Goal: Task Accomplishment & Management: Manage account settings

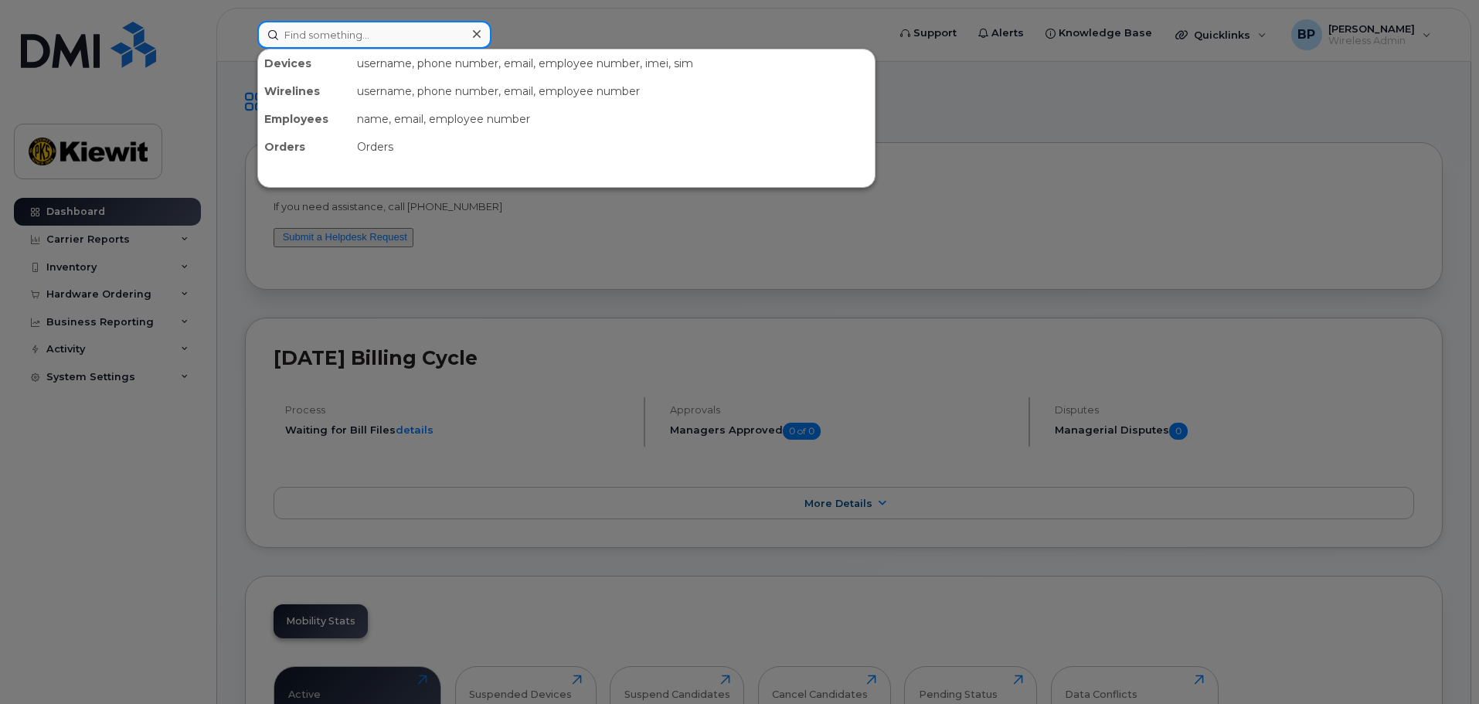
click at [333, 38] on input at bounding box center [374, 35] width 234 height 28
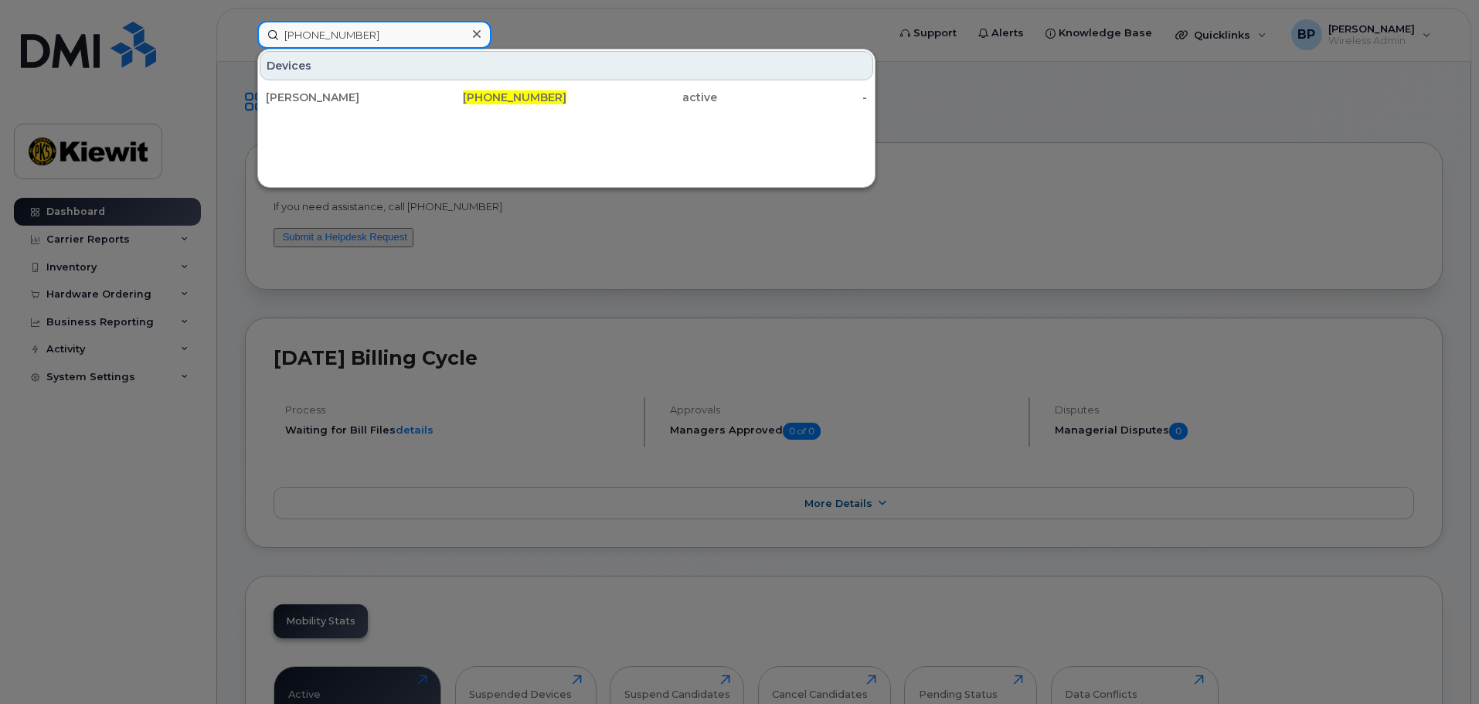
drag, startPoint x: 365, startPoint y: 39, endPoint x: 138, endPoint y: 16, distance: 228.2
click at [245, 21] on div "361-677-1293 Devices ROY LUNA 361-677-1293 active -" at bounding box center [567, 35] width 644 height 28
drag, startPoint x: 373, startPoint y: 37, endPoint x: 226, endPoint y: 14, distance: 148.6
click at [245, 21] on div "361-828-1021 Devices ADRIAN PALACIOS 361-828-1021 active -" at bounding box center [567, 35] width 644 height 28
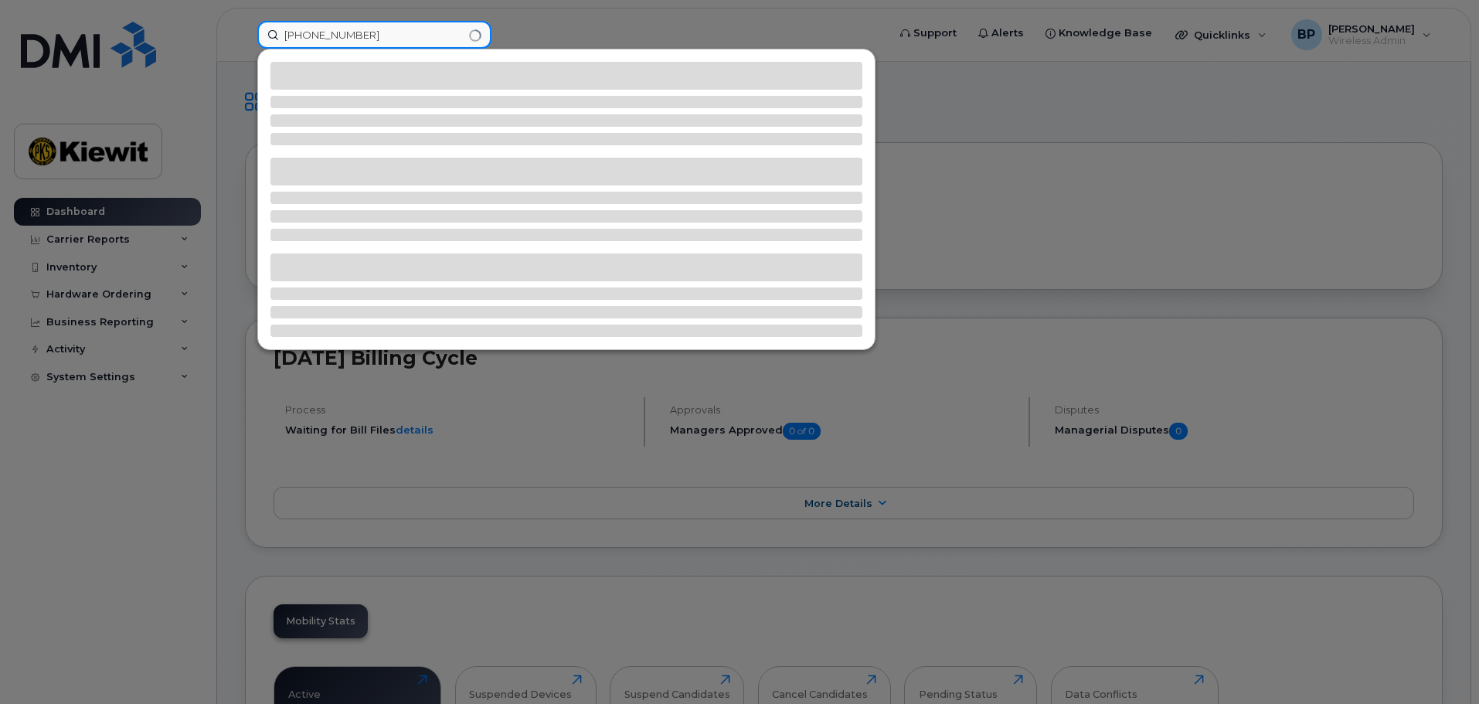
type input "361-385-0079"
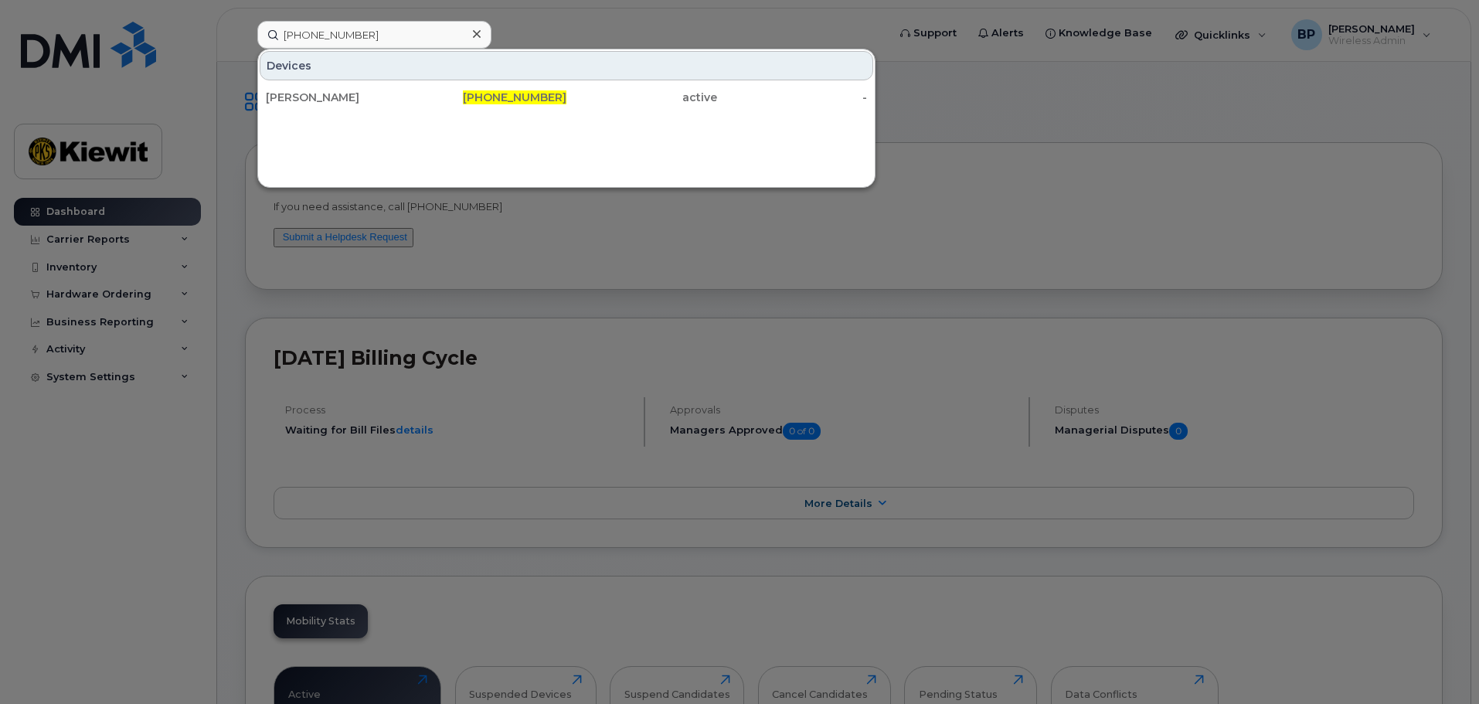
drag, startPoint x: 315, startPoint y: 95, endPoint x: 393, endPoint y: 163, distance: 103.5
click at [315, 95] on div "JUAN RIOS" at bounding box center [341, 97] width 151 height 15
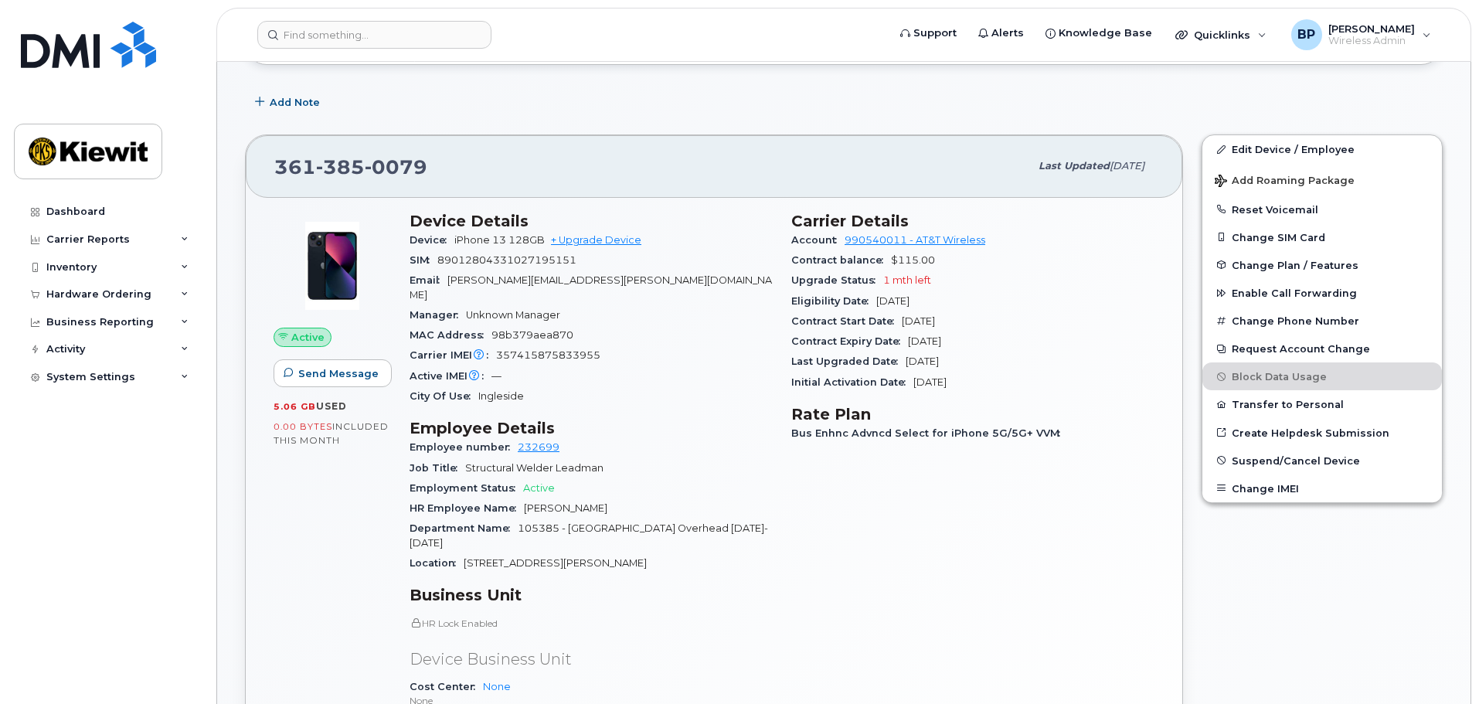
scroll to position [232, 0]
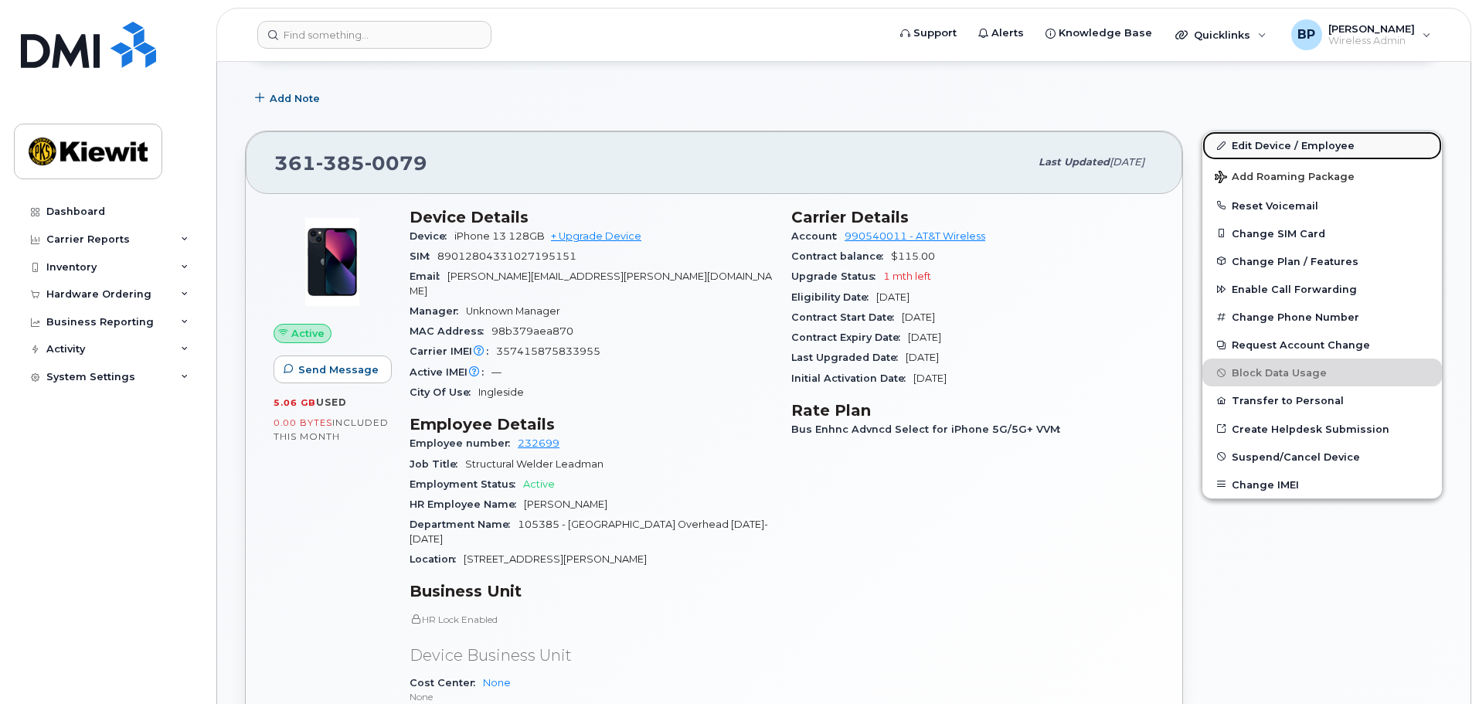
click at [1252, 146] on link "Edit Device / Employee" at bounding box center [1322, 145] width 240 height 28
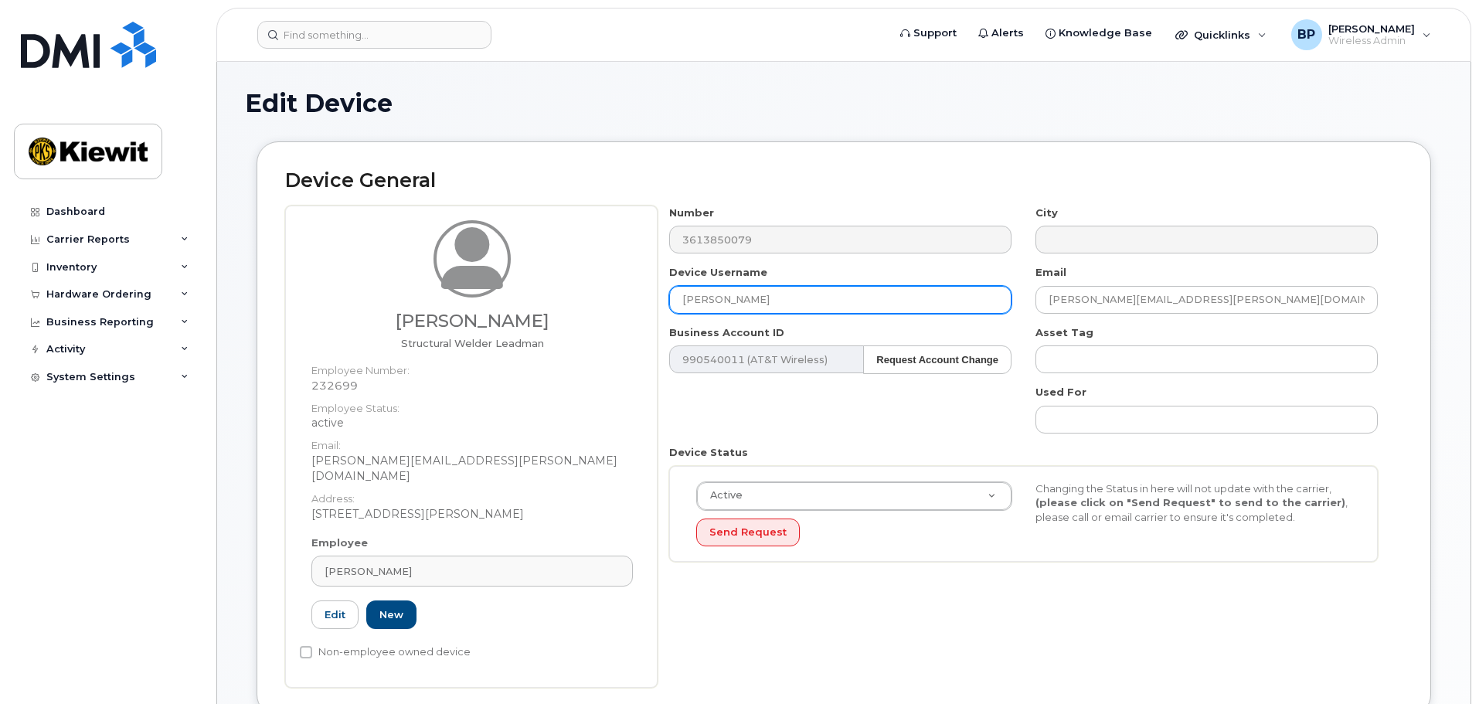
drag, startPoint x: 753, startPoint y: 297, endPoint x: 573, endPoint y: 297, distance: 180.0
click at [573, 297] on div "Justin Gonzales Structural Welder Leadman Employee Number: 232699 Employee Stat…" at bounding box center [843, 447] width 1117 height 482
type input "Justin Gonzales1"
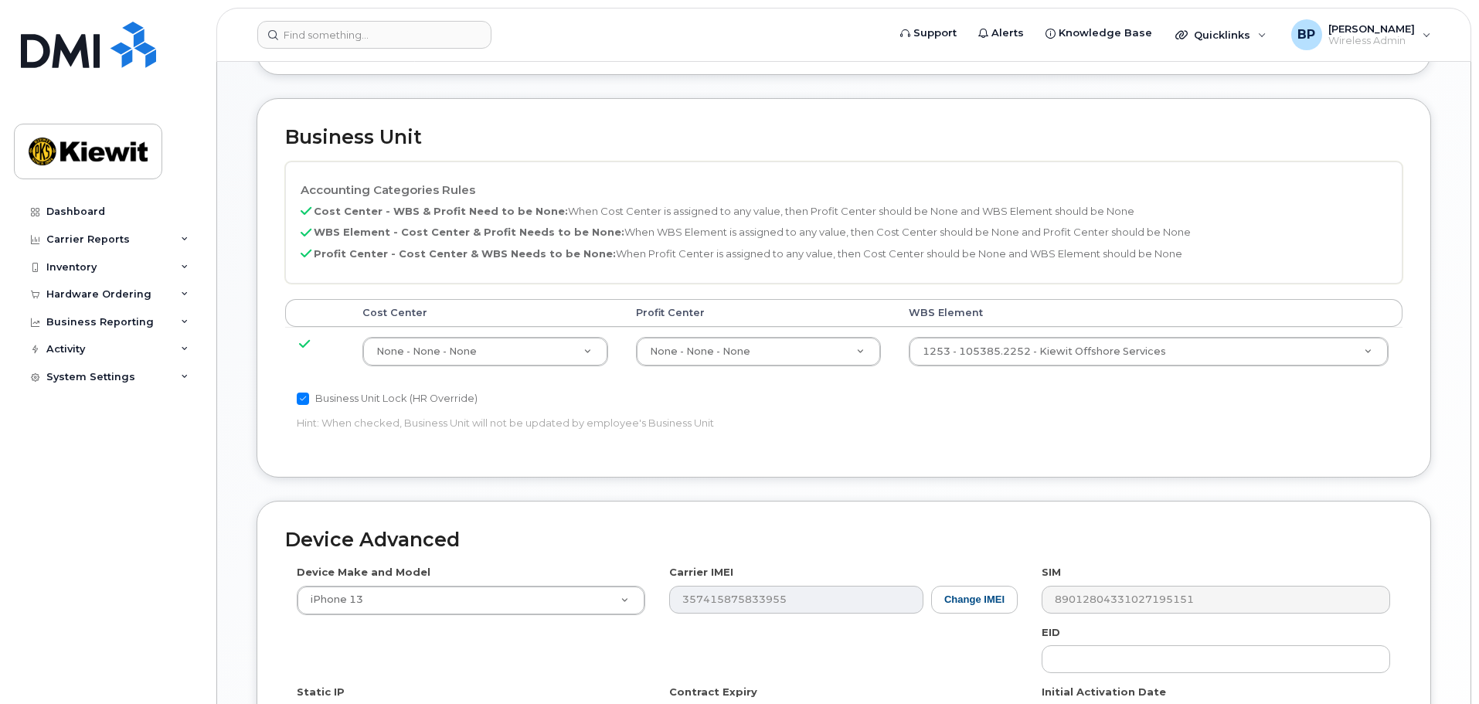
scroll to position [884, 0]
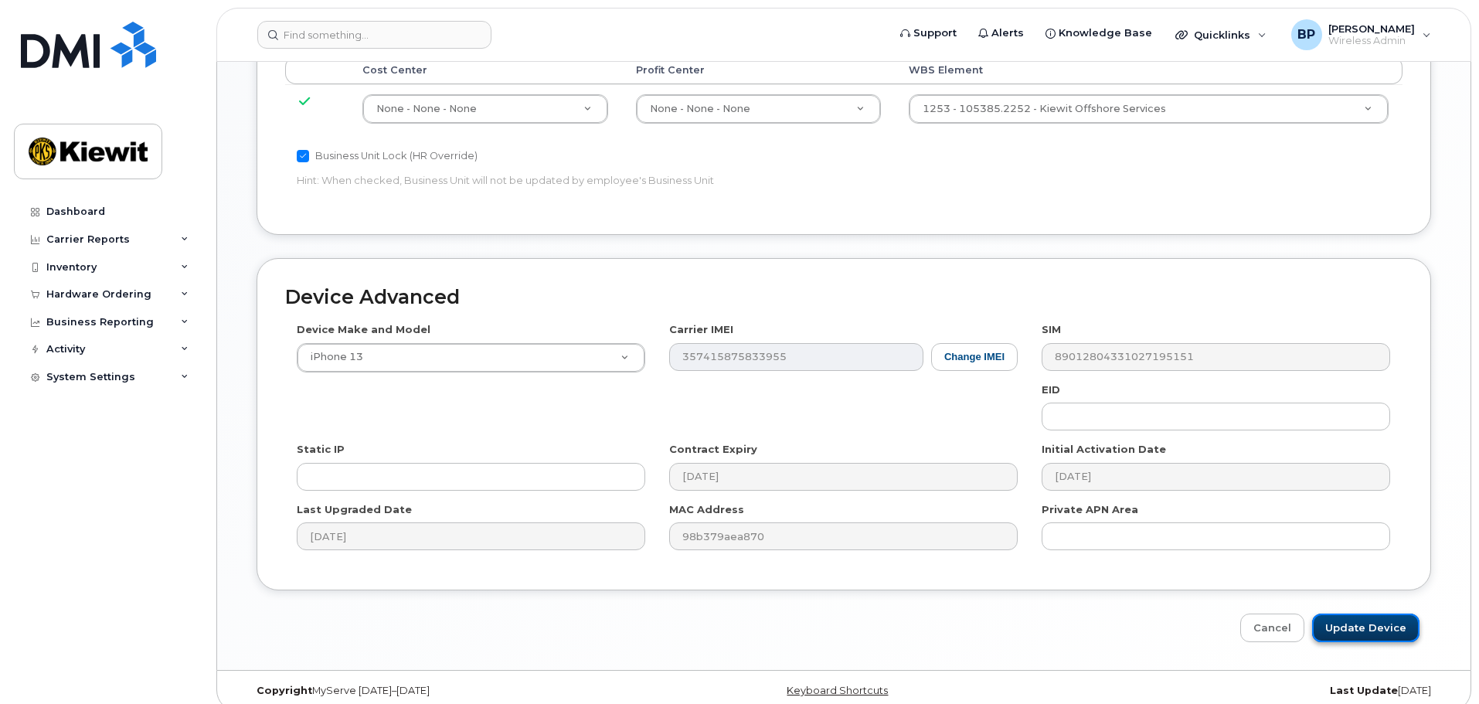
click at [1347, 613] on input "Update Device" at bounding box center [1365, 627] width 107 height 29
type input "Saving..."
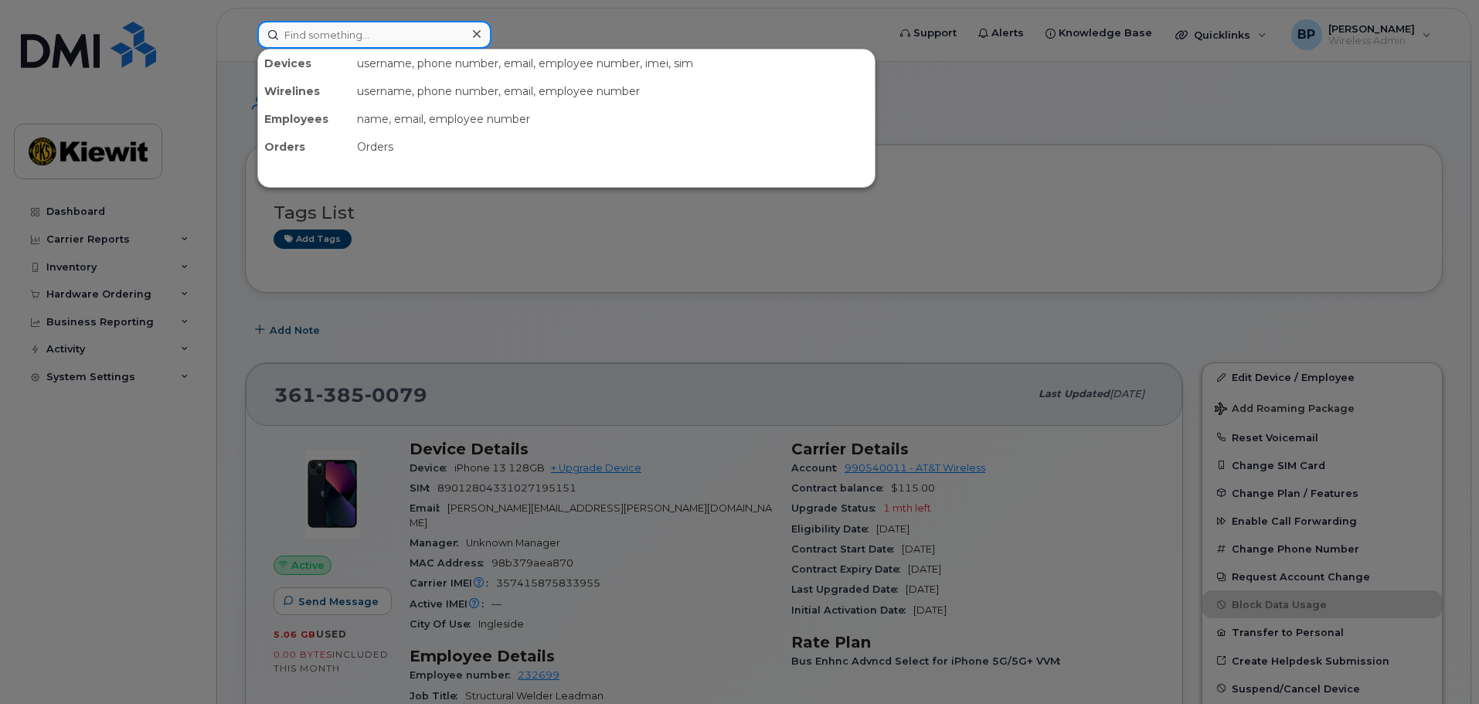
drag, startPoint x: 383, startPoint y: 34, endPoint x: 359, endPoint y: 31, distance: 24.1
click at [359, 31] on input at bounding box center [374, 35] width 234 height 28
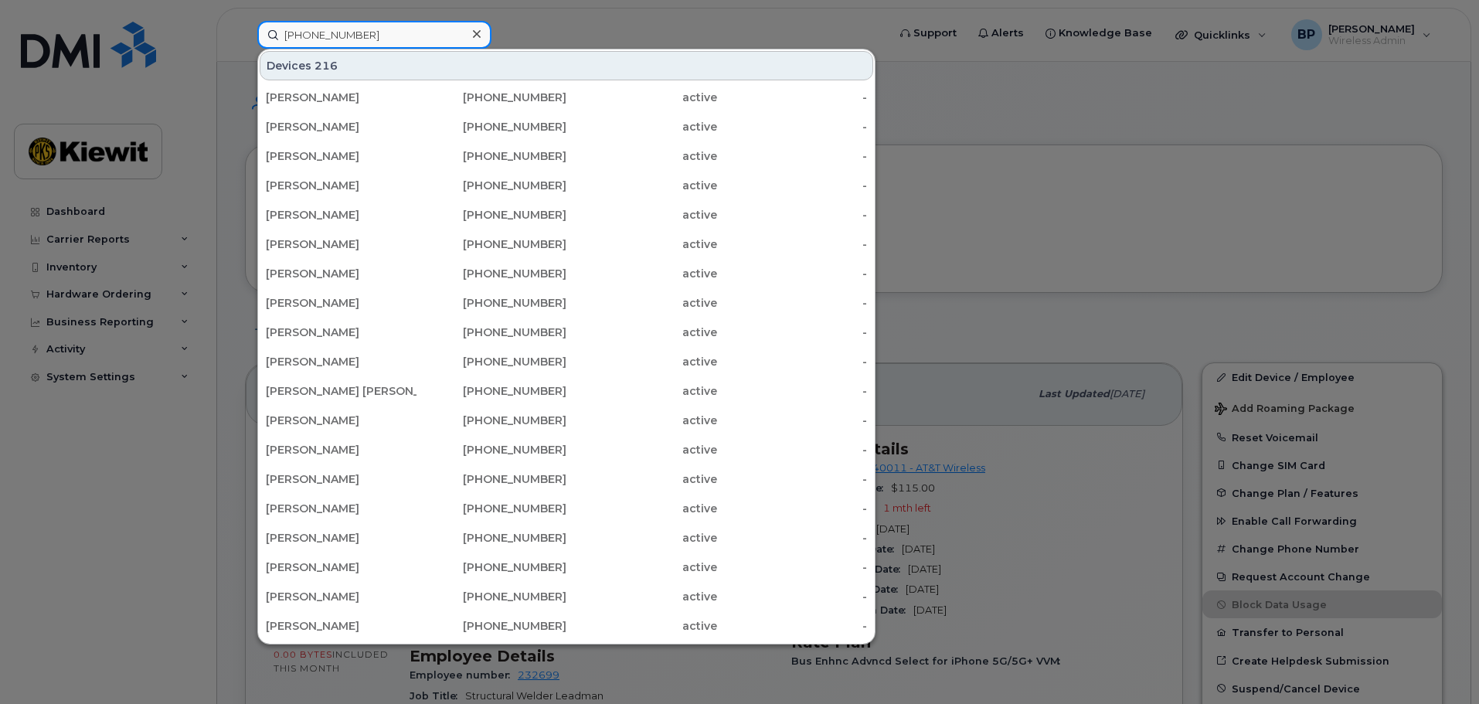
type input "361-238-9676"
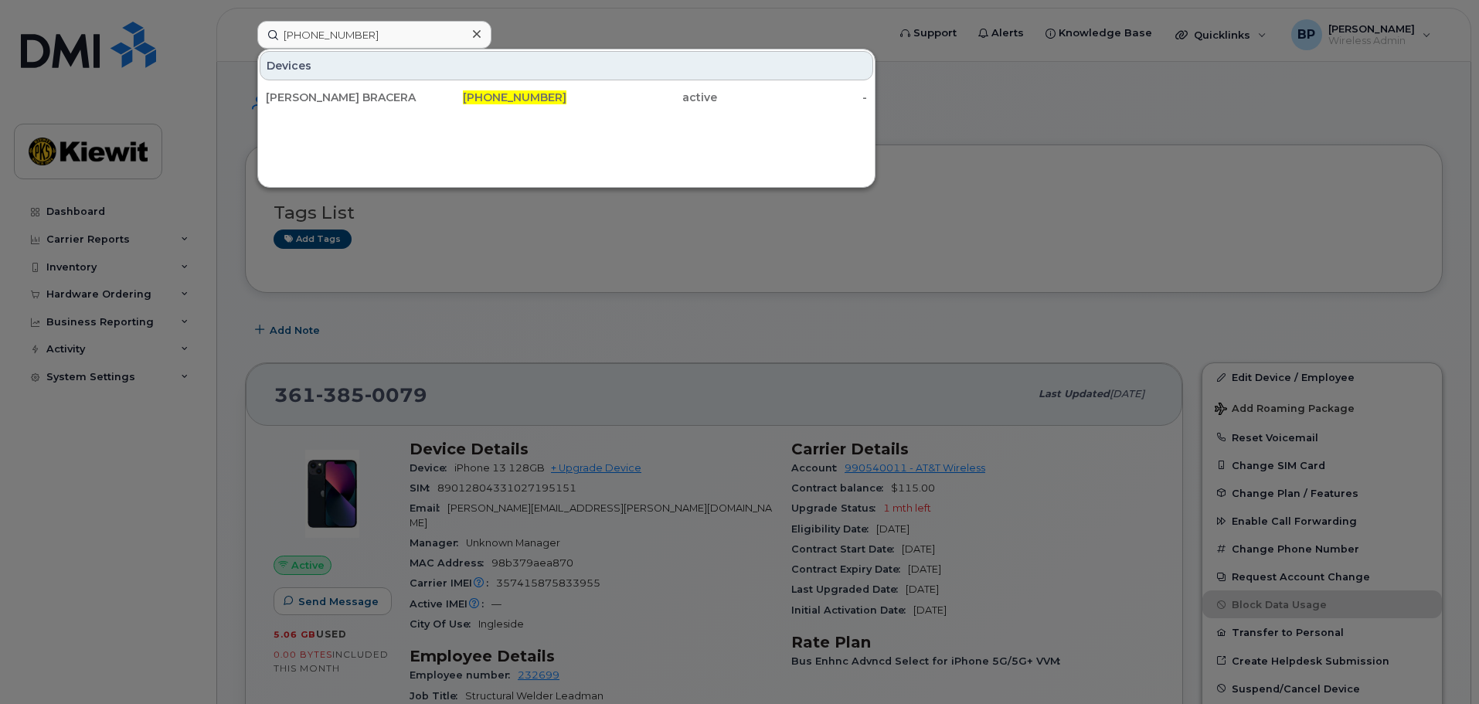
drag, startPoint x: 335, startPoint y: 87, endPoint x: 373, endPoint y: 186, distance: 106.2
click at [335, 87] on div "PEREZ BRACERACK FORKLIFT" at bounding box center [341, 97] width 151 height 28
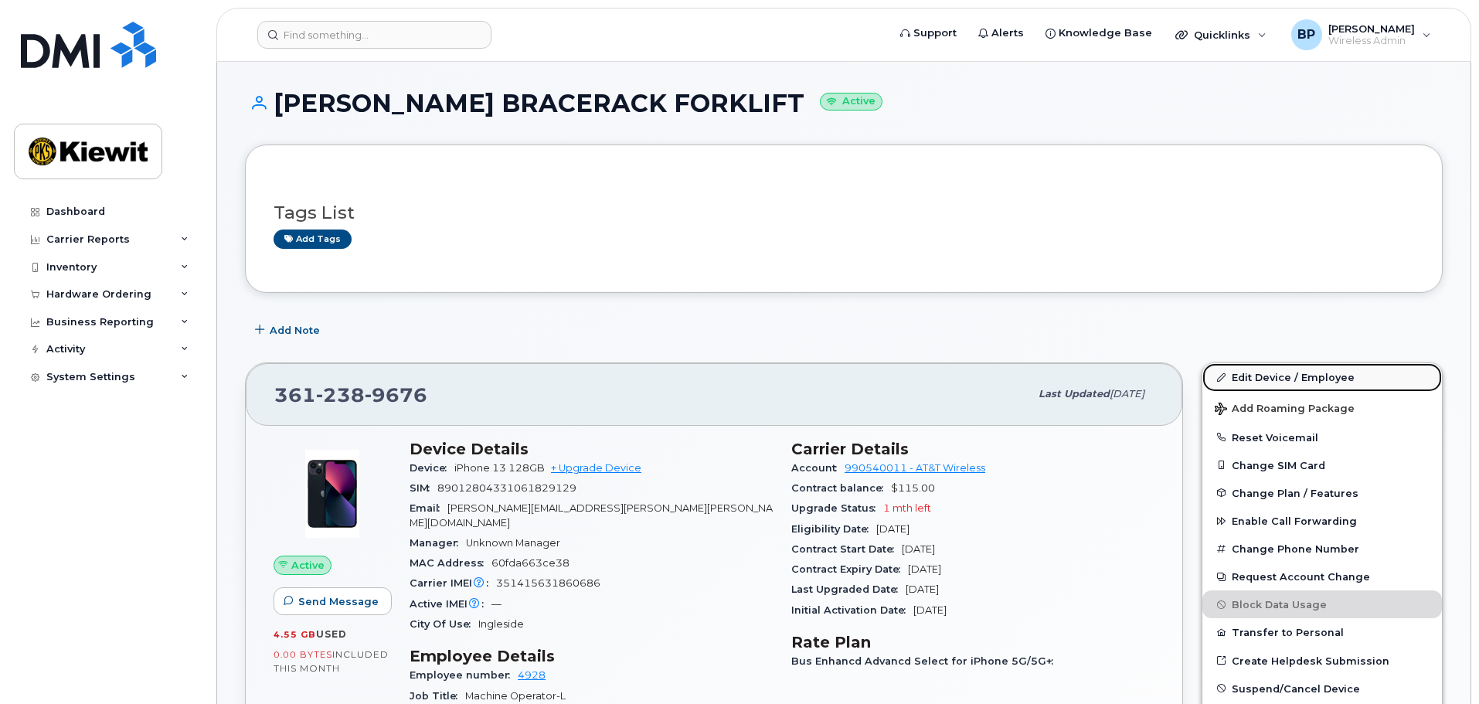
click at [1256, 375] on link "Edit Device / Employee" at bounding box center [1322, 377] width 240 height 28
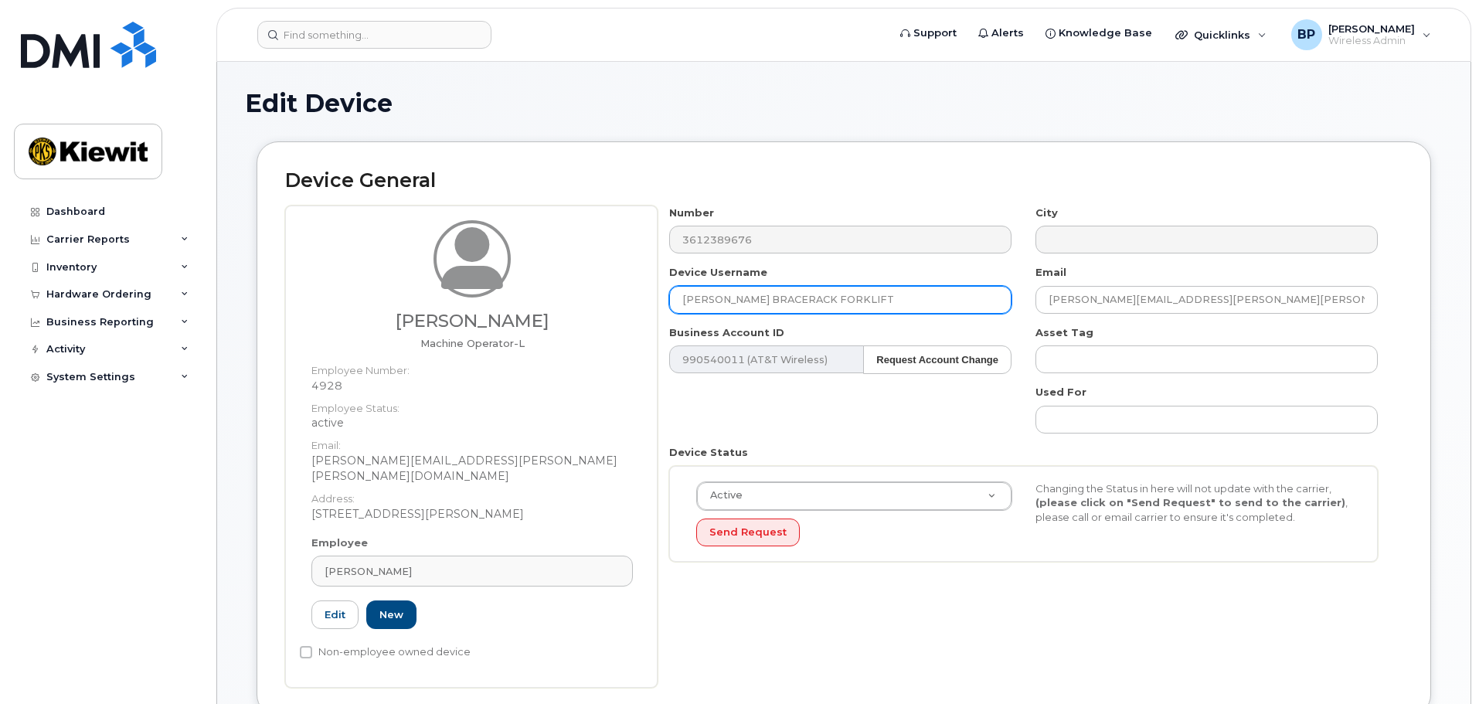
drag, startPoint x: 836, startPoint y: 301, endPoint x: 676, endPoint y: 287, distance: 160.5
click at [676, 287] on input "[PERSON_NAME] BRACERACK FORKLIFT" at bounding box center [840, 300] width 342 height 28
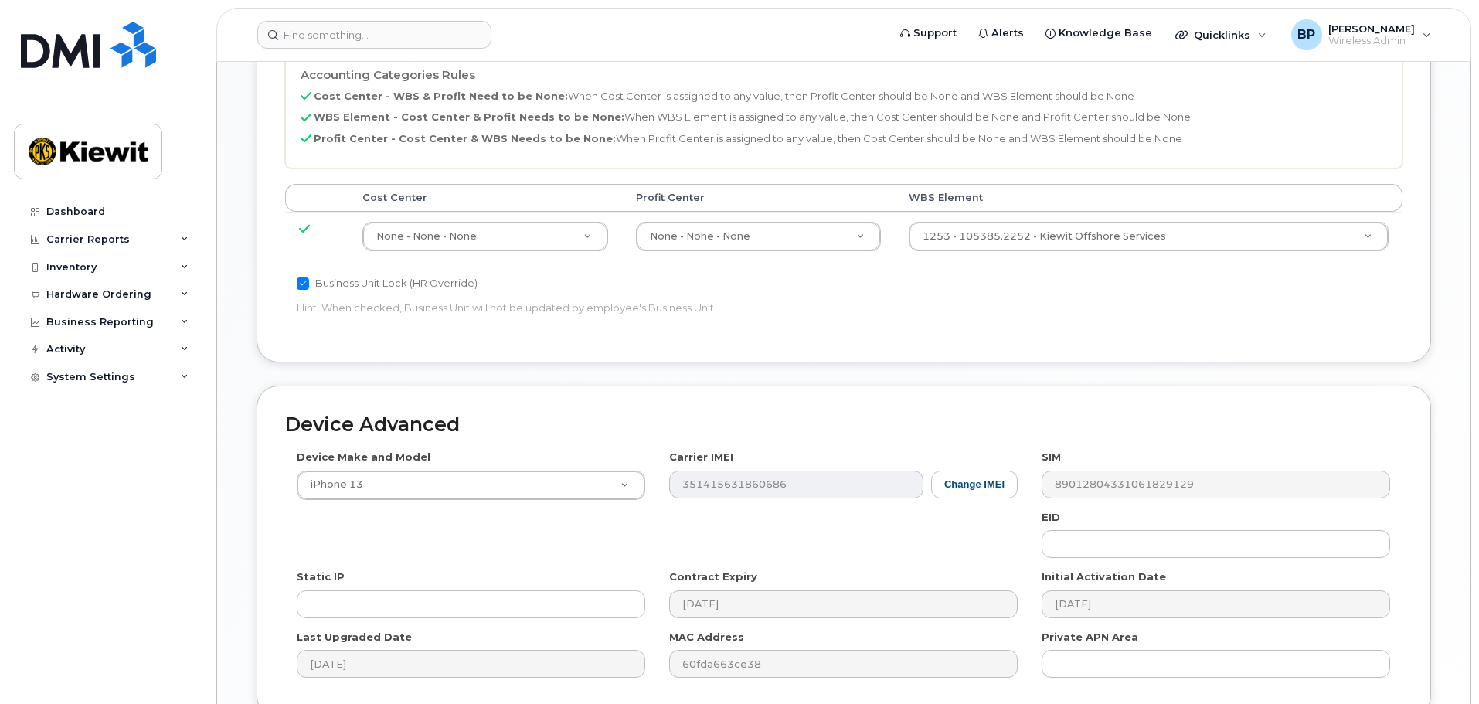
scroll to position [884, 0]
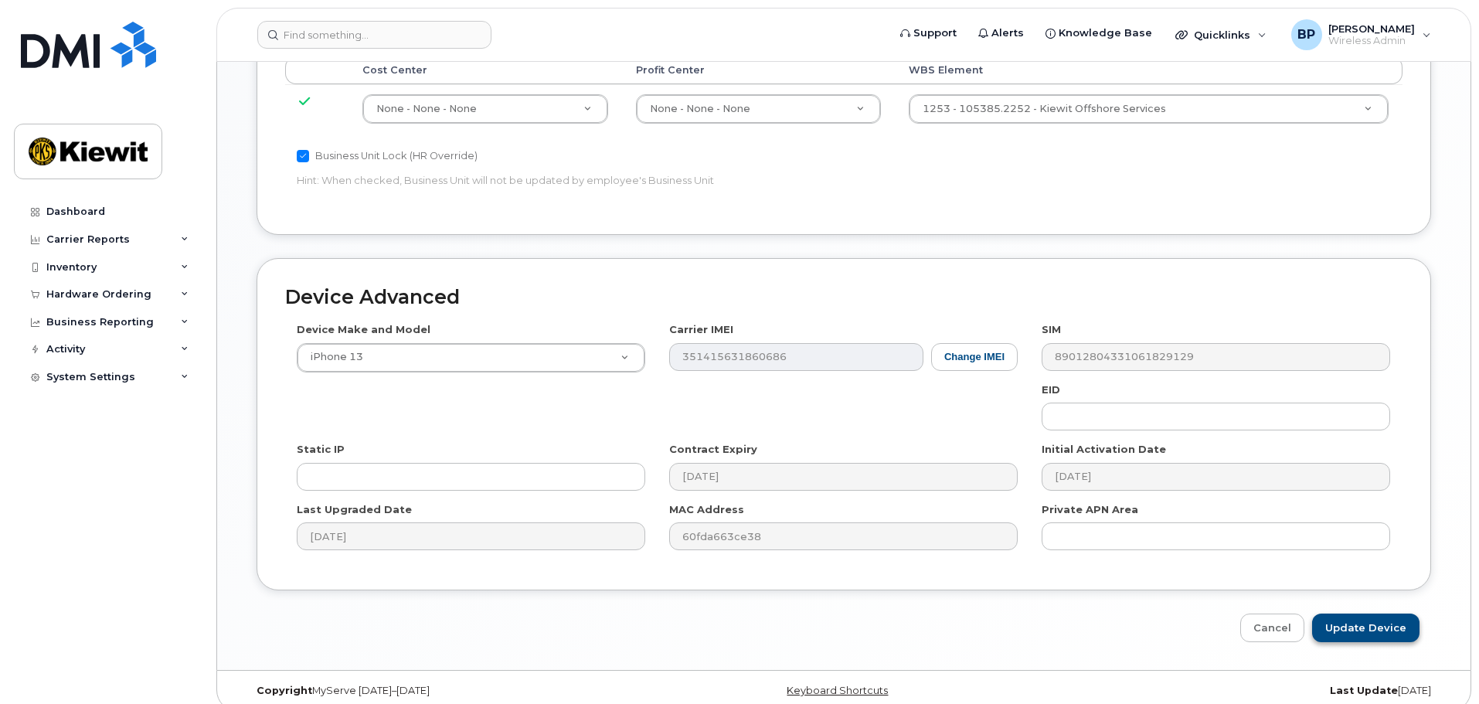
type input "[PERSON_NAME]"
click at [1336, 613] on input "Update Device" at bounding box center [1365, 627] width 107 height 29
type input "Saving..."
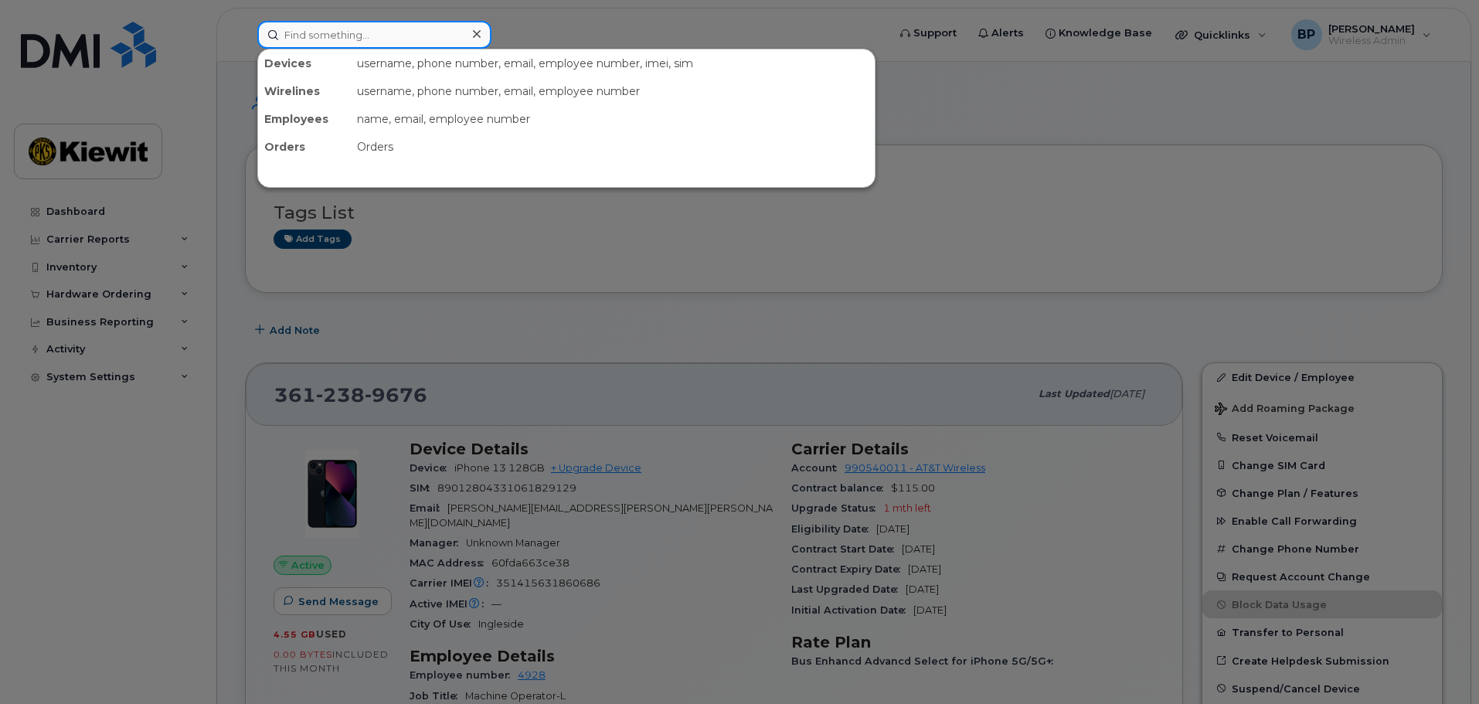
drag, startPoint x: 369, startPoint y: 29, endPoint x: 136, endPoint y: 40, distance: 232.8
click at [245, 40] on div "Devices username, phone number, email, employee number, imei, sim Wirelines use…" at bounding box center [567, 35] width 644 height 28
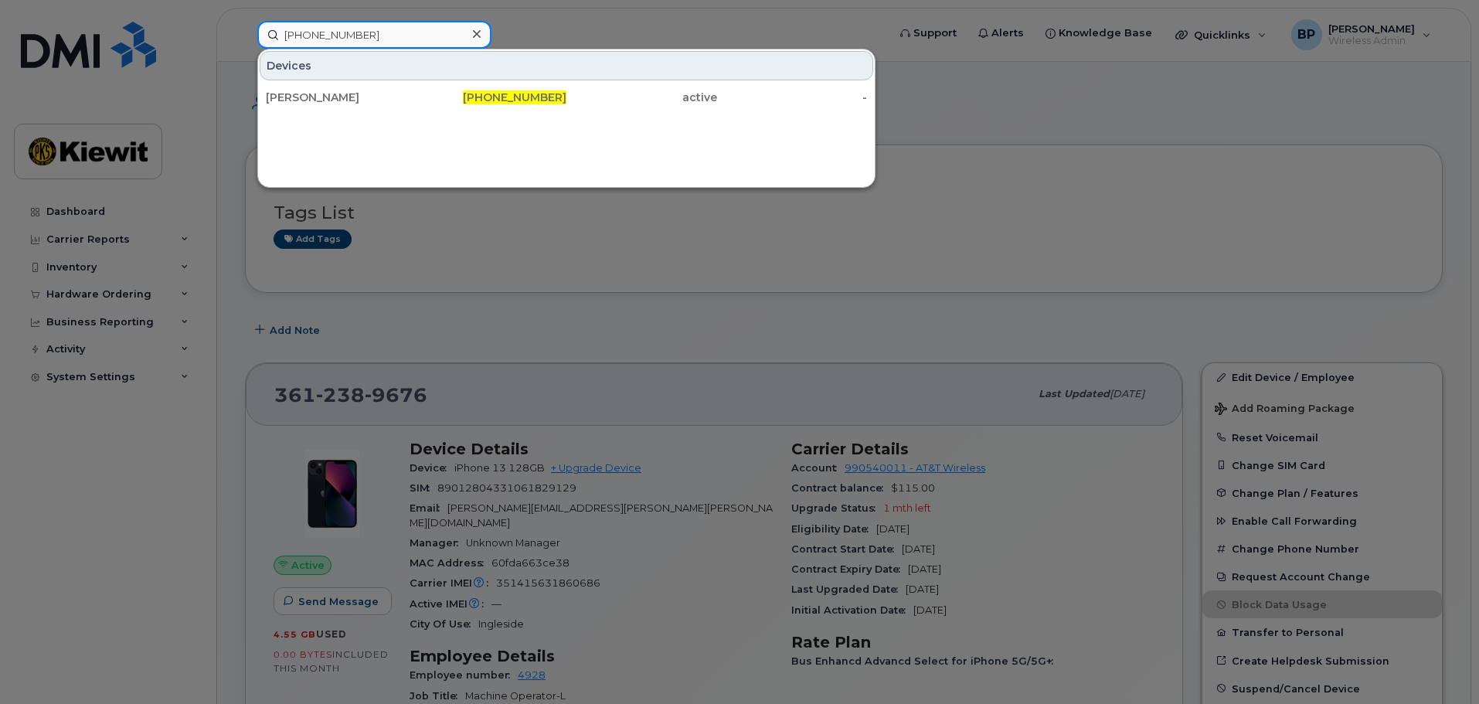
drag, startPoint x: 372, startPoint y: 28, endPoint x: 207, endPoint y: 7, distance: 166.6
click at [245, 21] on div "361-563-2974 Devices ERNEST FLORES 361-563-2974 active -" at bounding box center [567, 35] width 644 height 28
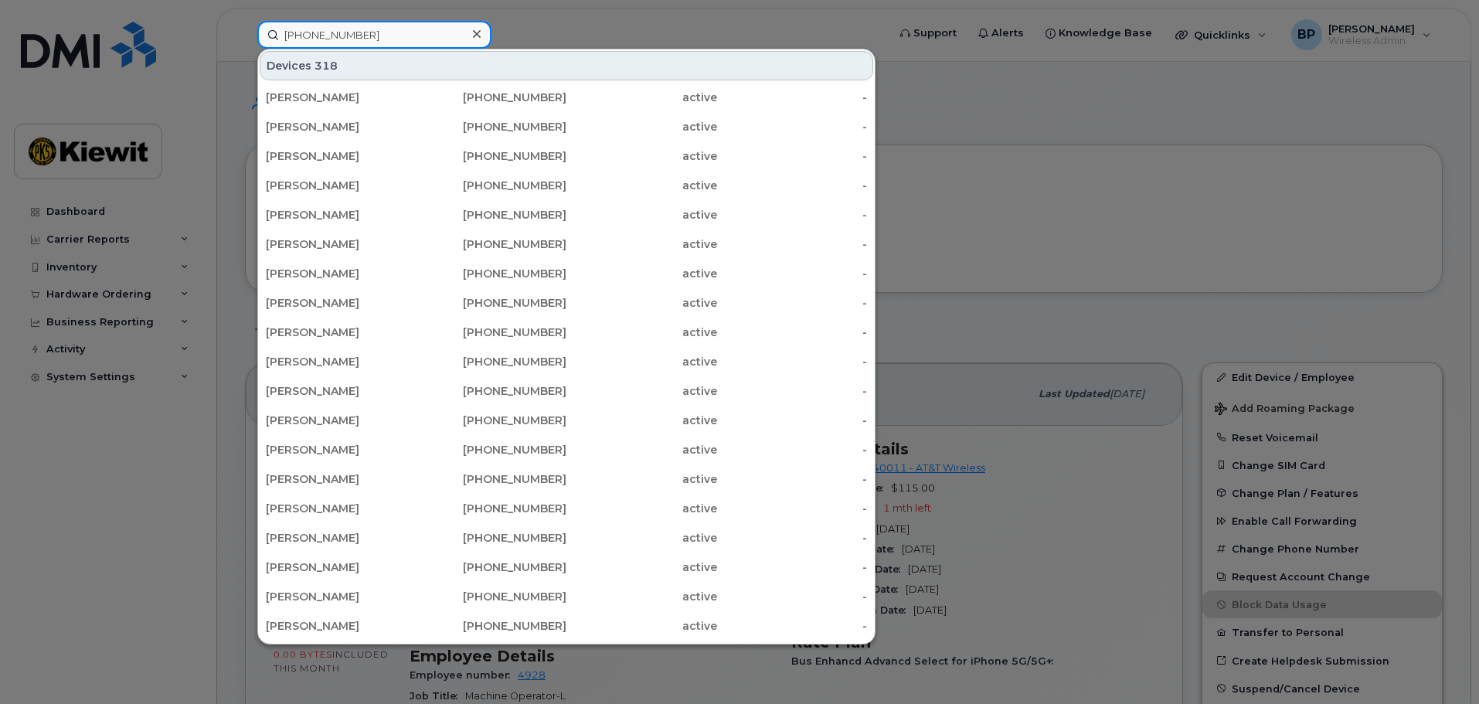
type input "361-385-0975"
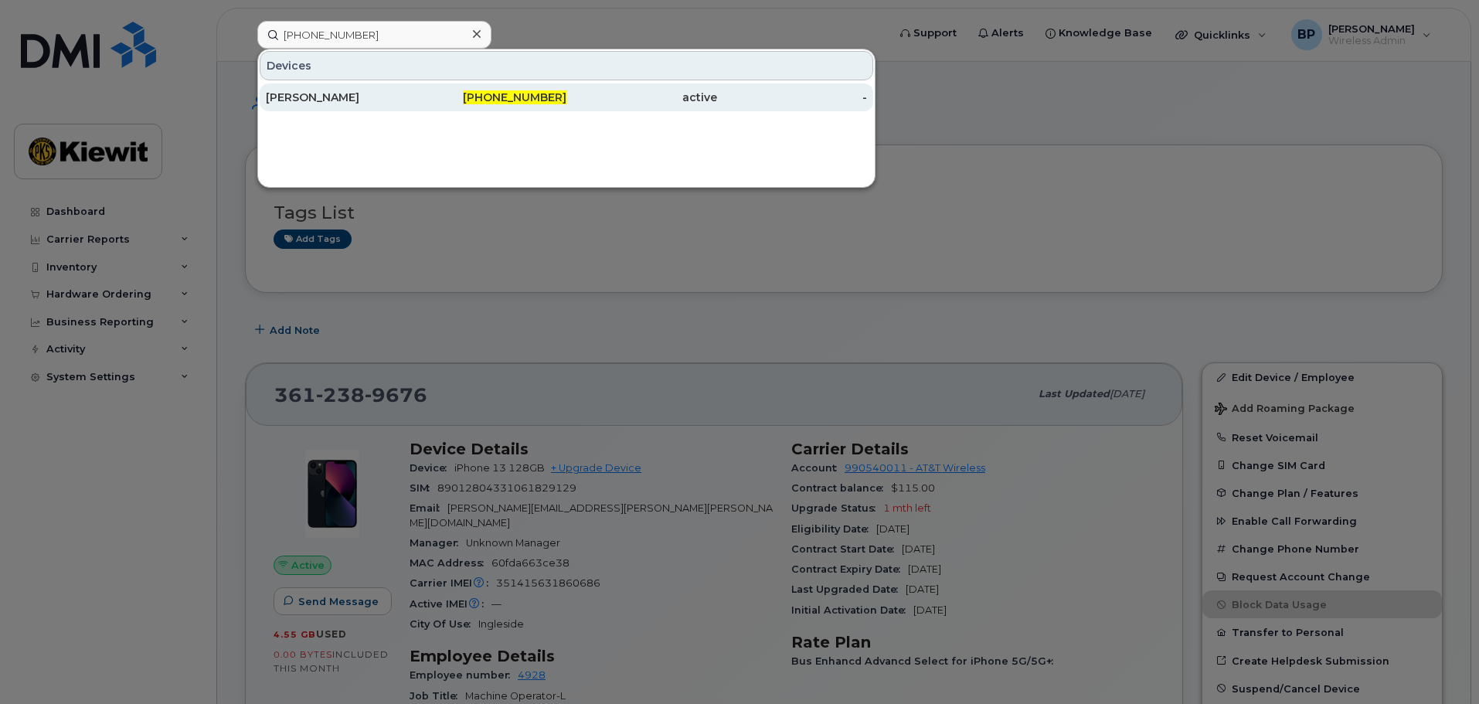
click at [311, 91] on div "[PERSON_NAME]" at bounding box center [341, 97] width 151 height 15
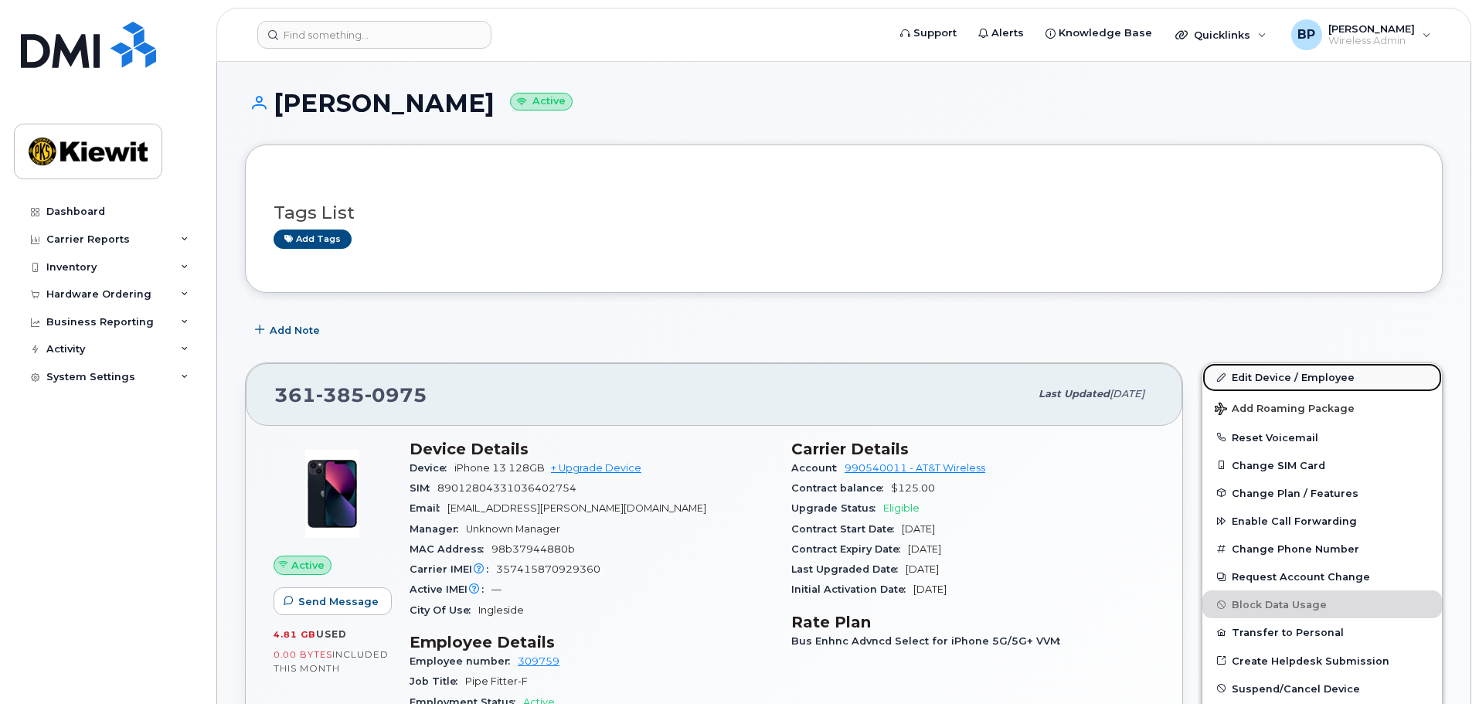
click at [1285, 374] on link "Edit Device / Employee" at bounding box center [1322, 377] width 240 height 28
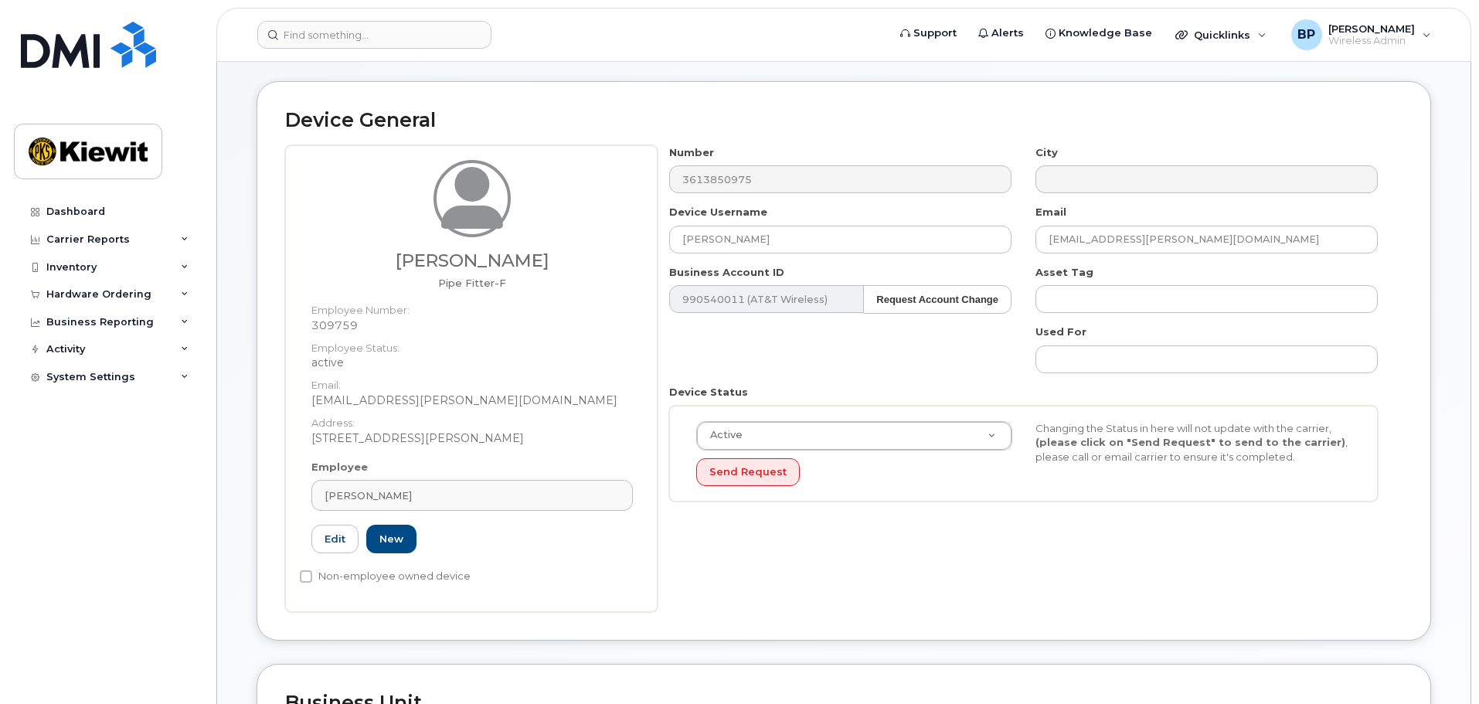
scroll to position [59, 0]
drag, startPoint x: 781, startPoint y: 240, endPoint x: 549, endPoint y: 233, distance: 232.7
click at [552, 233] on div "William Horton Pipe Fitter-F Employee Number: 309759 Employee Status: active Em…" at bounding box center [843, 379] width 1117 height 467
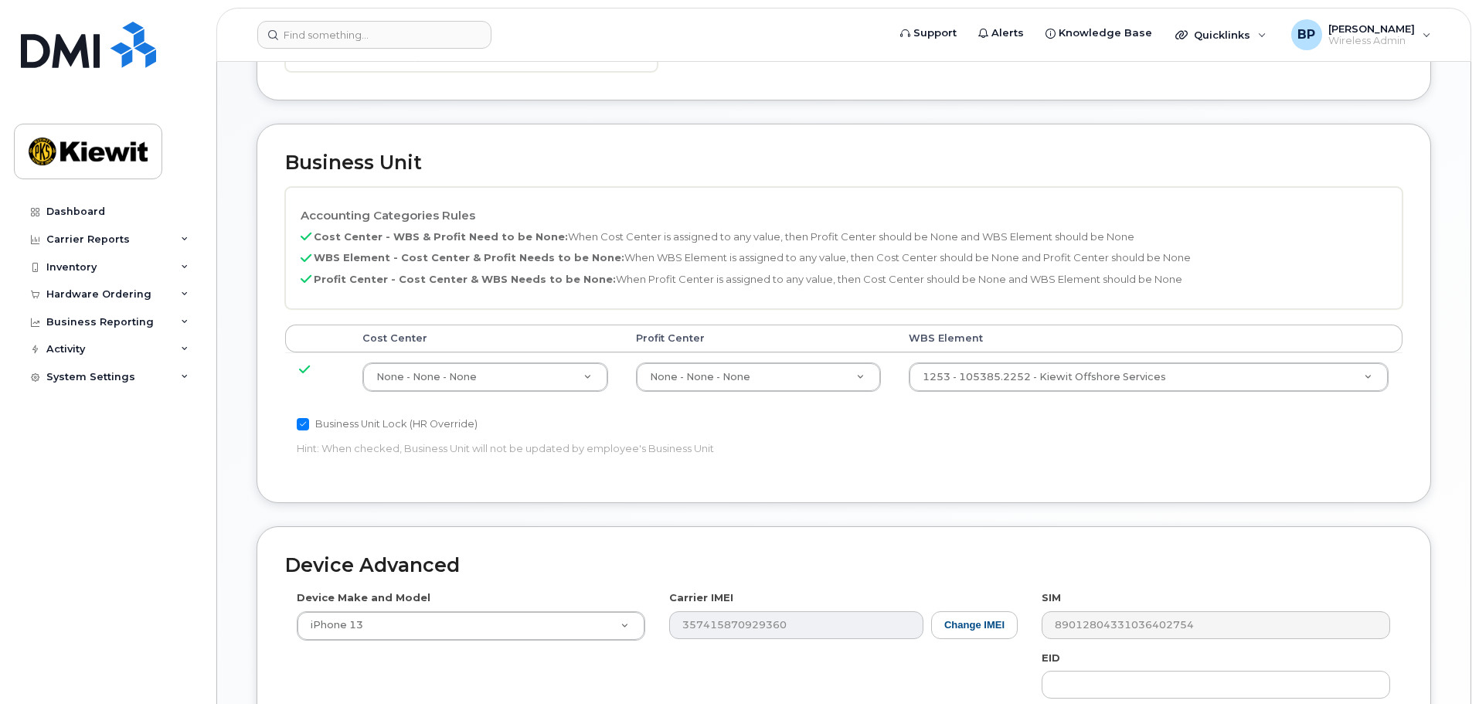
scroll to position [884, 0]
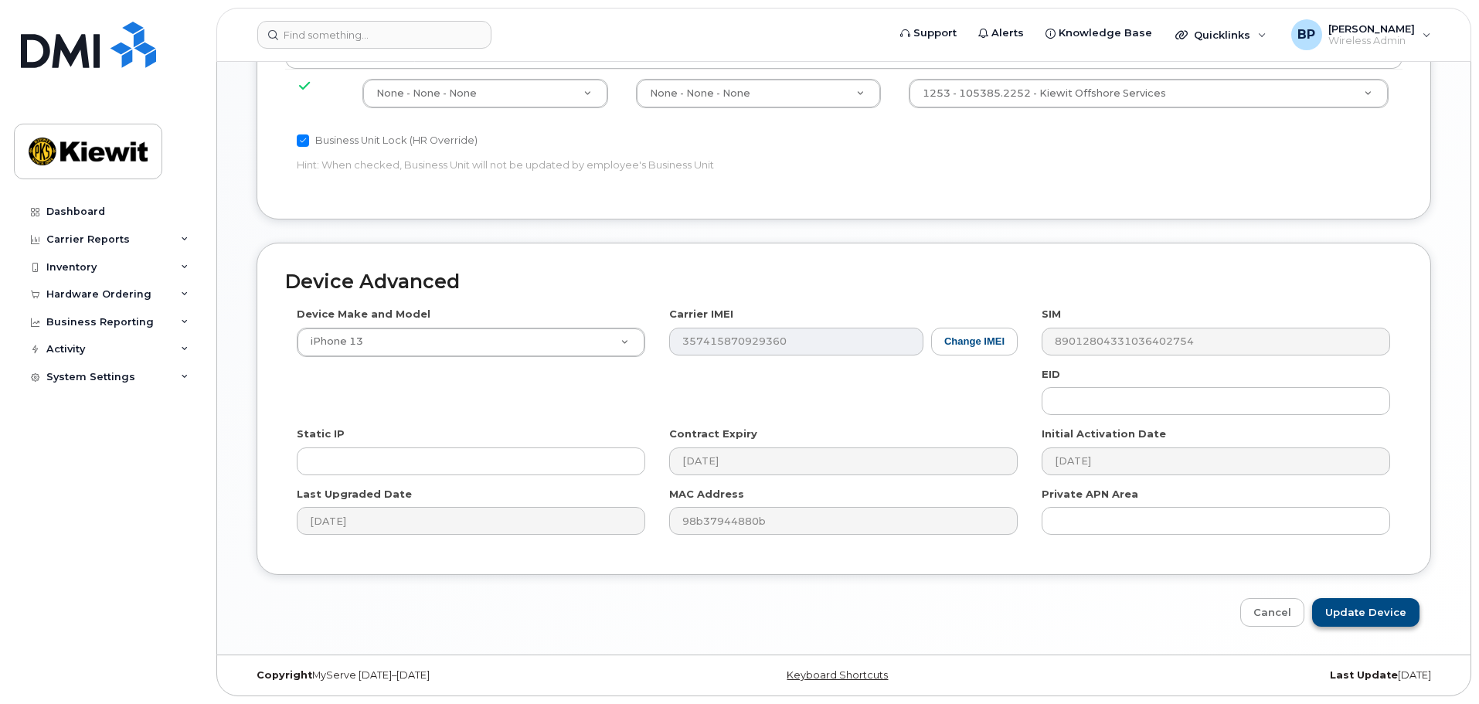
type input "William Ray Horton"
click at [1357, 614] on input "Update Device" at bounding box center [1365, 612] width 107 height 29
type input "Saving..."
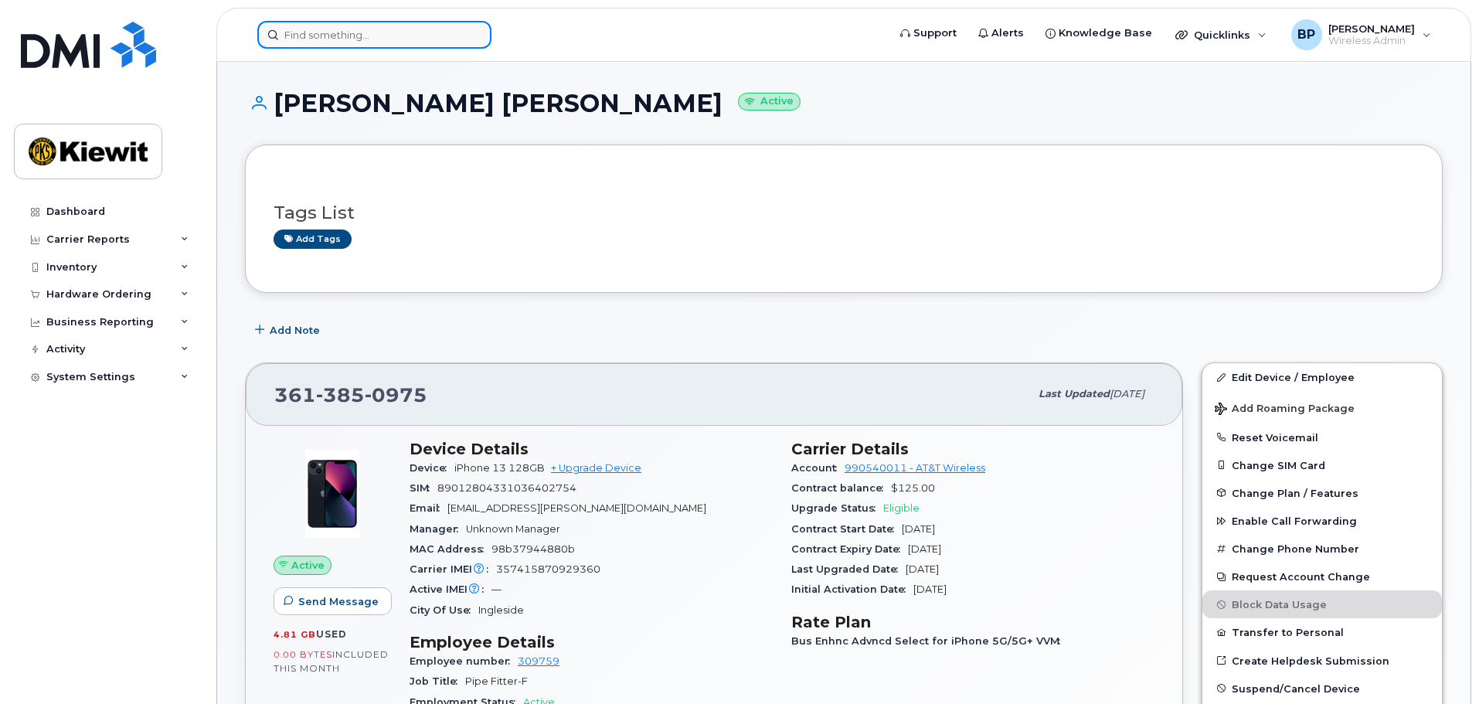
click at [383, 42] on input at bounding box center [374, 35] width 234 height 28
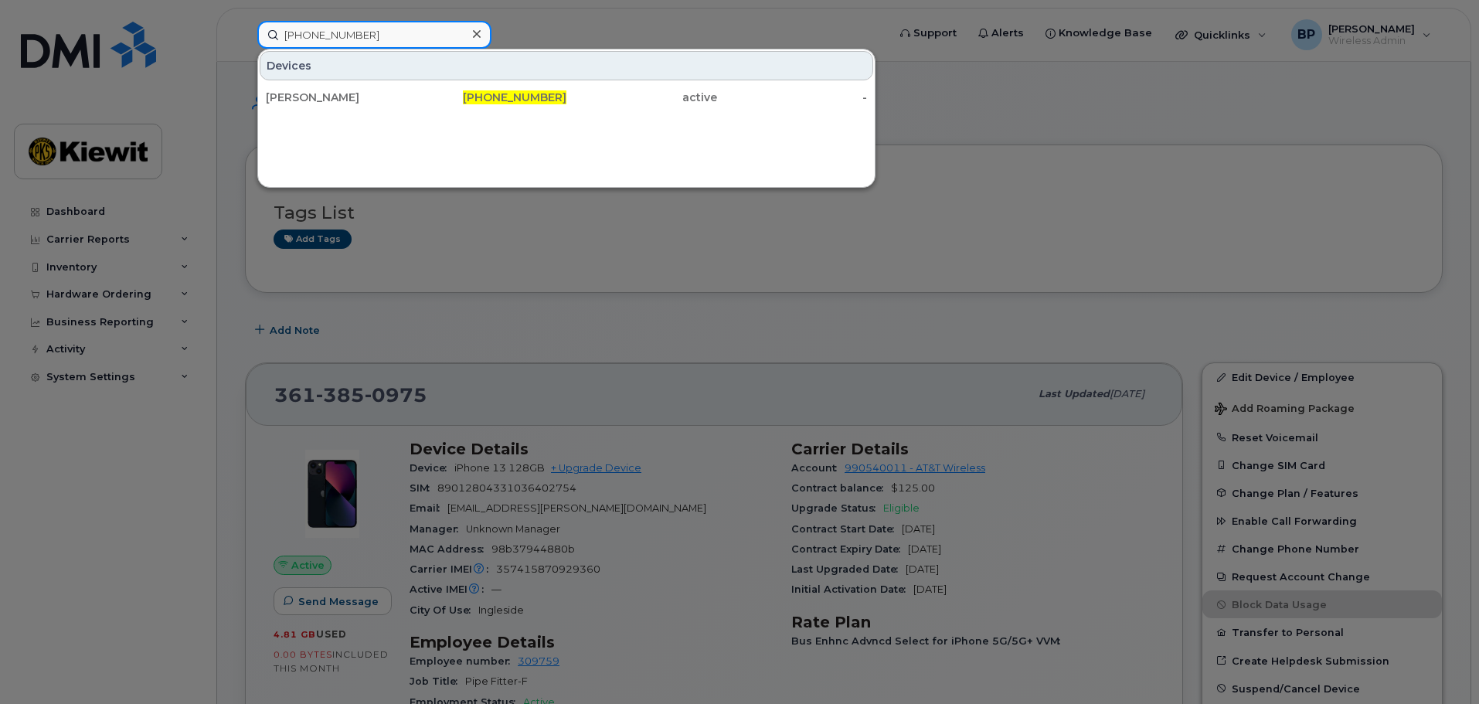
drag, startPoint x: 375, startPoint y: 38, endPoint x: 212, endPoint y: 13, distance: 164.9
click at [245, 21] on div "361-828-1019 Devices ROMAN MARTINEZ 361-828-1019 active -" at bounding box center [567, 35] width 644 height 28
drag, startPoint x: 362, startPoint y: 34, endPoint x: 184, endPoint y: 12, distance: 179.0
click at [245, 21] on div "361-238-9734 Devices LENA ORTIZ 361-238-9734 active -" at bounding box center [567, 35] width 644 height 28
drag, startPoint x: 375, startPoint y: 38, endPoint x: 220, endPoint y: 32, distance: 154.6
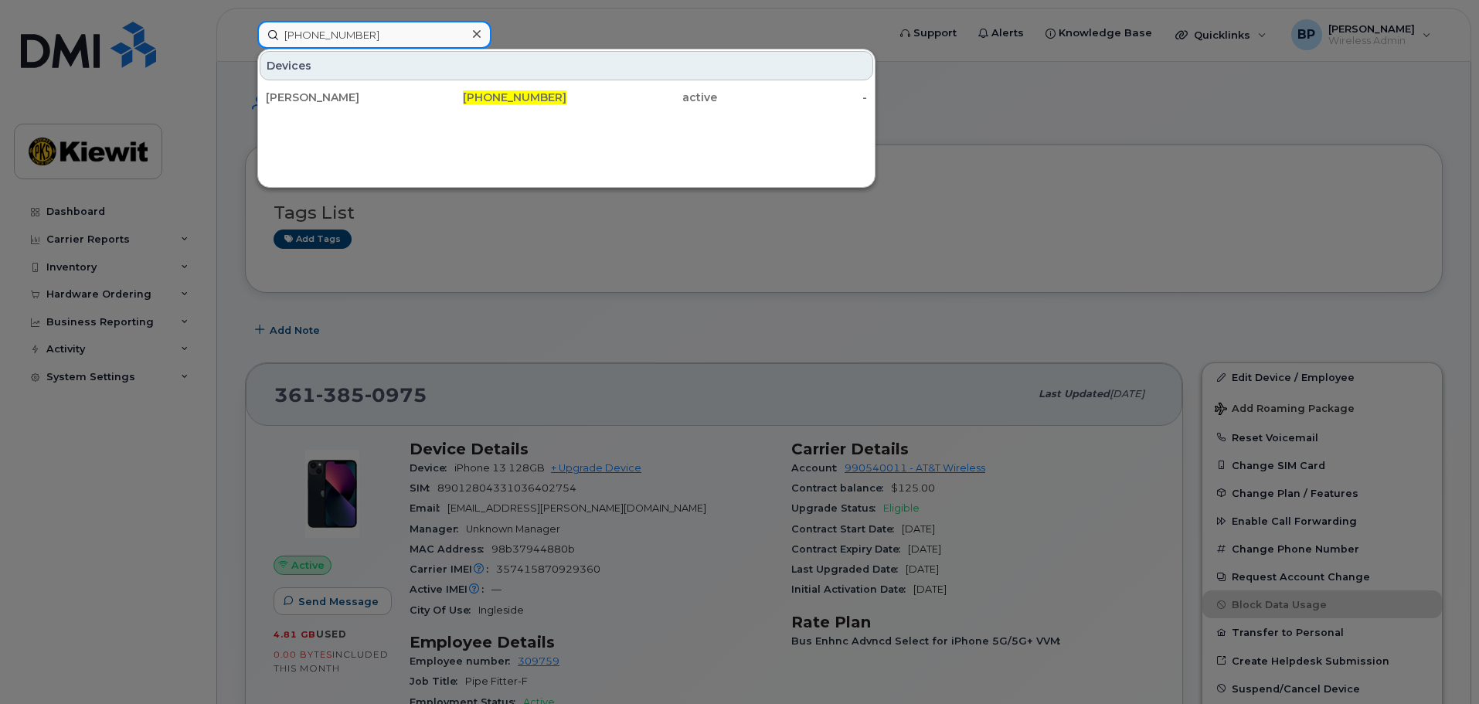
click at [245, 32] on div "361-413-6408 Devices RODOLFO LOZANO 361-413-6408 active -" at bounding box center [567, 35] width 644 height 28
drag, startPoint x: 364, startPoint y: 34, endPoint x: 223, endPoint y: 34, distance: 141.4
click at [245, 34] on div "361-828-9114 Devices ABRAHAM GARCIA 361-828-9114 active -" at bounding box center [567, 35] width 644 height 28
drag, startPoint x: 395, startPoint y: 34, endPoint x: 138, endPoint y: 46, distance: 257.6
click at [245, 48] on div "361-438-7178 Devices MICHAEL GROSS 361-438-7178 active -" at bounding box center [567, 35] width 644 height 28
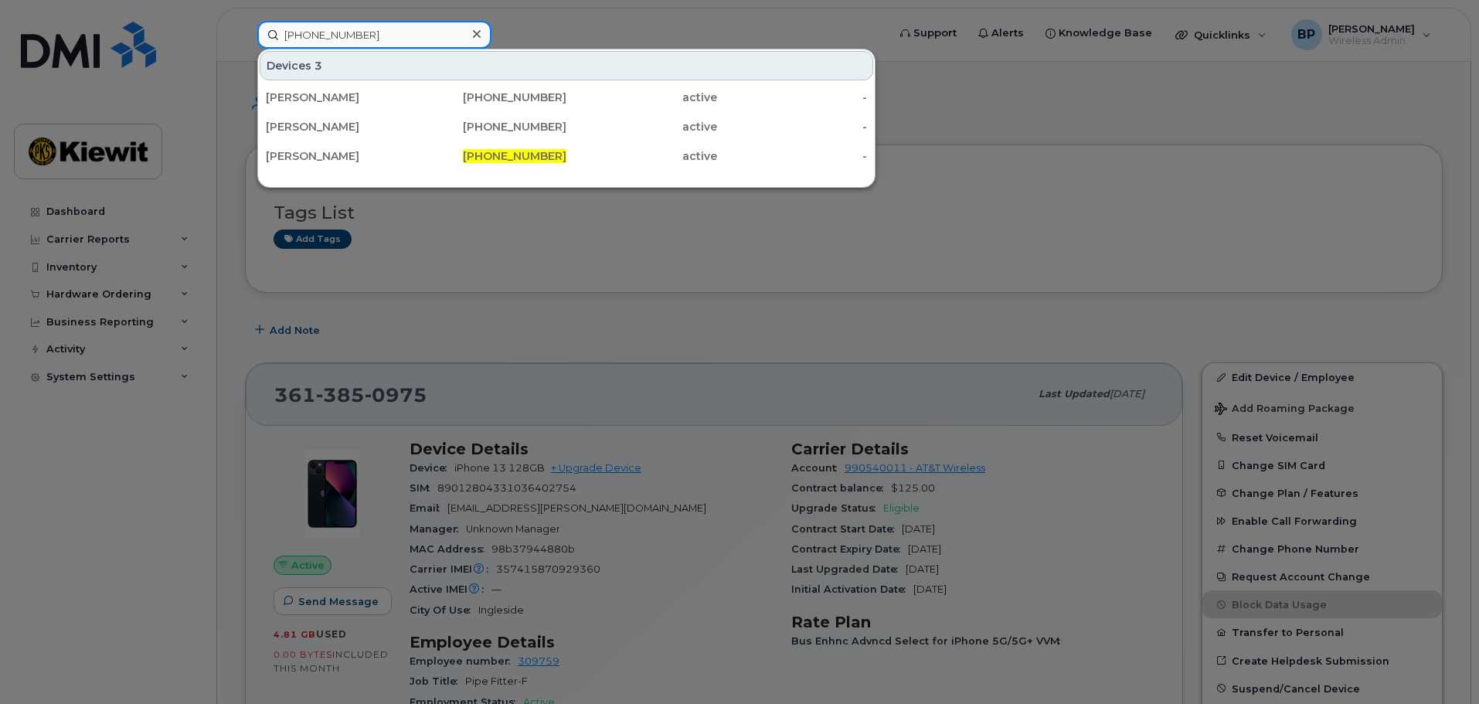
type input "361-238-9126"
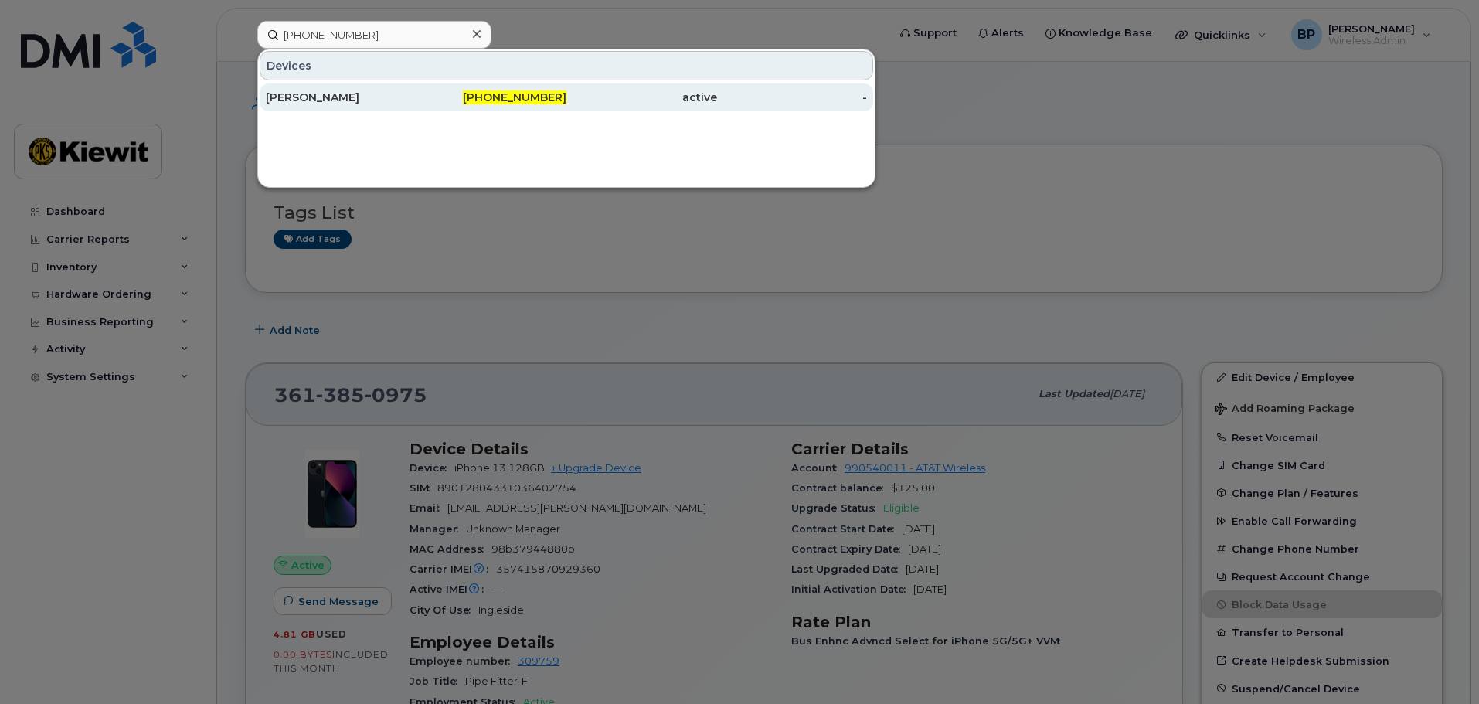
click at [319, 100] on div "[PERSON_NAME]" at bounding box center [341, 97] width 151 height 15
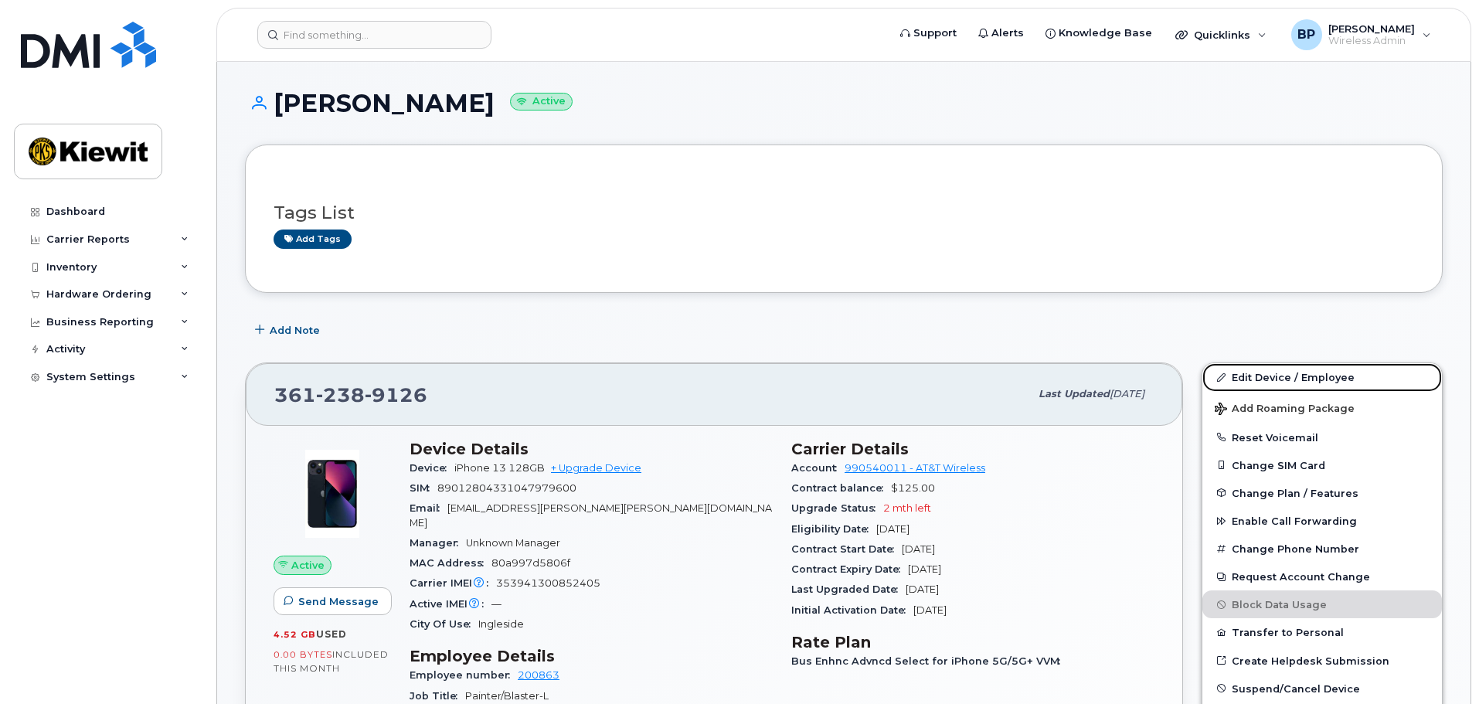
click at [1307, 375] on link "Edit Device / Employee" at bounding box center [1322, 377] width 240 height 28
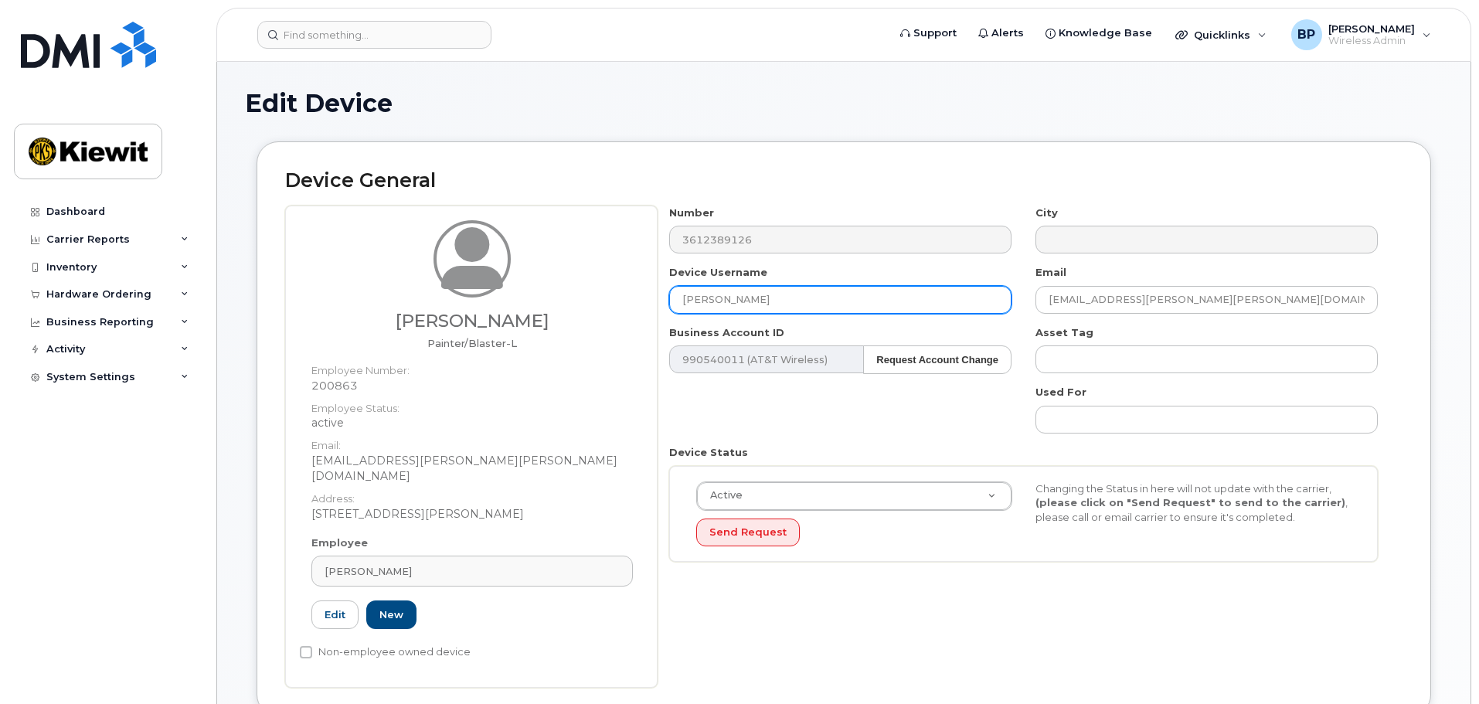
click at [725, 294] on input "MARTIN MARTINEZ" at bounding box center [840, 300] width 342 height 28
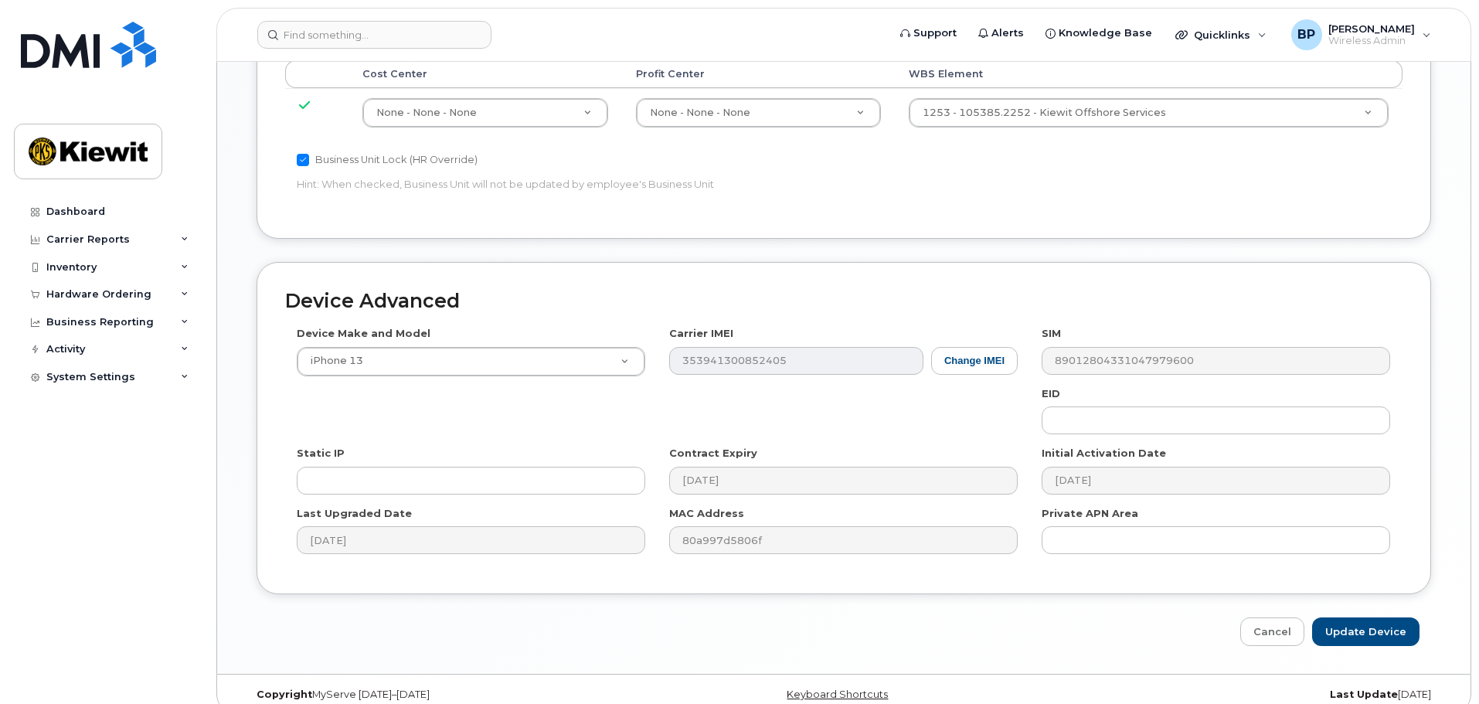
scroll to position [884, 0]
type input "MARTIN R MARTINEZ"
click at [1356, 613] on input "Update Device" at bounding box center [1365, 627] width 107 height 29
type input "Saving..."
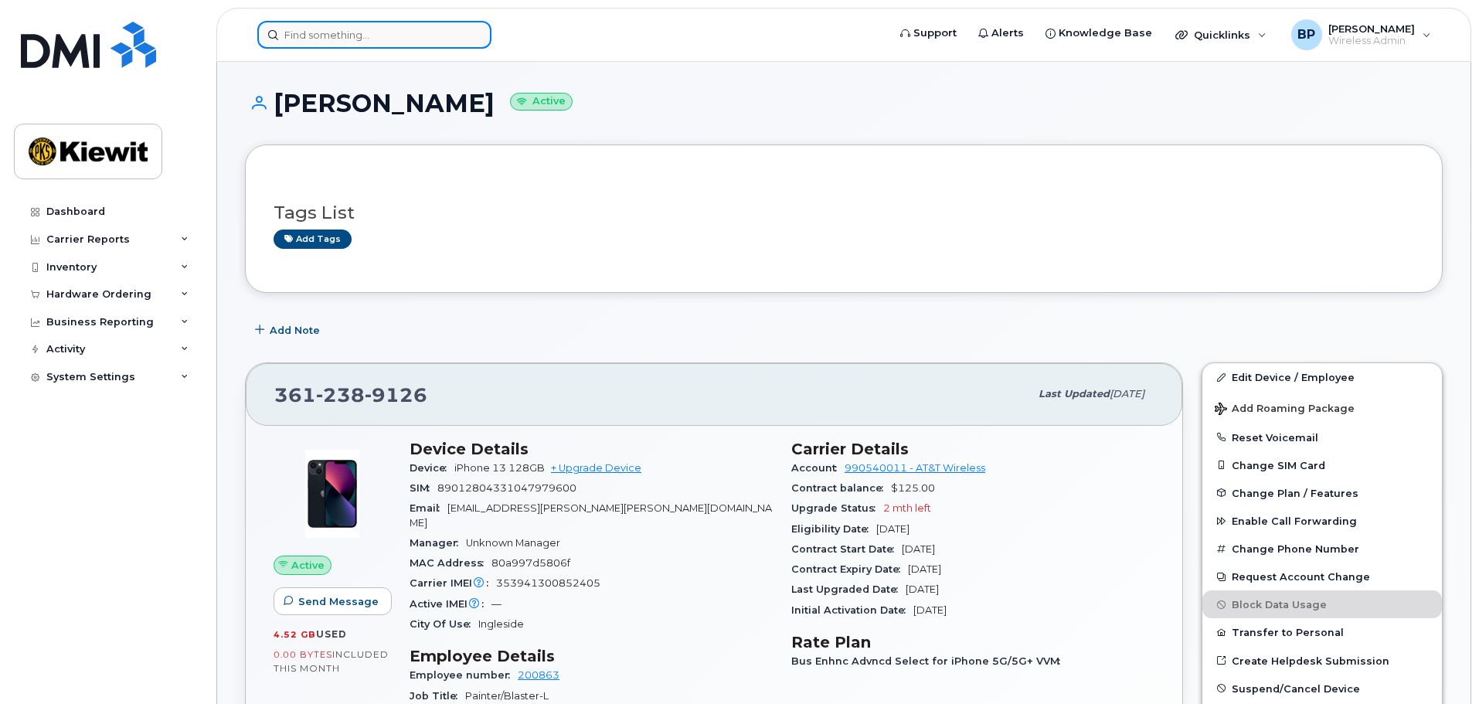
click at [342, 29] on input at bounding box center [374, 35] width 234 height 28
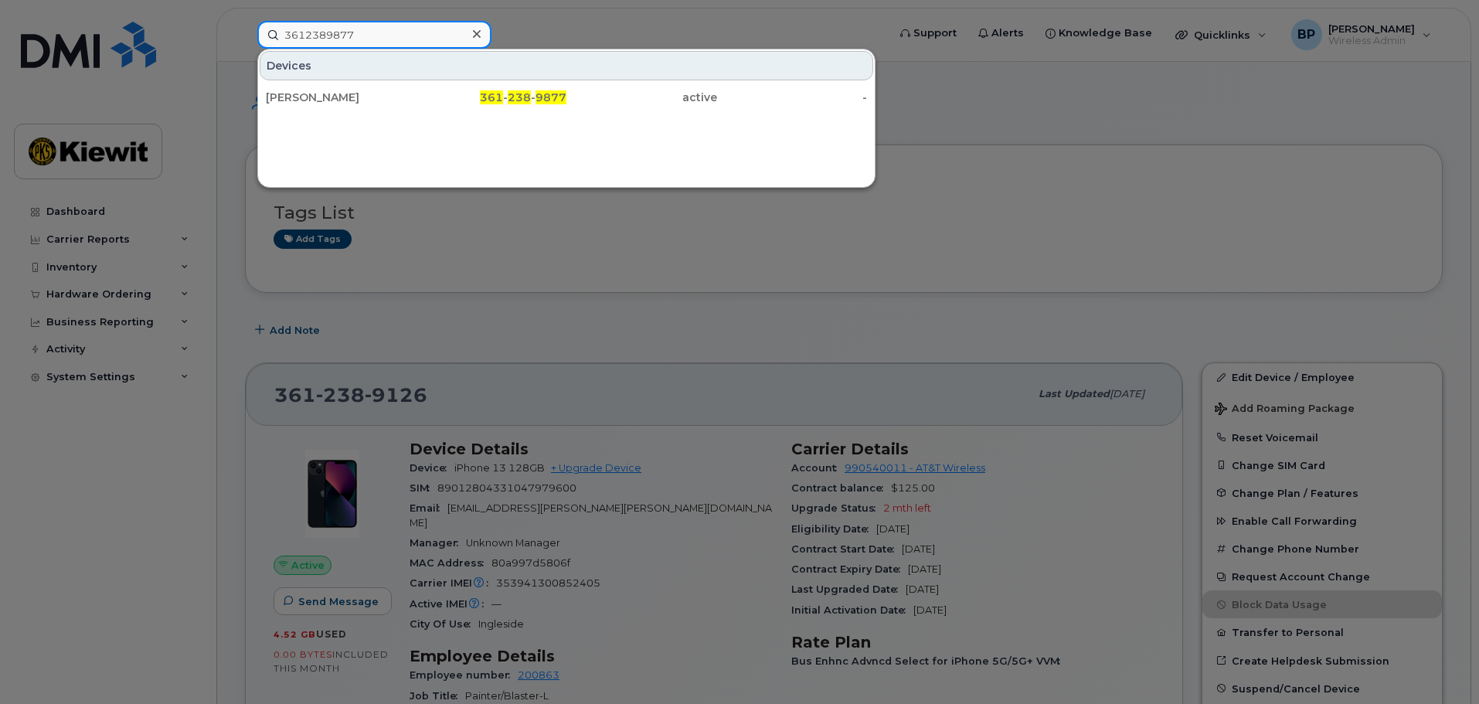
drag, startPoint x: 367, startPoint y: 40, endPoint x: 203, endPoint y: 12, distance: 166.3
click at [245, 21] on div "3612389877 Devices HUGO FLORES 361 - 238 - 9877 active -" at bounding box center [567, 35] width 644 height 28
drag, startPoint x: 361, startPoint y: 39, endPoint x: 220, endPoint y: 29, distance: 141.0
click at [245, 29] on div "3612229084 Devices MILTON RODRIGUEZ 361 - 222 - 9084 active -" at bounding box center [567, 35] width 644 height 28
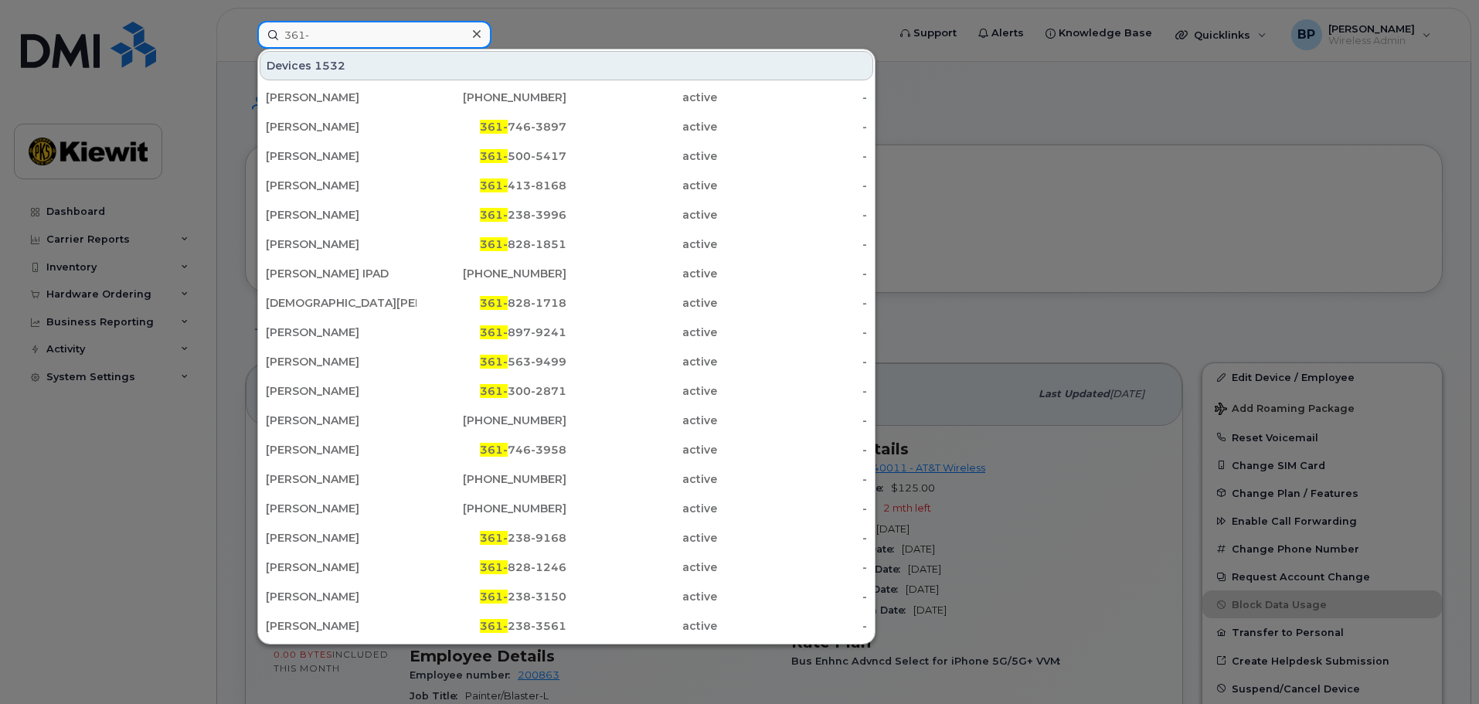
click at [312, 32] on input "361-" at bounding box center [374, 35] width 234 height 28
drag, startPoint x: 316, startPoint y: 35, endPoint x: 244, endPoint y: 22, distance: 72.9
click at [245, 22] on div "361- Devices 1532 CHRIS GEIGER 801-634-0190 active - MATTHEW LEGRANT 361- 746-3…" at bounding box center [567, 35] width 644 height 28
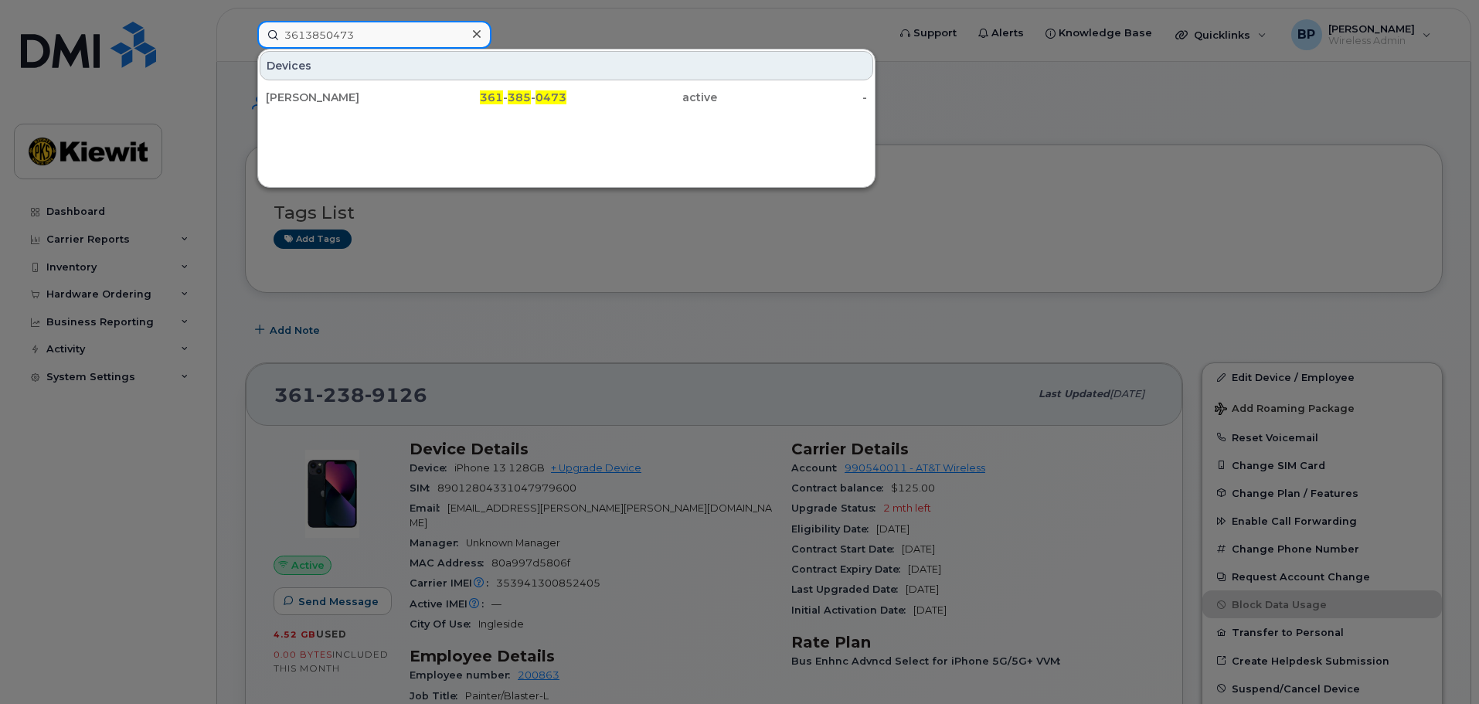
drag, startPoint x: 359, startPoint y: 37, endPoint x: 158, endPoint y: 19, distance: 201.7
click at [245, 21] on div "3613850473 Devices JESSE A HINOJOSA 361 - 385 - 0473 active -" at bounding box center [567, 35] width 644 height 28
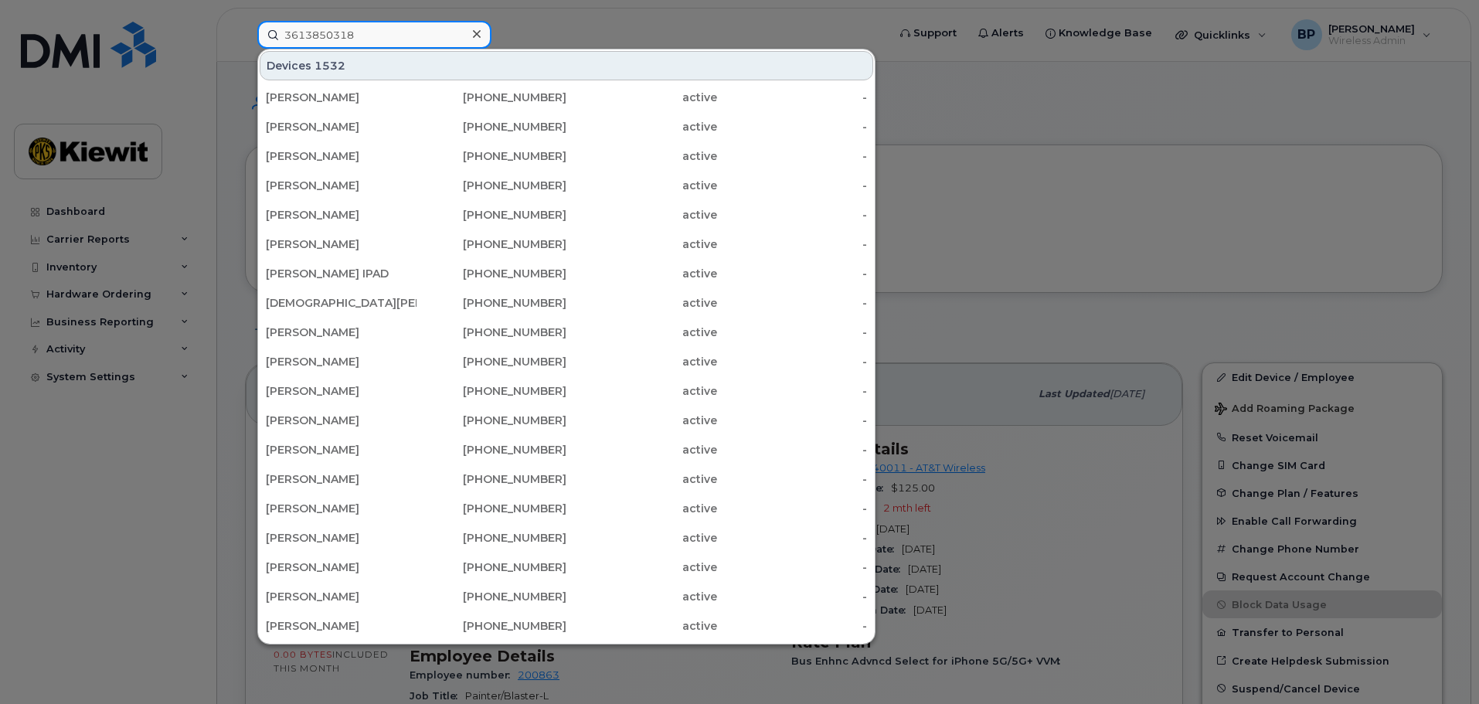
type input "3613850318"
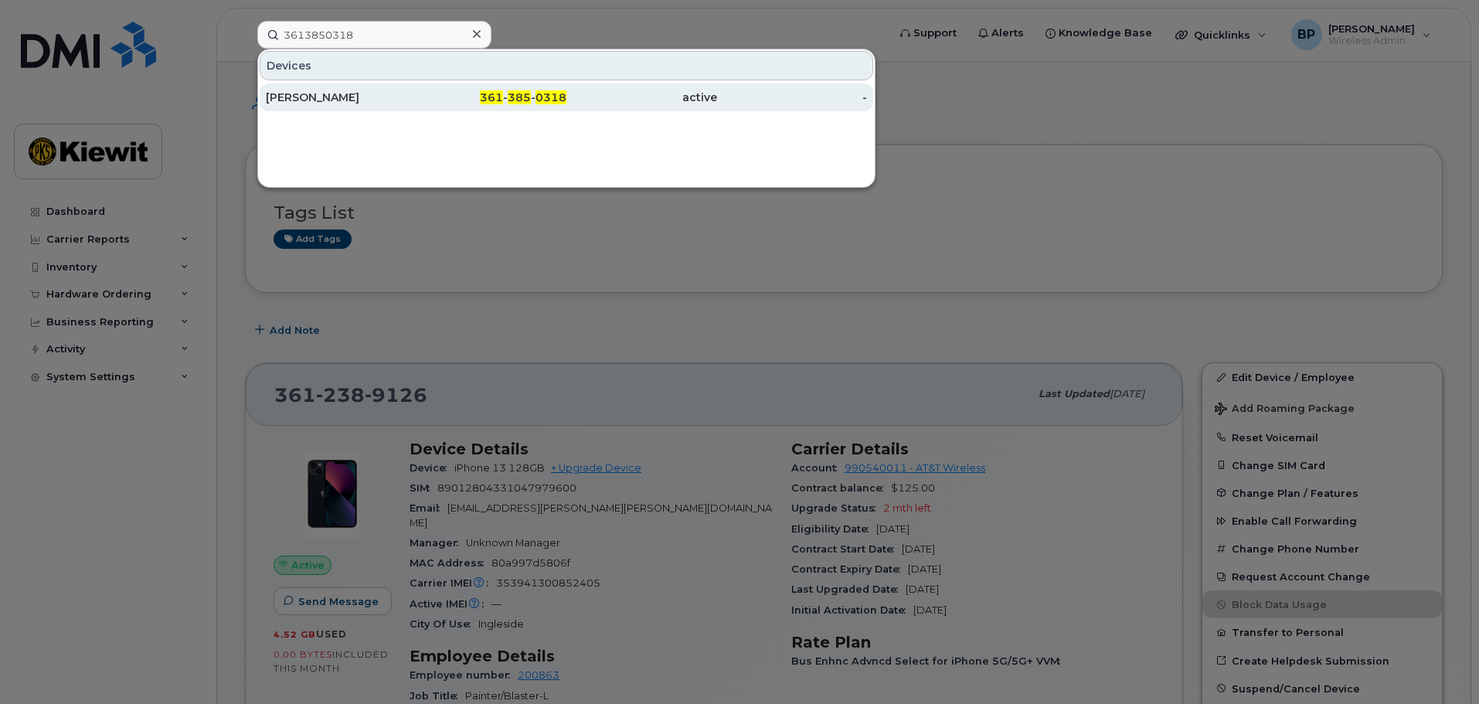
click at [314, 93] on div "CARLINA RIOS" at bounding box center [341, 97] width 151 height 15
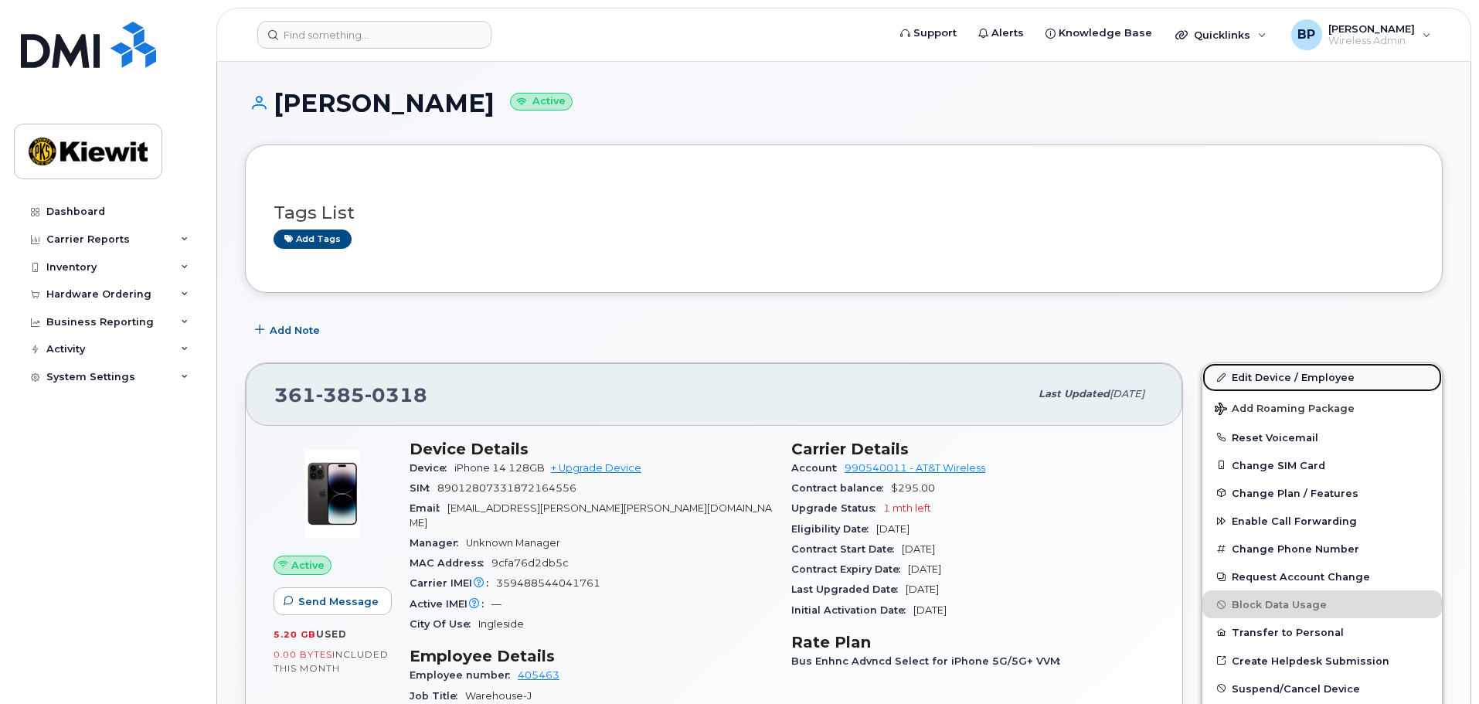
click at [1318, 375] on link "Edit Device / Employee" at bounding box center [1322, 377] width 240 height 28
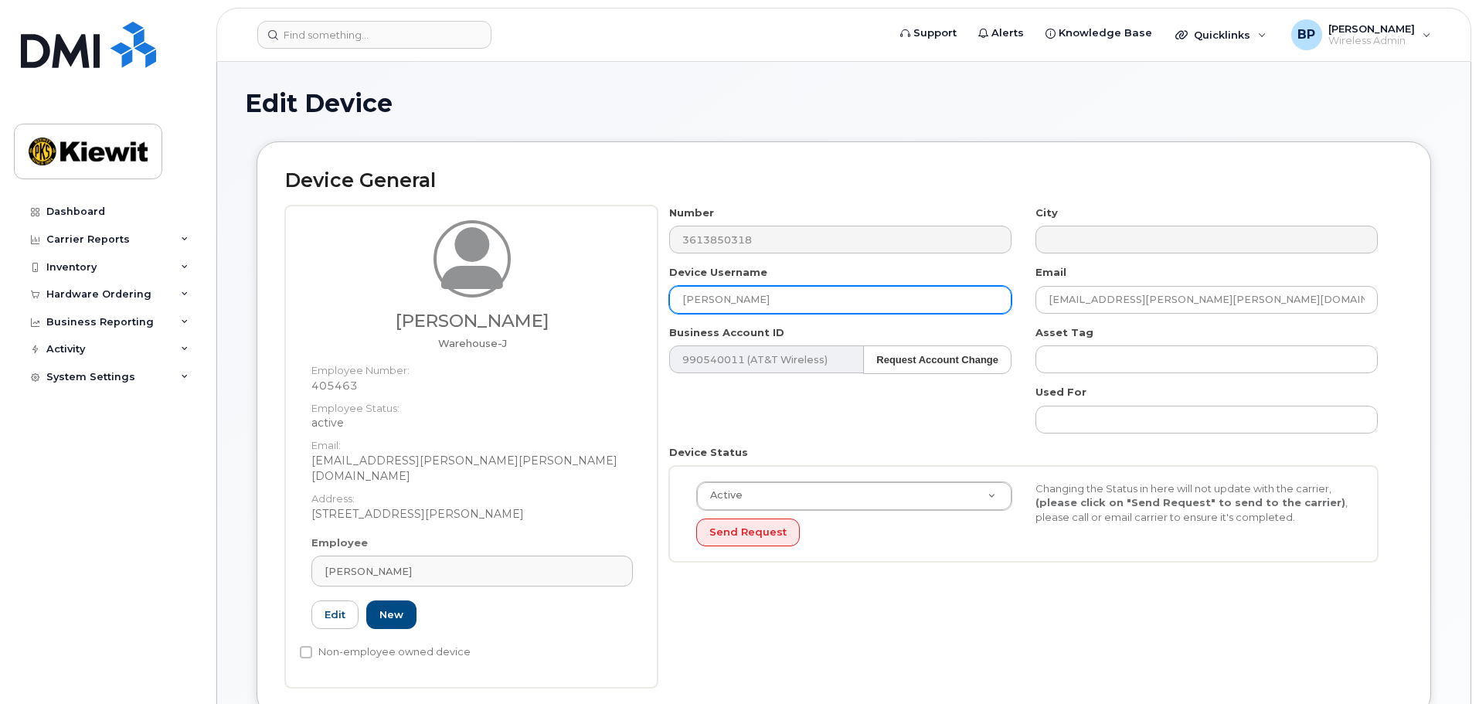
drag, startPoint x: 813, startPoint y: 303, endPoint x: 565, endPoint y: 278, distance: 249.2
click at [565, 278] on div "[PERSON_NAME] Warehouse-J Employee Number: 405463 Employee Status: active Email…" at bounding box center [843, 447] width 1117 height 482
type input "[PERSON_NAME]"
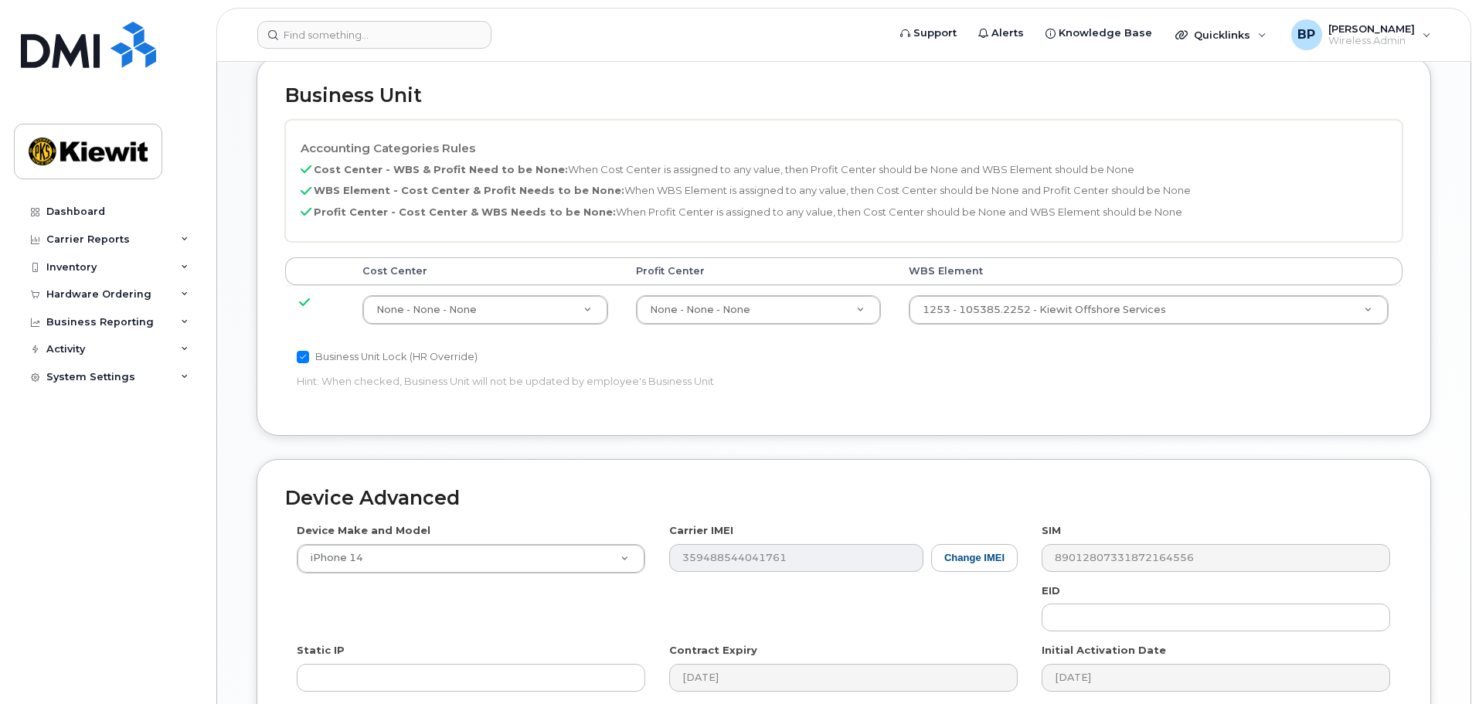
scroll to position [884, 0]
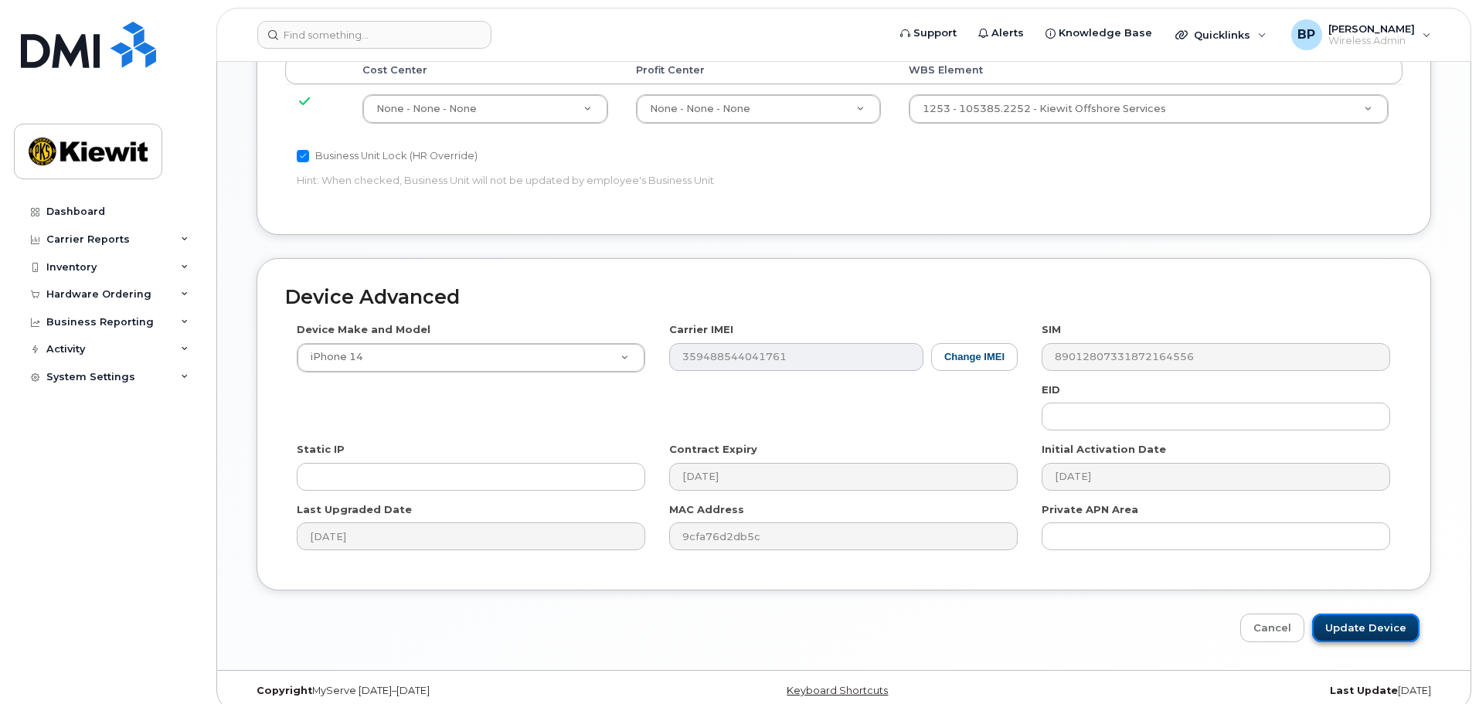
click at [1363, 613] on input "Update Device" at bounding box center [1365, 627] width 107 height 29
type input "Saving..."
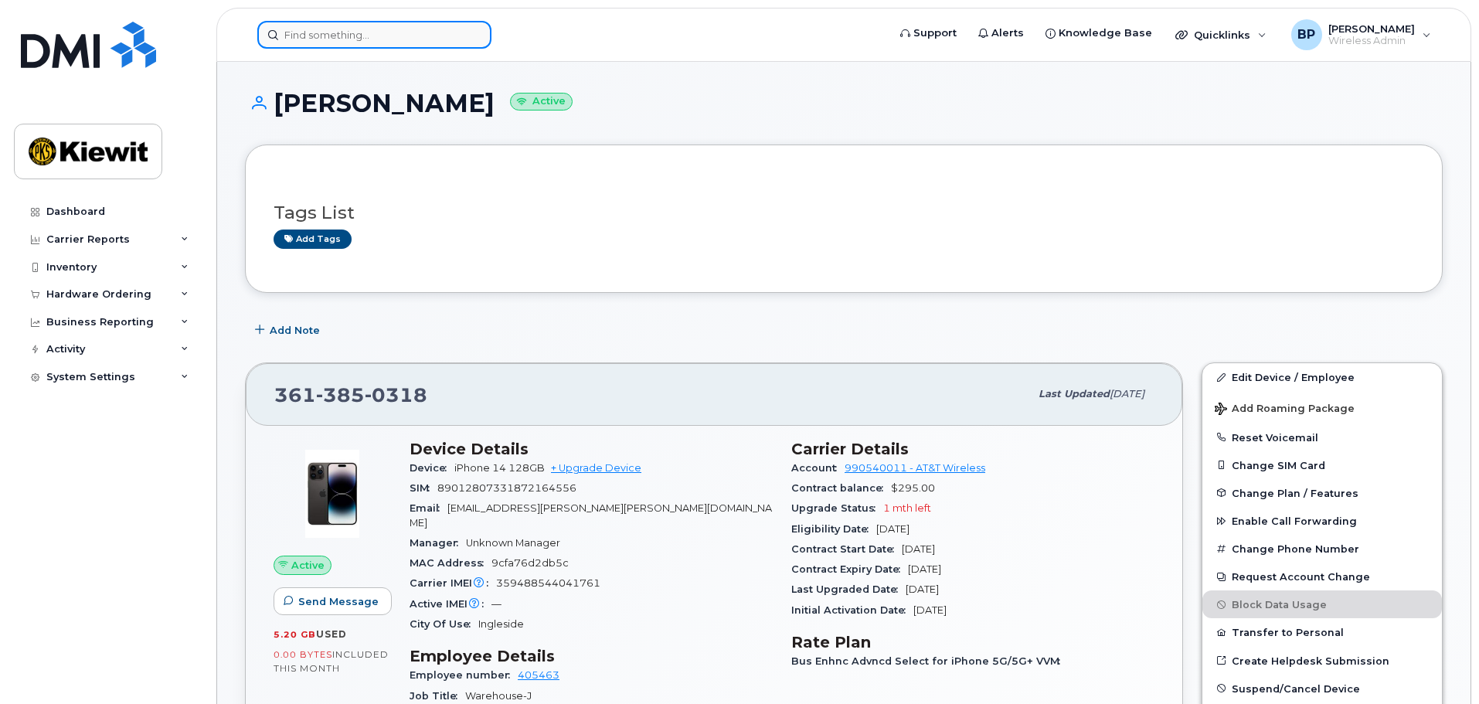
click at [350, 36] on input at bounding box center [374, 35] width 234 height 28
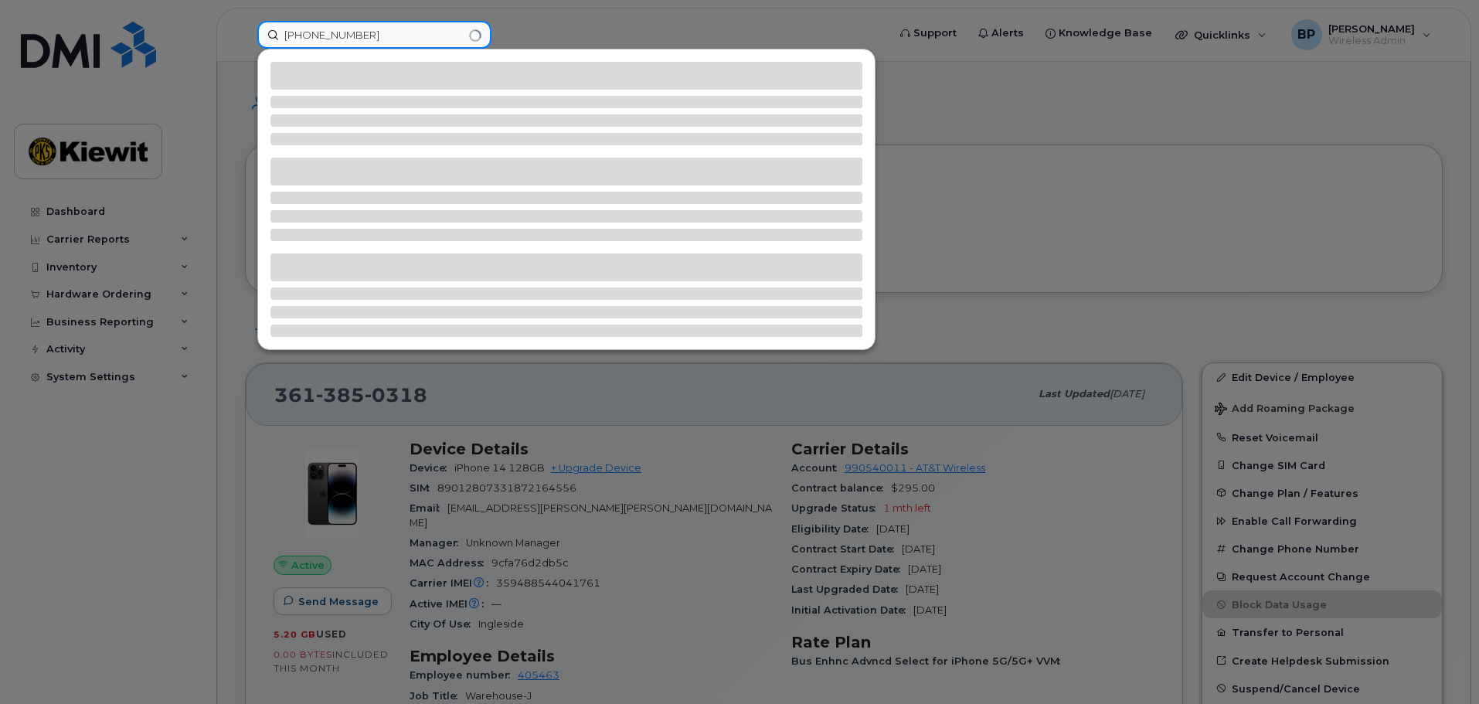
type input "361-385-0581"
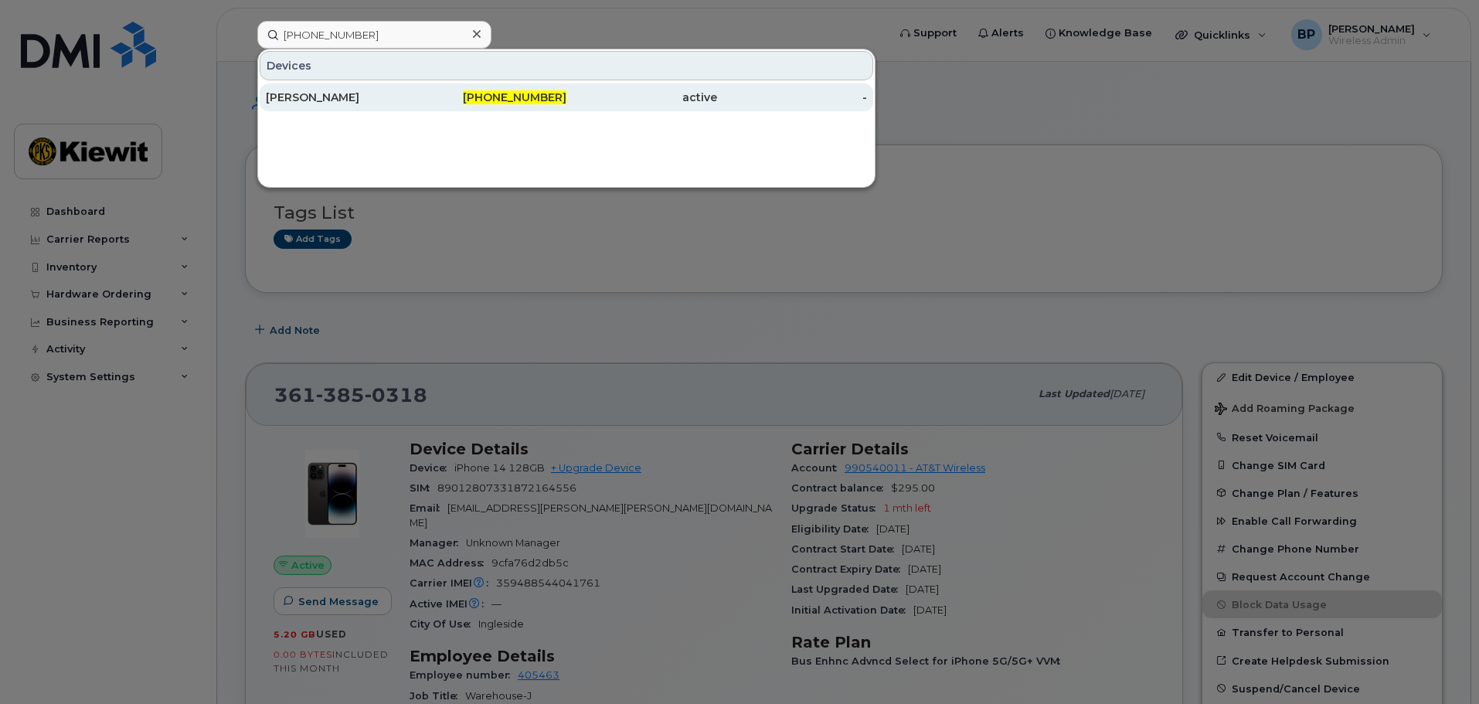
click at [344, 100] on div "[PERSON_NAME]" at bounding box center [341, 97] width 151 height 15
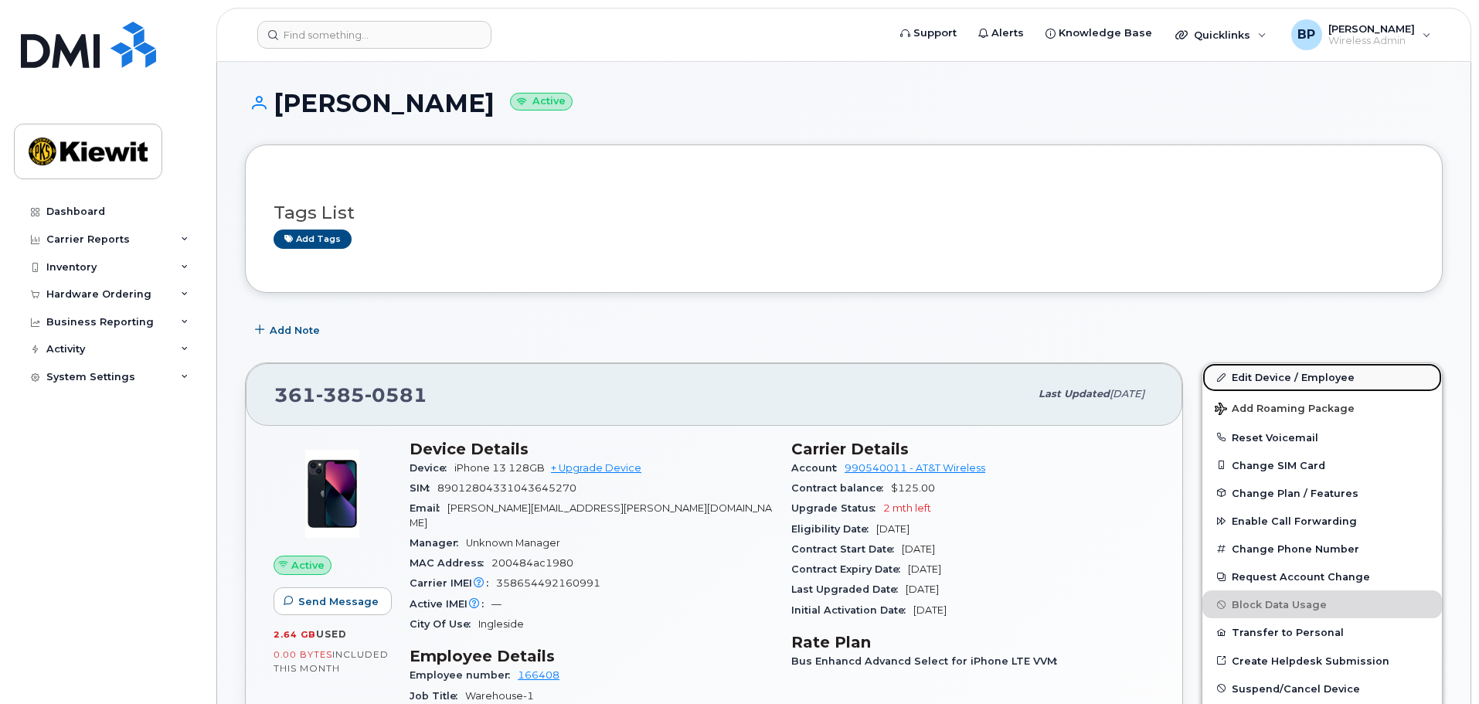
click at [1312, 380] on link "Edit Device / Employee" at bounding box center [1322, 377] width 240 height 28
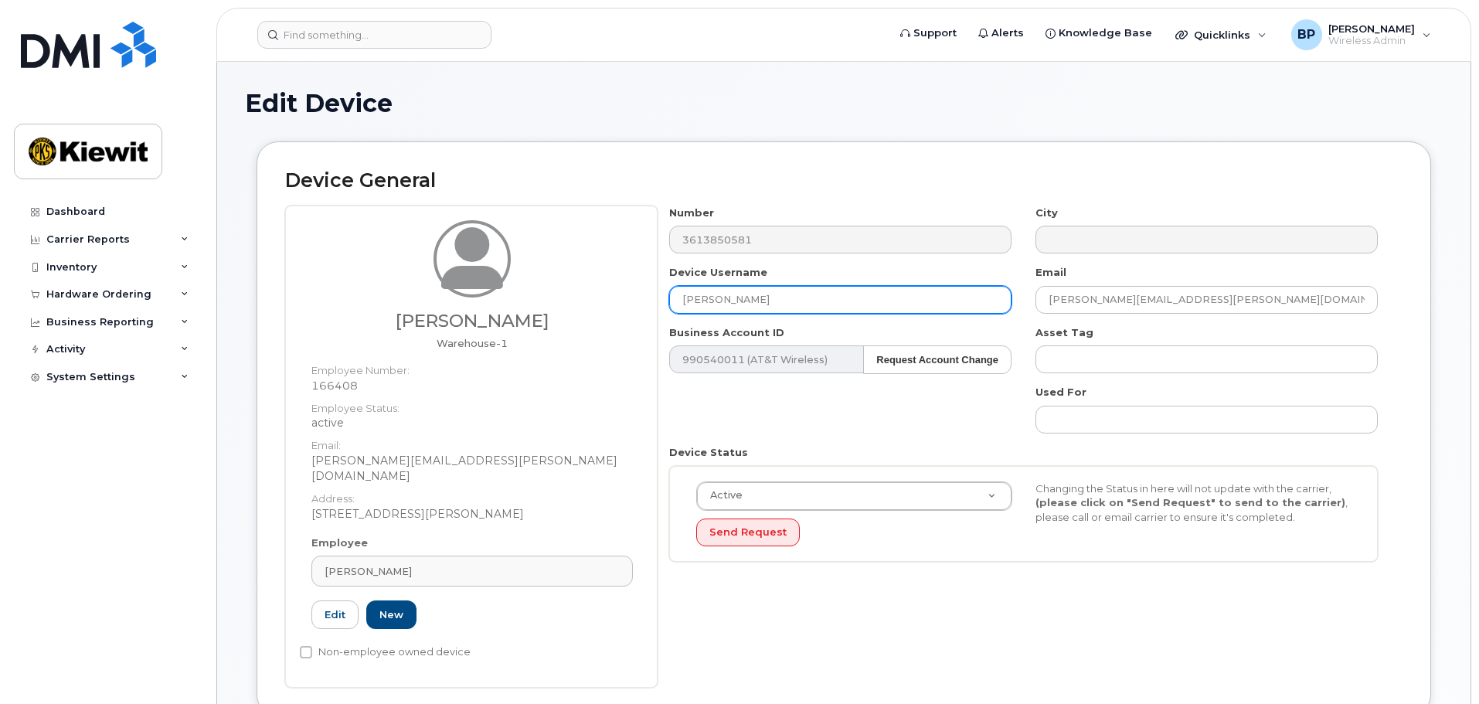
drag, startPoint x: 819, startPoint y: 290, endPoint x: 580, endPoint y: 286, distance: 238.8
click at [580, 286] on div "[PERSON_NAME]-1 Employee Number: 166408 Employee Status: active Email: [PERSON_…" at bounding box center [843, 447] width 1117 height 482
type input "[PERSON_NAME]"
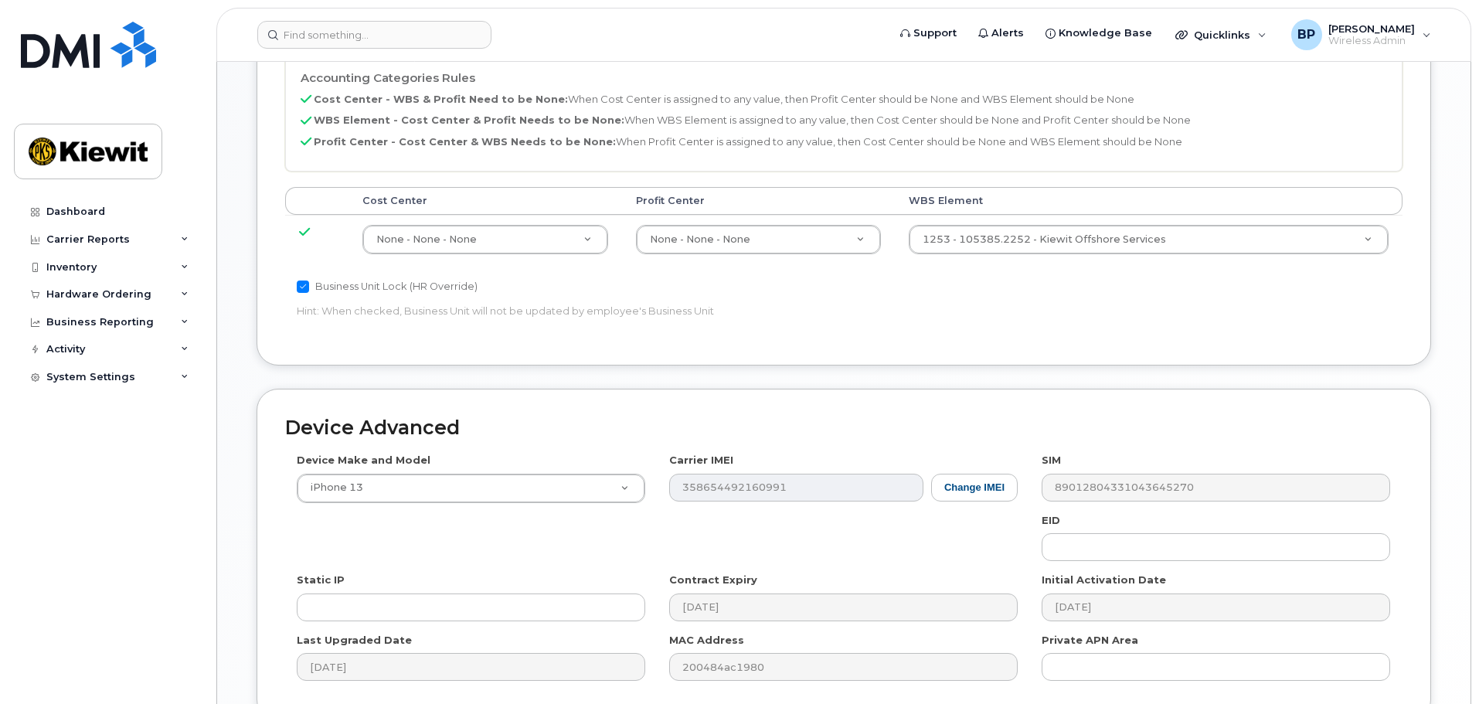
scroll to position [884, 0]
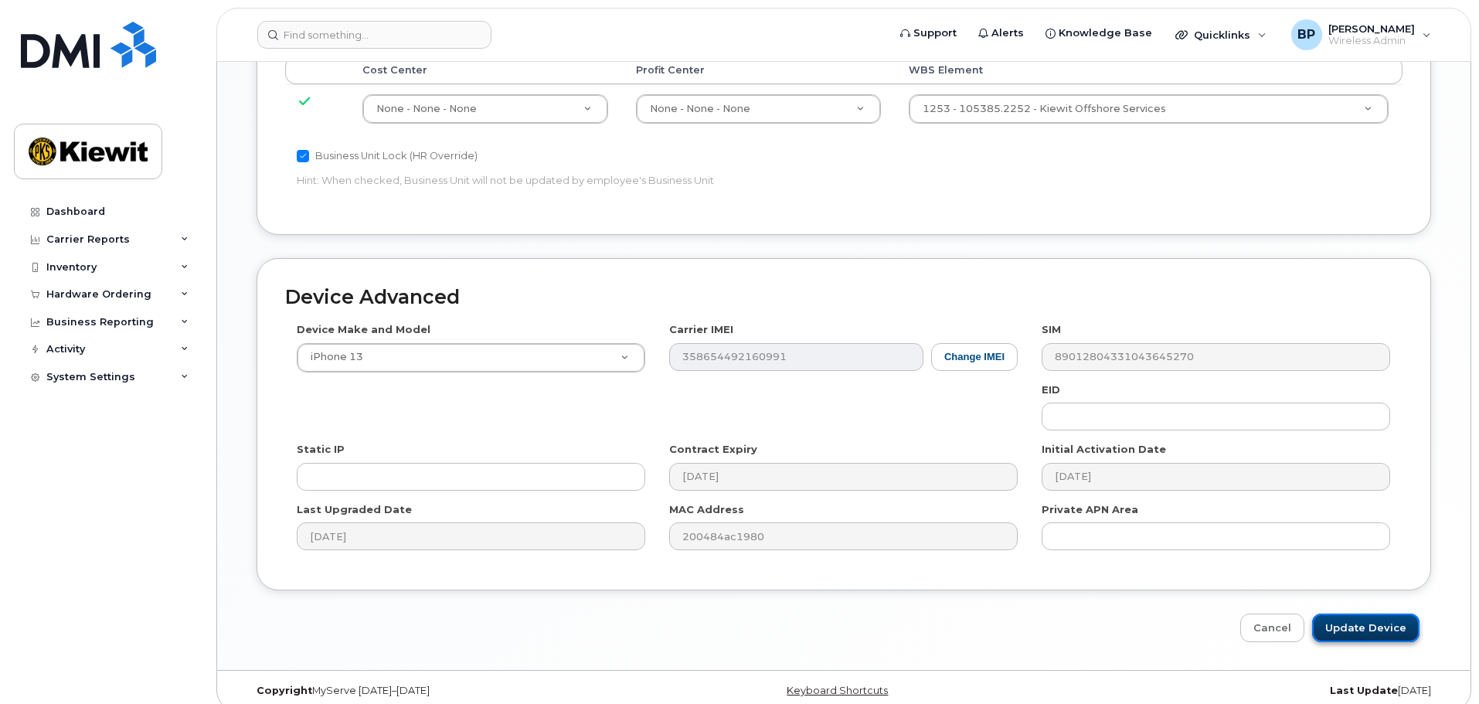
click at [1356, 613] on input "Update Device" at bounding box center [1365, 627] width 107 height 29
type input "Saving..."
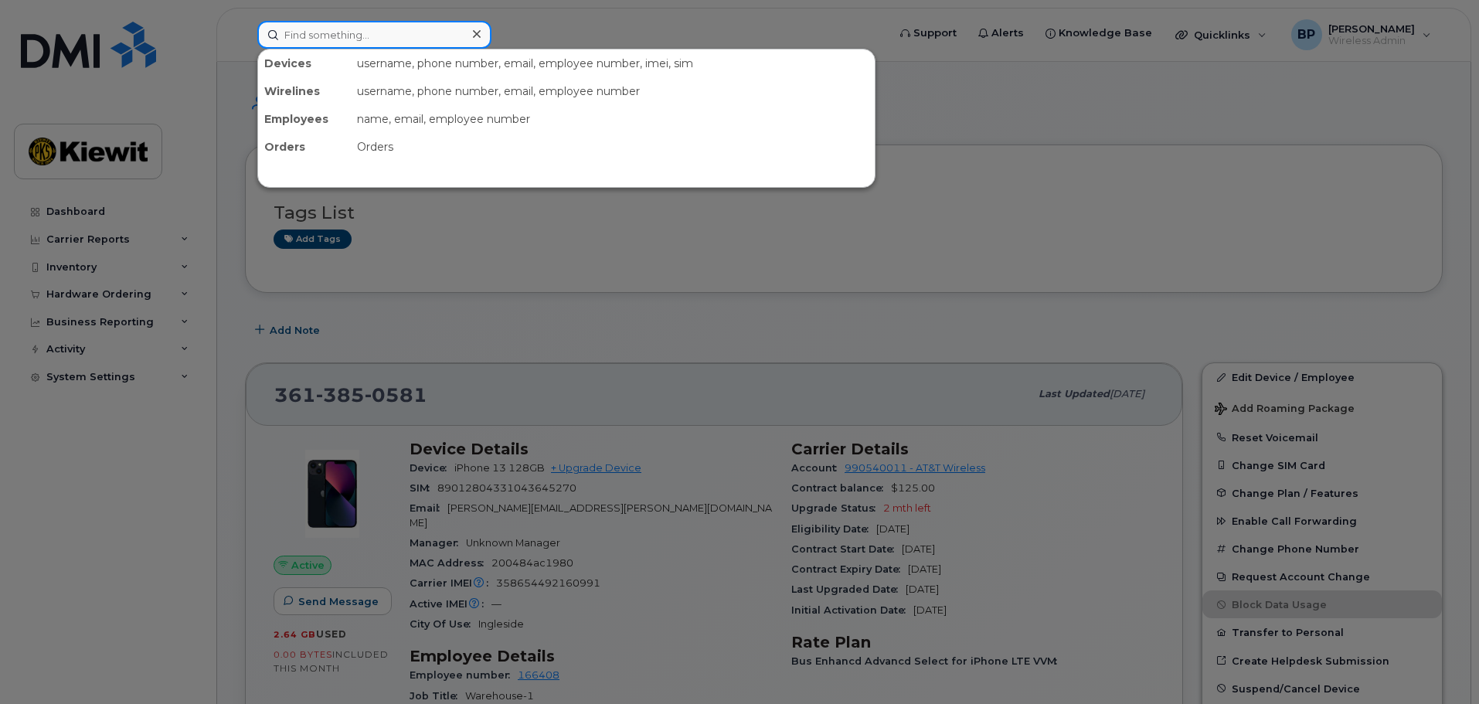
click at [382, 38] on input at bounding box center [374, 35] width 234 height 28
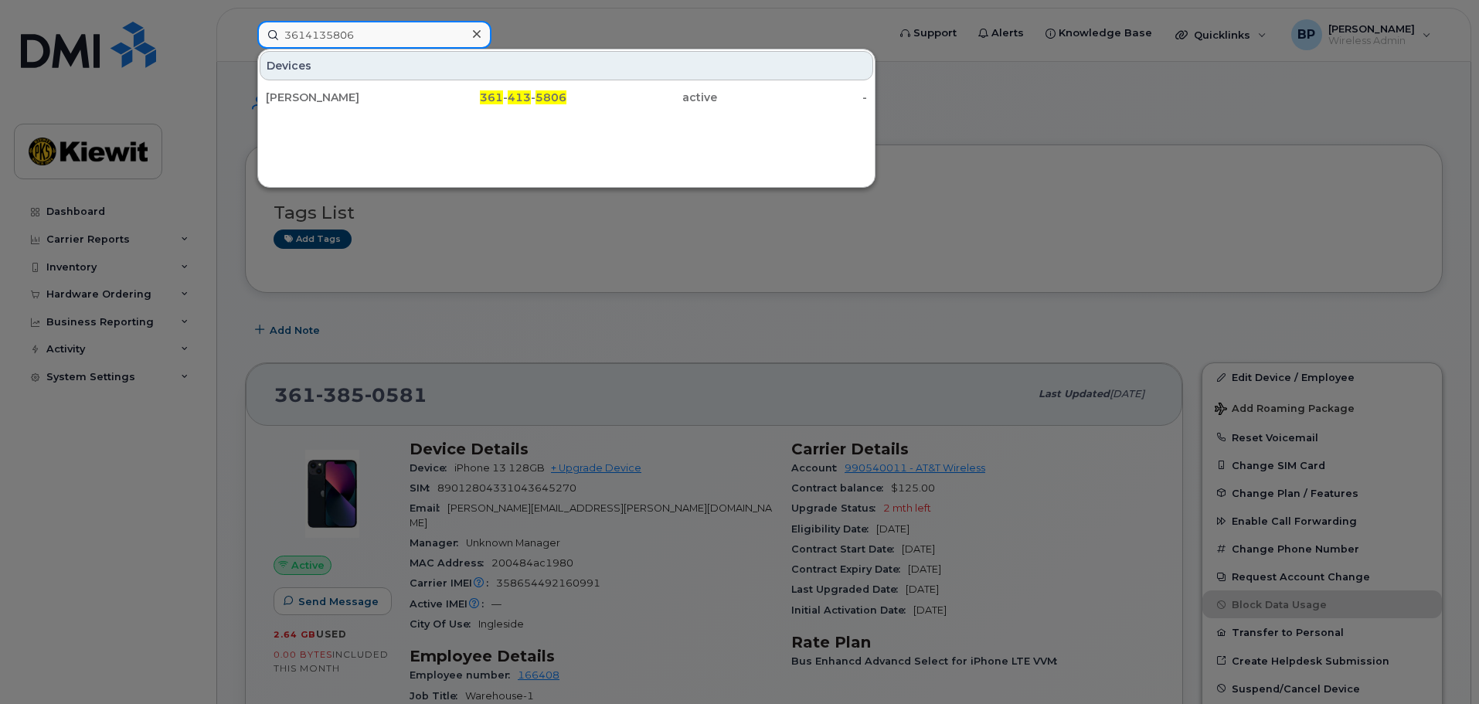
drag, startPoint x: 362, startPoint y: 32, endPoint x: 202, endPoint y: 27, distance: 160.0
click at [245, 27] on div "3614135806 Devices [PERSON_NAME] 361 - 413 - 5806 active -" at bounding box center [567, 35] width 644 height 28
drag, startPoint x: 365, startPoint y: 38, endPoint x: 207, endPoint y: 15, distance: 160.1
click at [245, 21] on div "3612389847 Devices [PERSON_NAME] 361 - 238 - 9847 active -" at bounding box center [567, 35] width 644 height 28
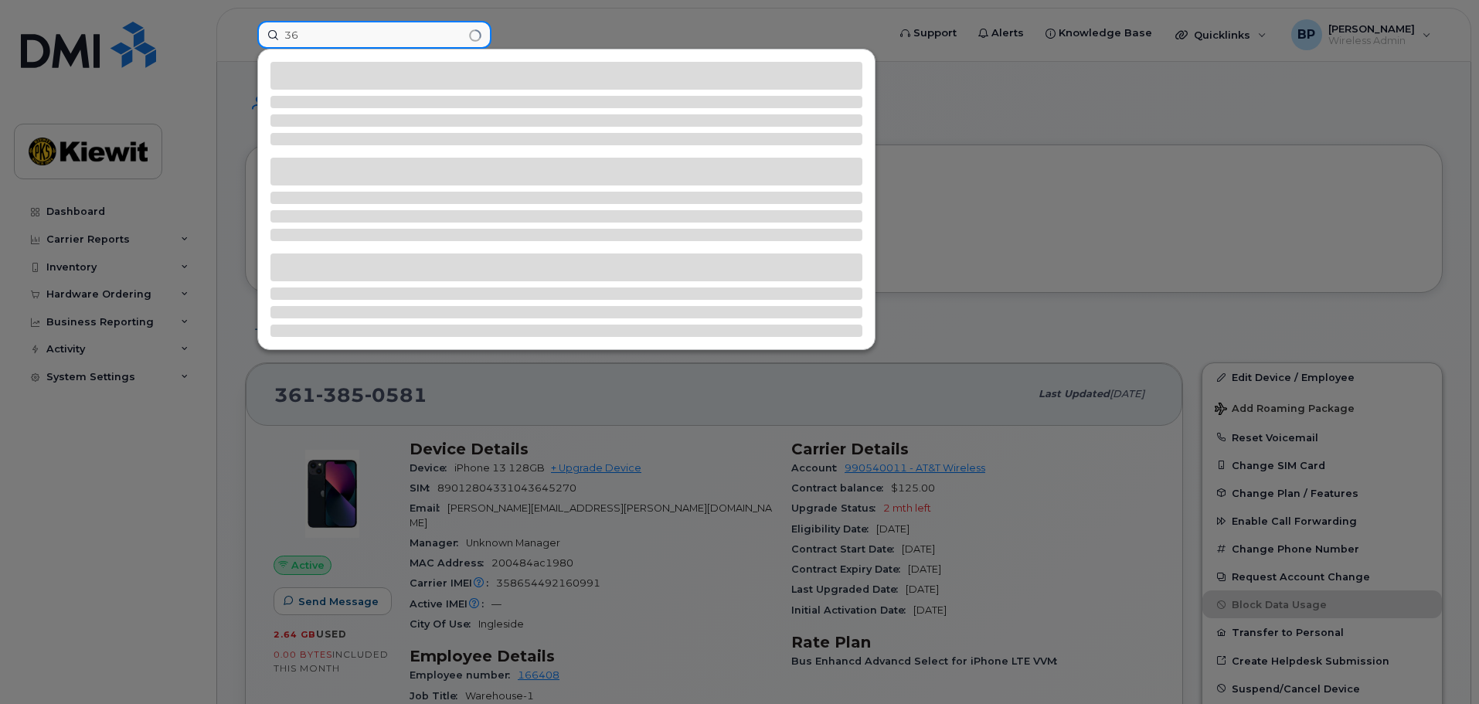
type input "3"
type input "3612383150"
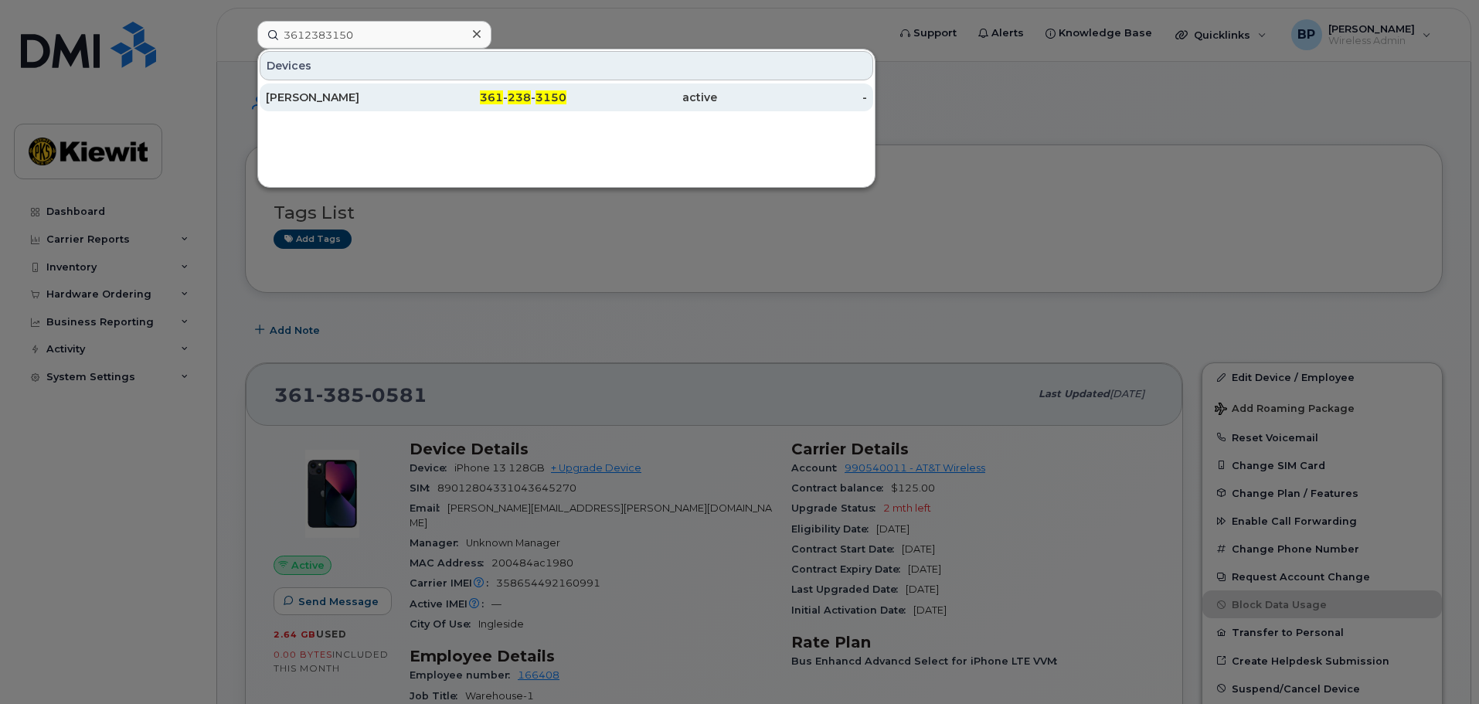
click at [343, 93] on div "[PERSON_NAME]" at bounding box center [341, 97] width 151 height 15
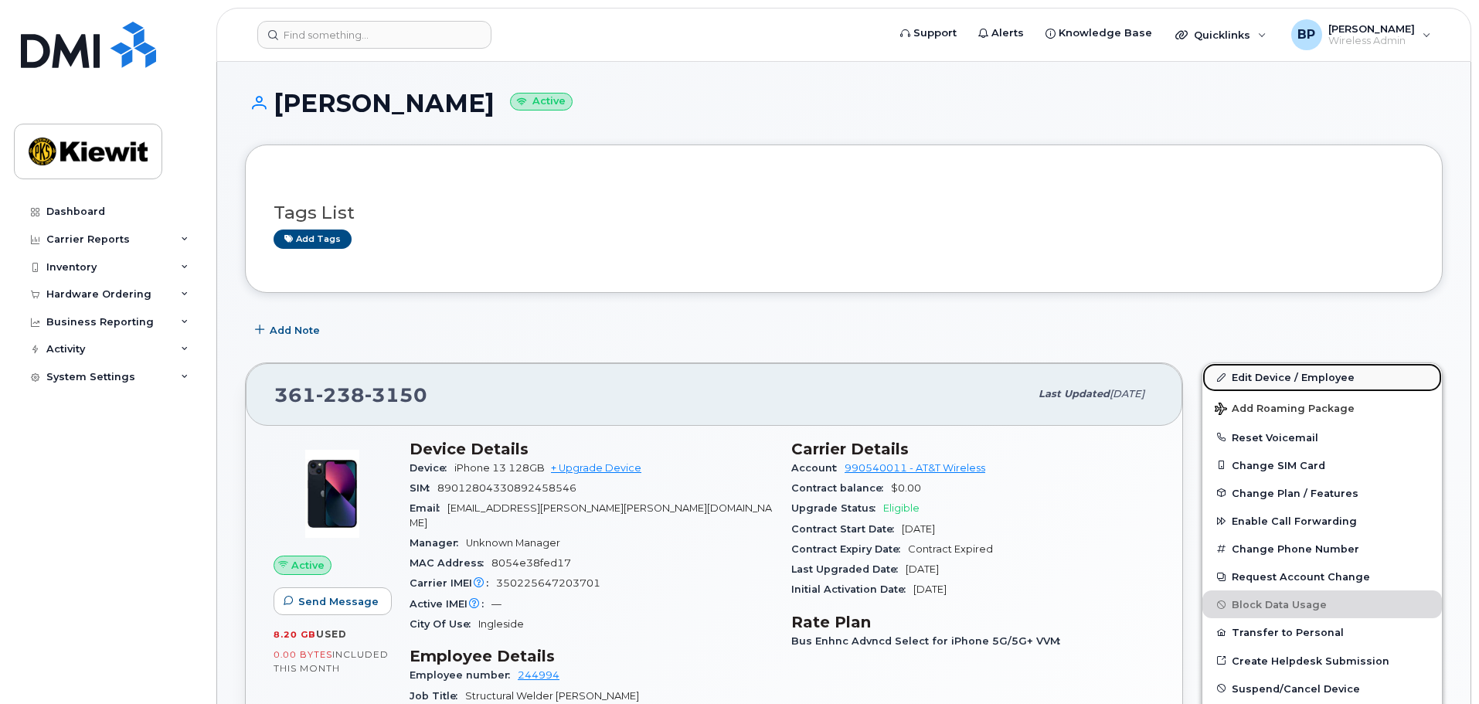
click at [1273, 376] on link "Edit Device / Employee" at bounding box center [1322, 377] width 240 height 28
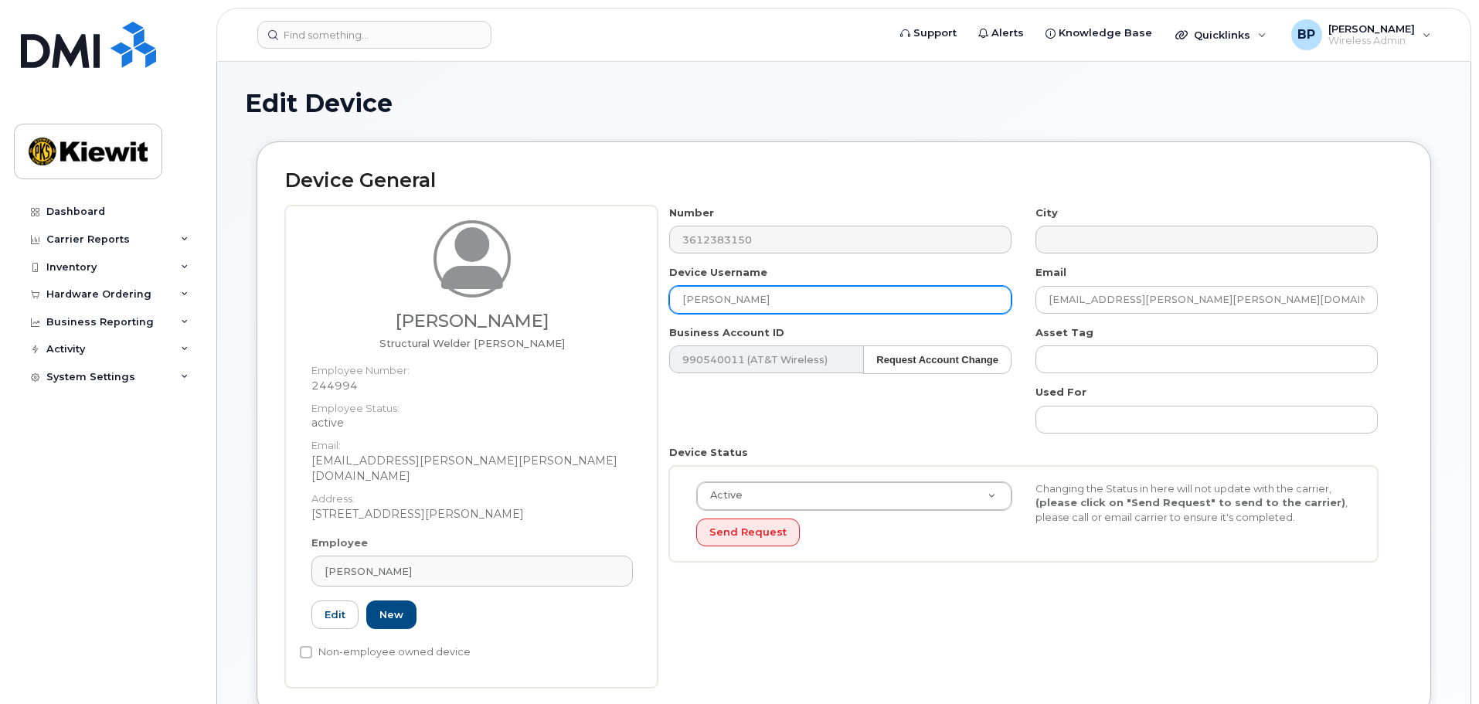
click at [742, 299] on input "[PERSON_NAME]" at bounding box center [840, 300] width 342 height 28
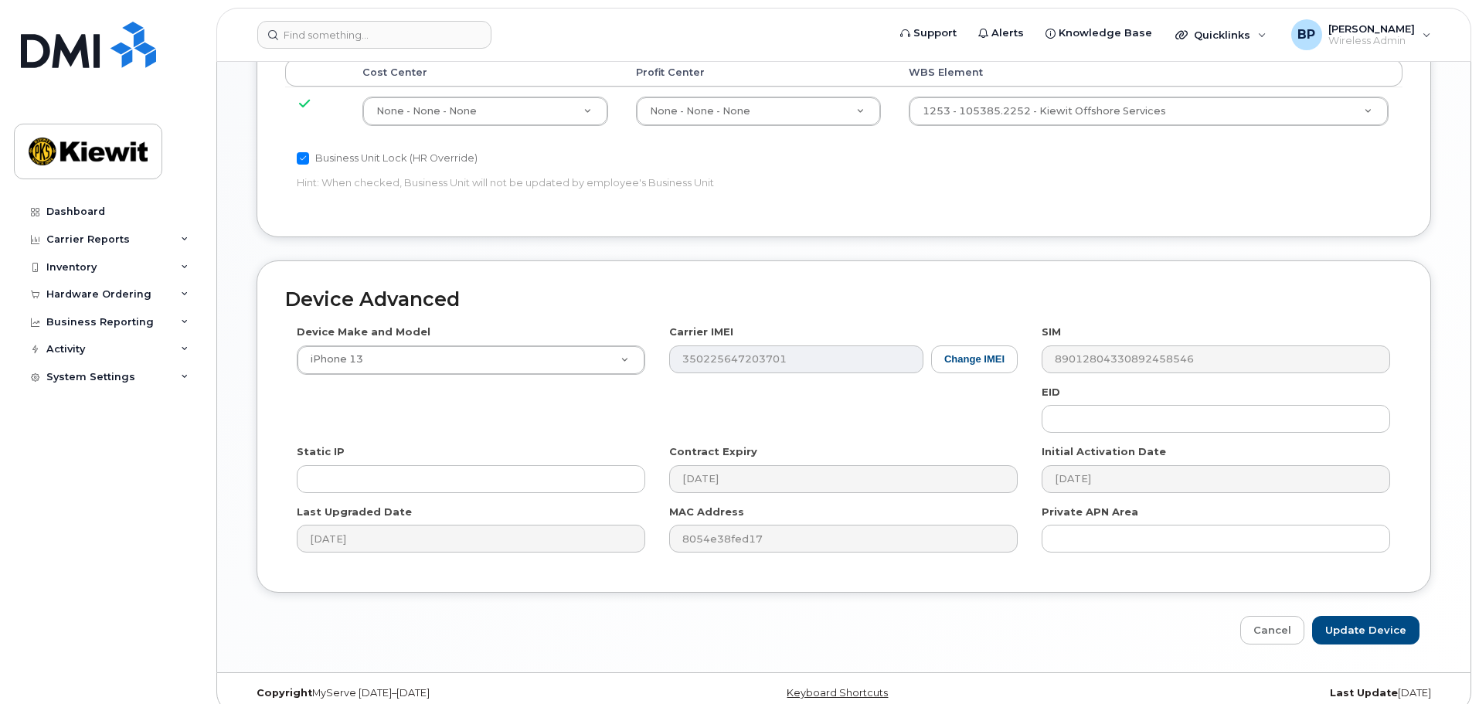
scroll to position [884, 0]
type input "[PERSON_NAME]"
click at [1351, 613] on input "Update Device" at bounding box center [1365, 627] width 107 height 29
type input "Saving..."
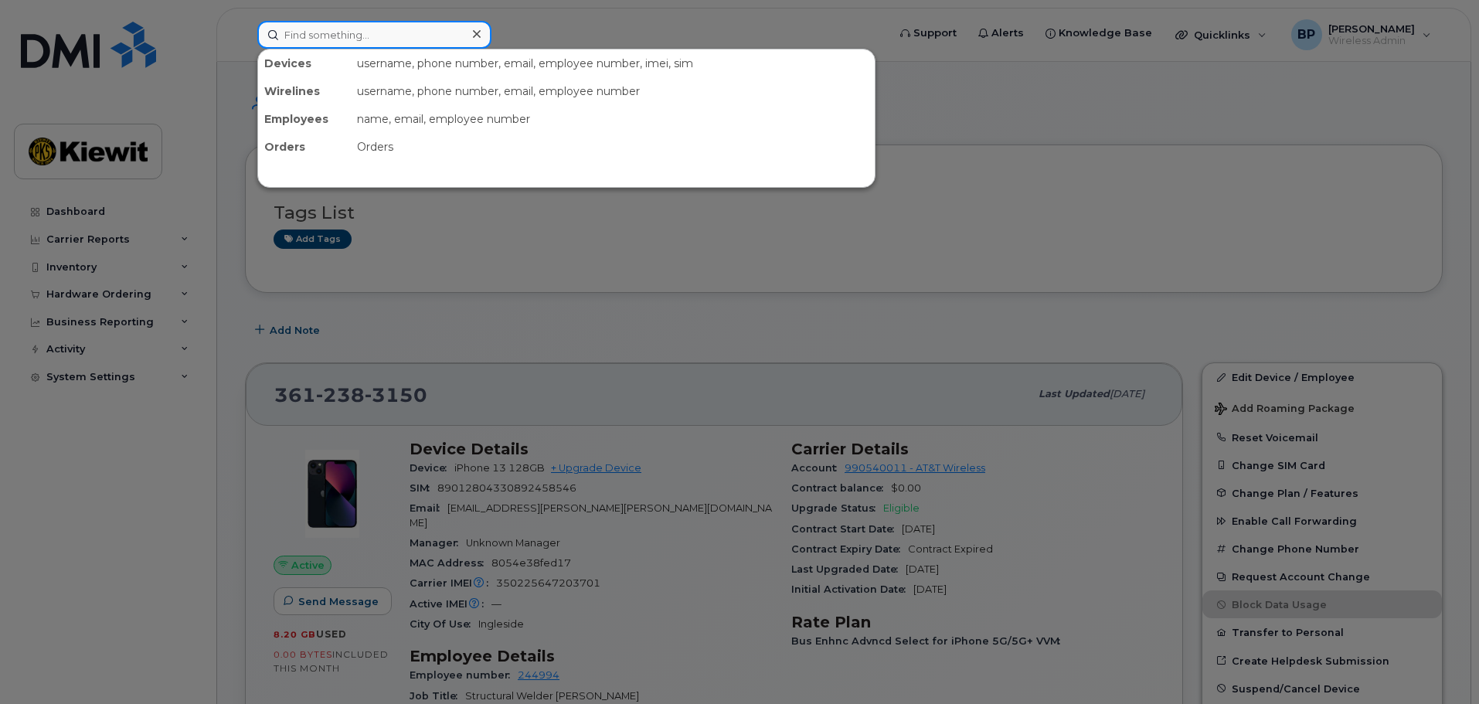
click at [374, 32] on input at bounding box center [374, 35] width 234 height 28
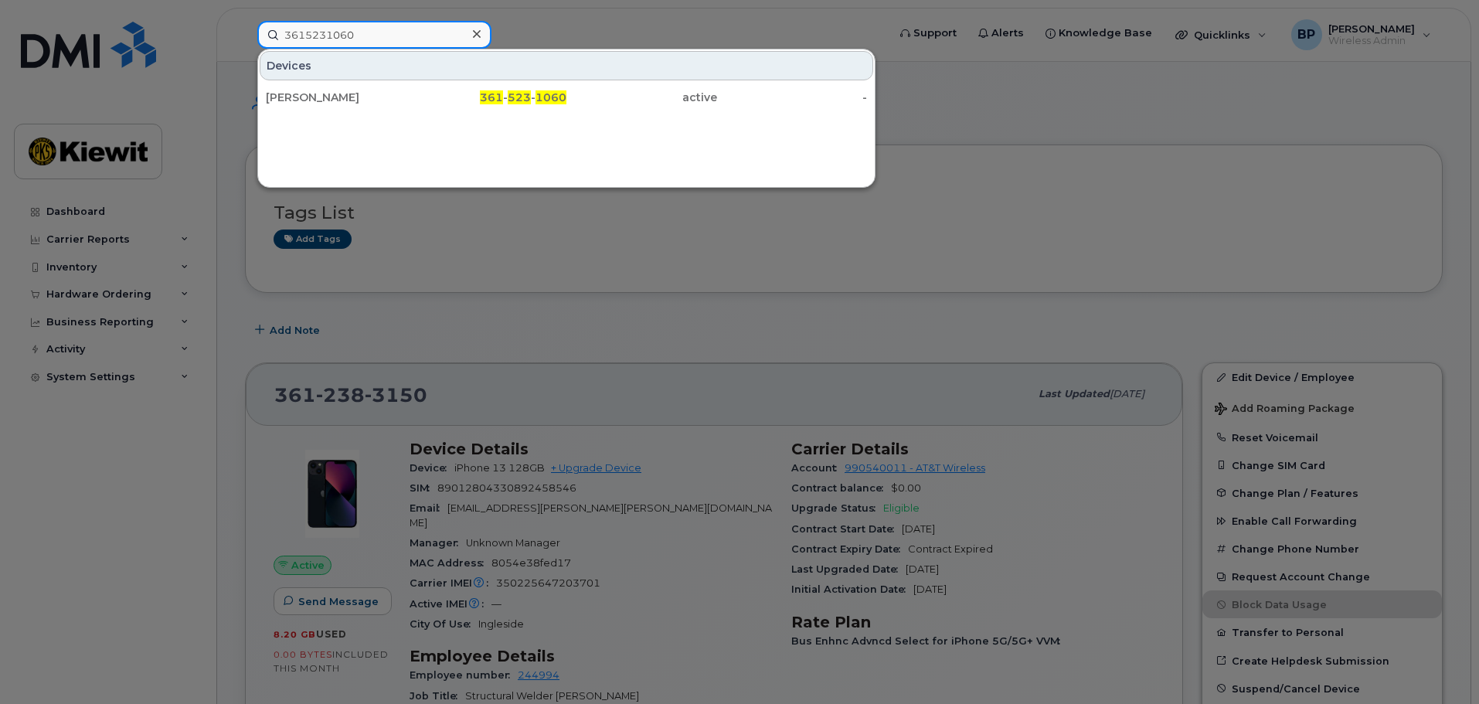
drag, startPoint x: 365, startPoint y: 36, endPoint x: 199, endPoint y: 29, distance: 167.0
click at [245, 34] on div "3615231060 Devices ADRIAN CASTILLO 361 - 523 - 1060 active -" at bounding box center [567, 35] width 644 height 28
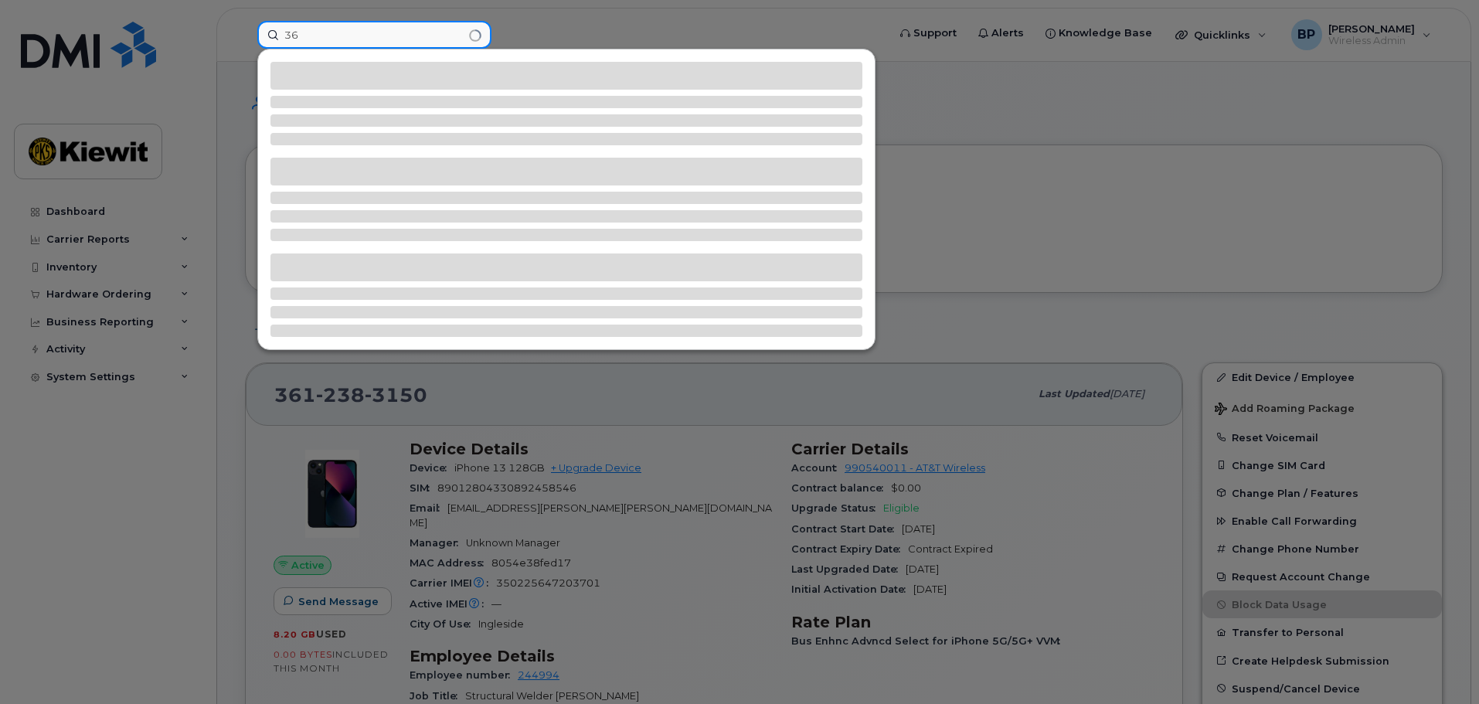
type input "3"
type input "3612195115"
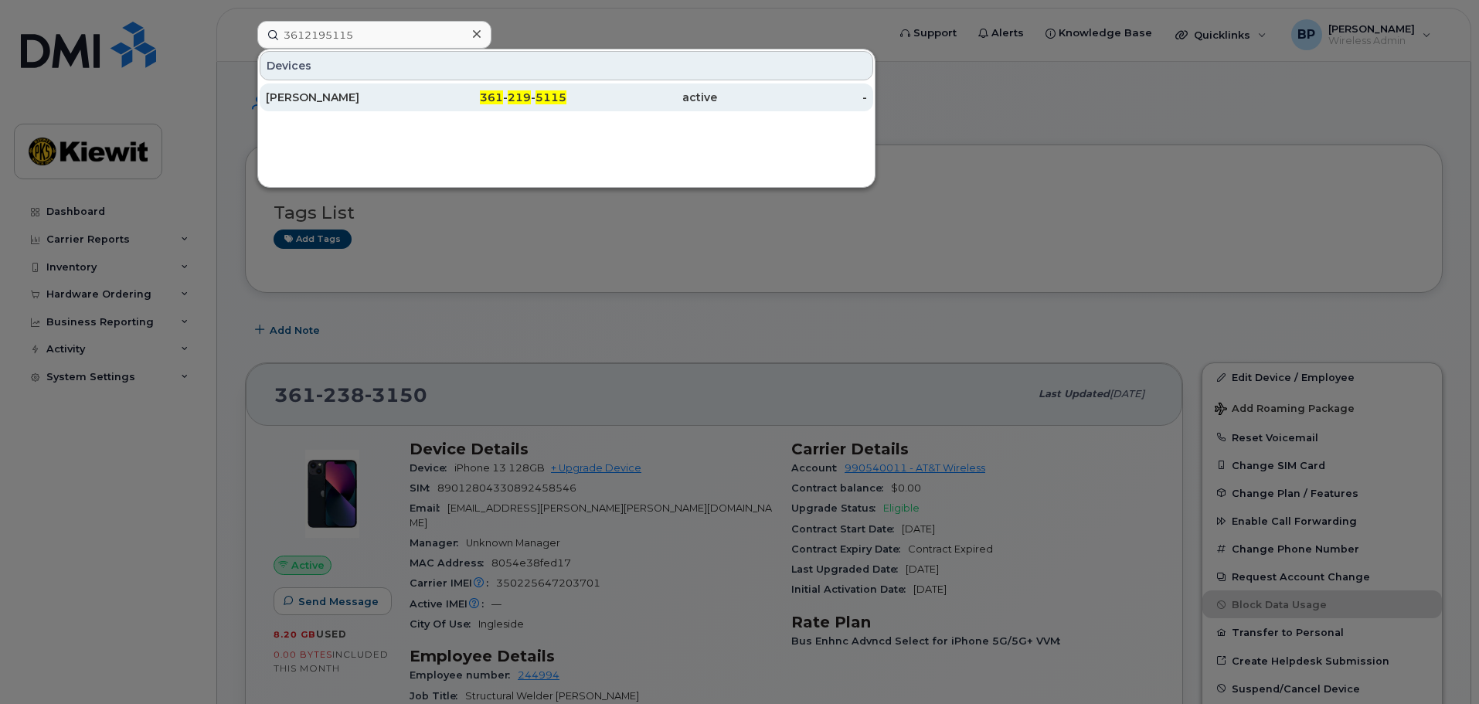
click at [285, 95] on div "[PERSON_NAME]" at bounding box center [341, 97] width 151 height 15
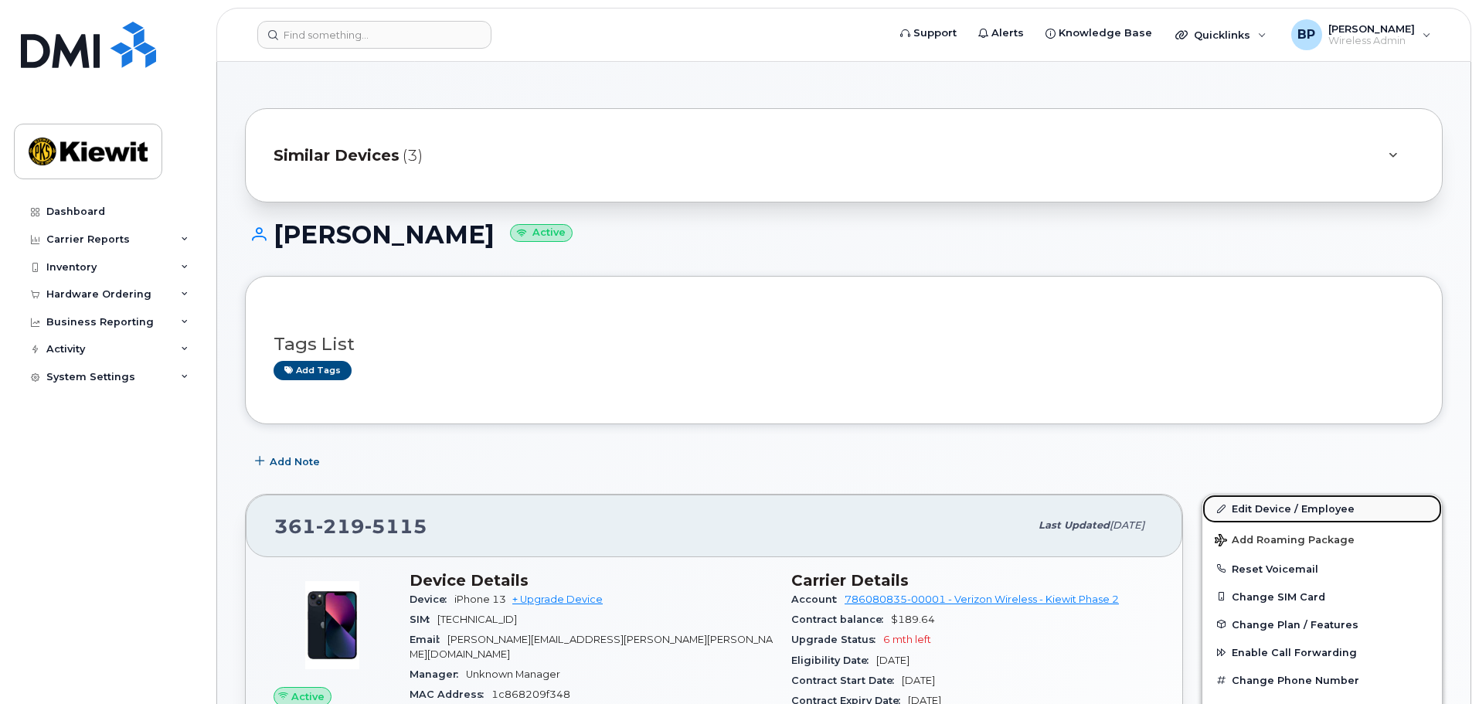
click at [1252, 505] on link "Edit Device / Employee" at bounding box center [1322, 508] width 240 height 28
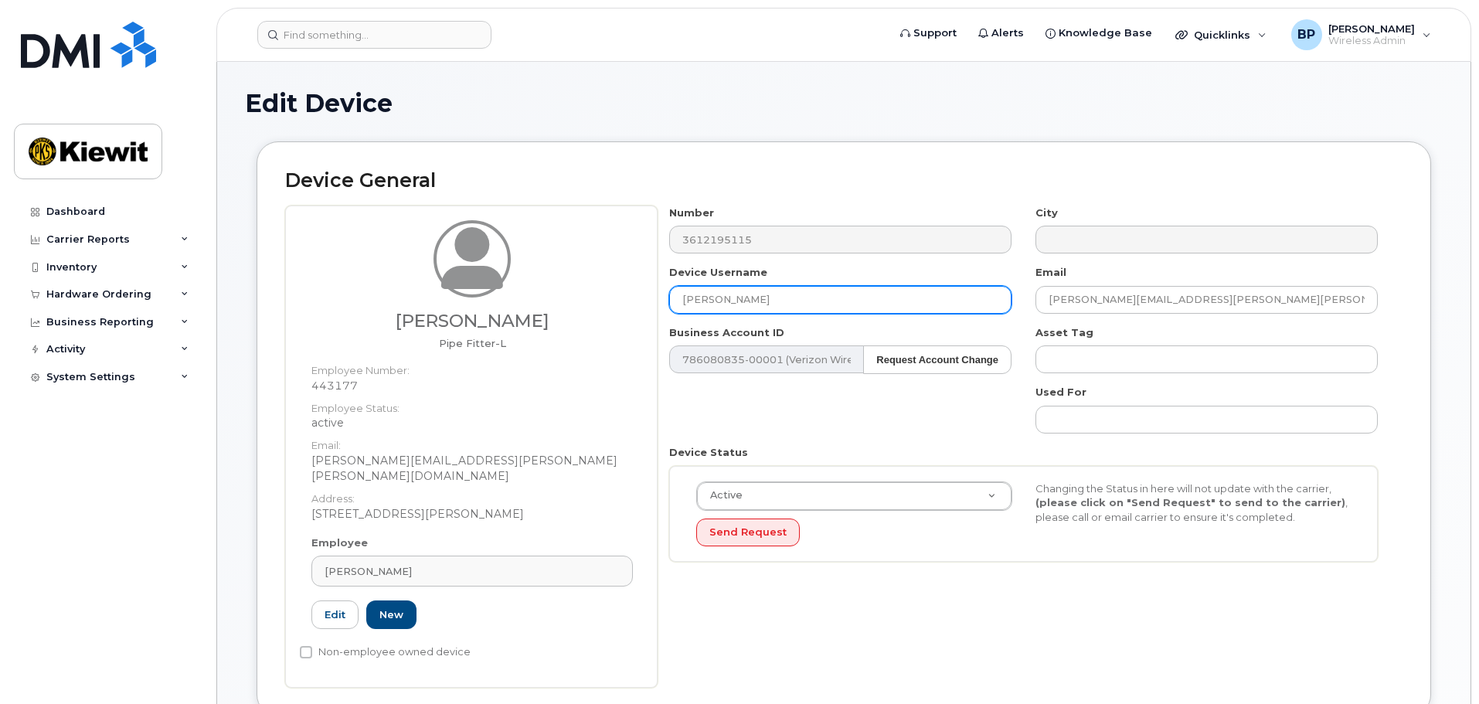
click at [726, 300] on input "[PERSON_NAME]" at bounding box center [840, 300] width 342 height 28
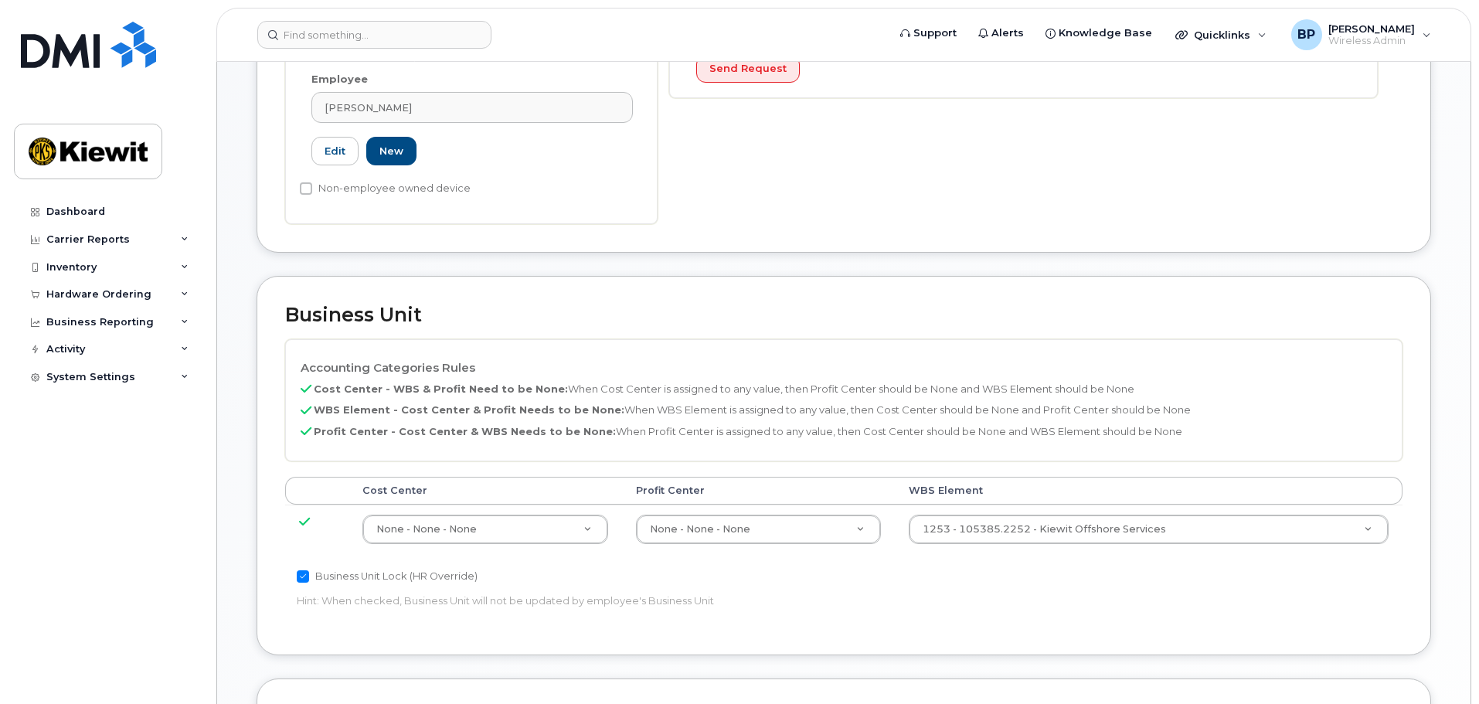
scroll to position [884, 0]
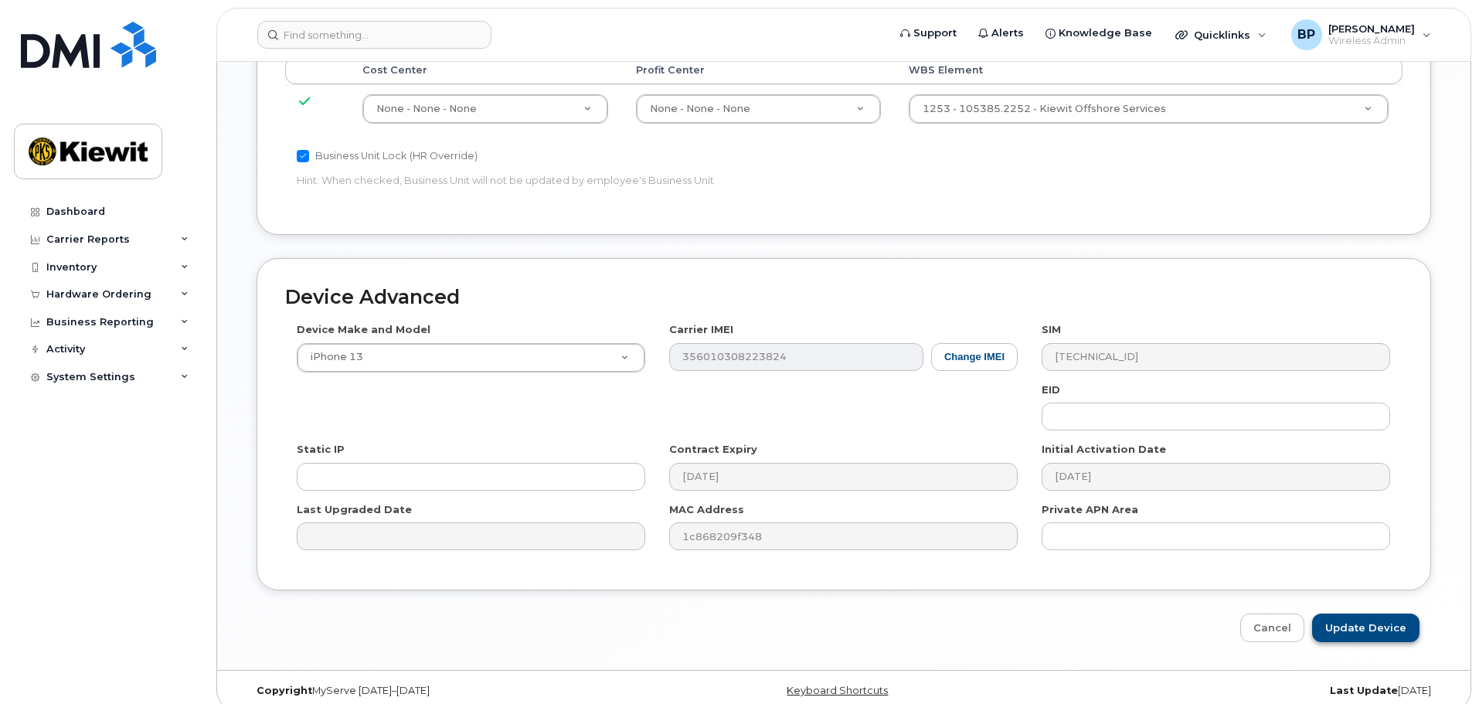
type input "[PERSON_NAME]"
click at [1349, 616] on input "Update Device" at bounding box center [1365, 627] width 107 height 29
type input "Saving..."
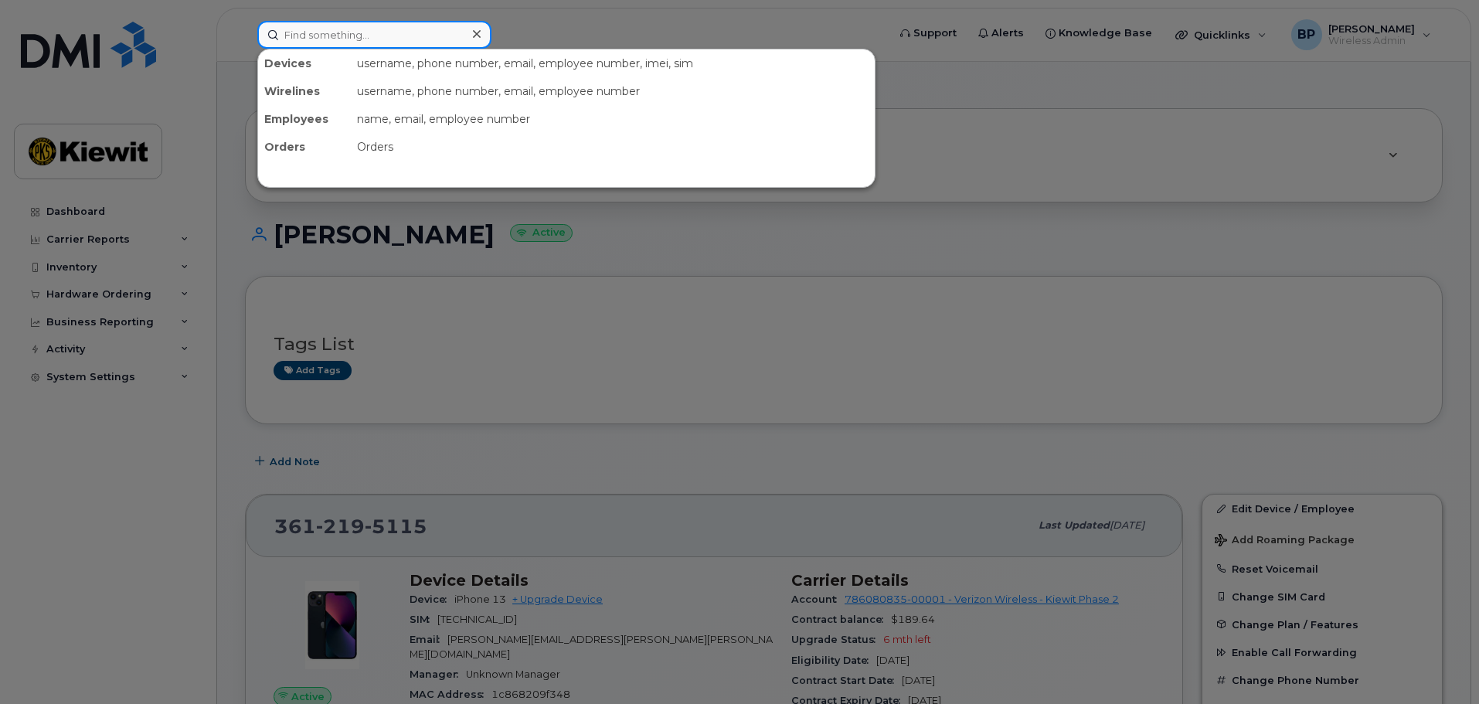
click at [366, 34] on input at bounding box center [374, 35] width 234 height 28
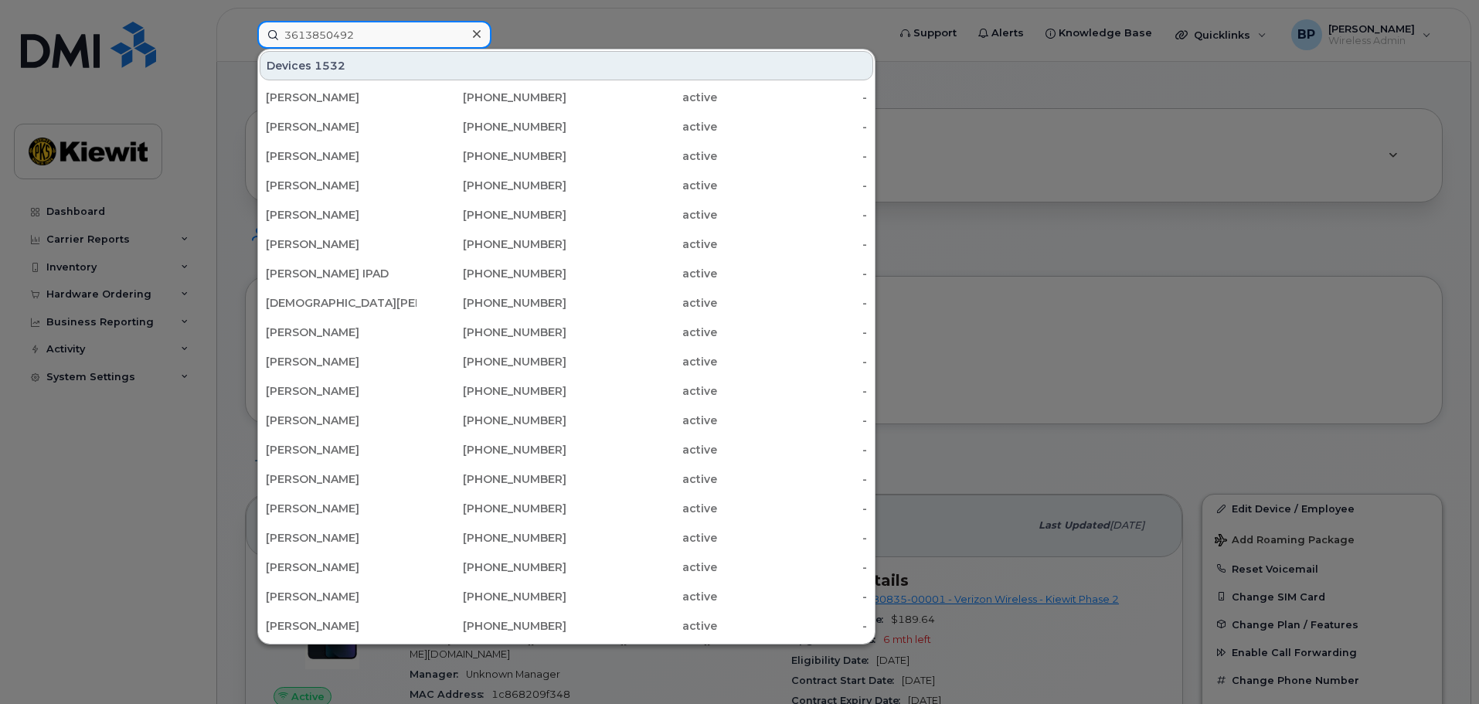
type input "3613850492"
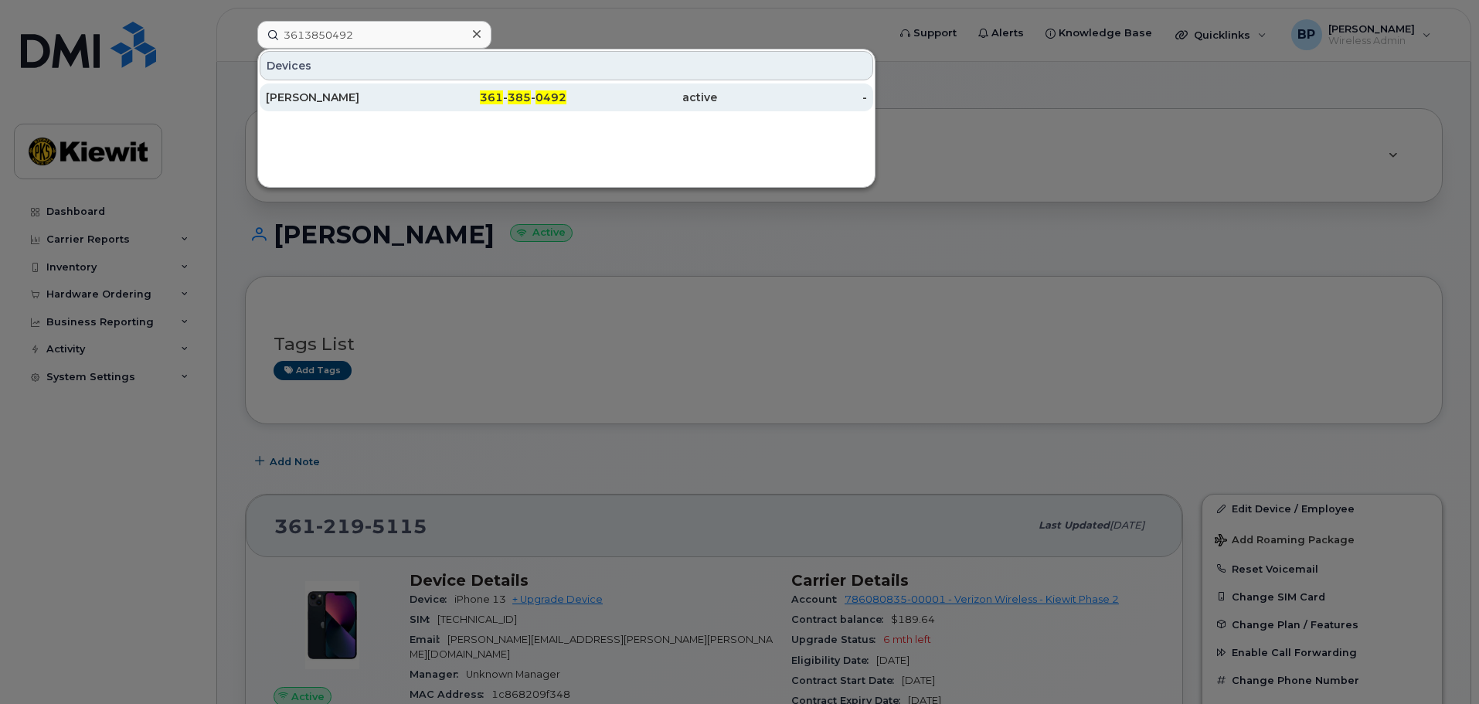
click at [314, 95] on div "[PERSON_NAME]" at bounding box center [341, 97] width 151 height 15
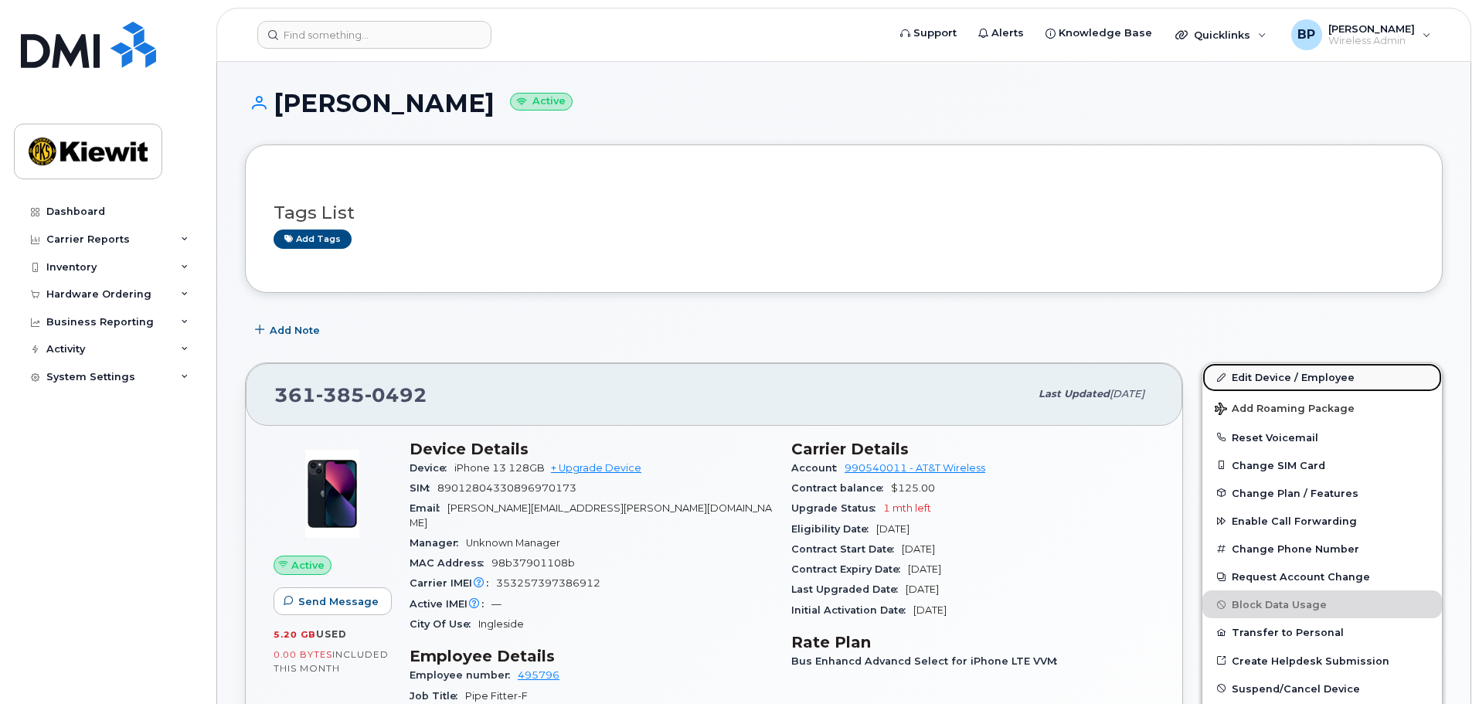
click at [1271, 375] on link "Edit Device / Employee" at bounding box center [1322, 377] width 240 height 28
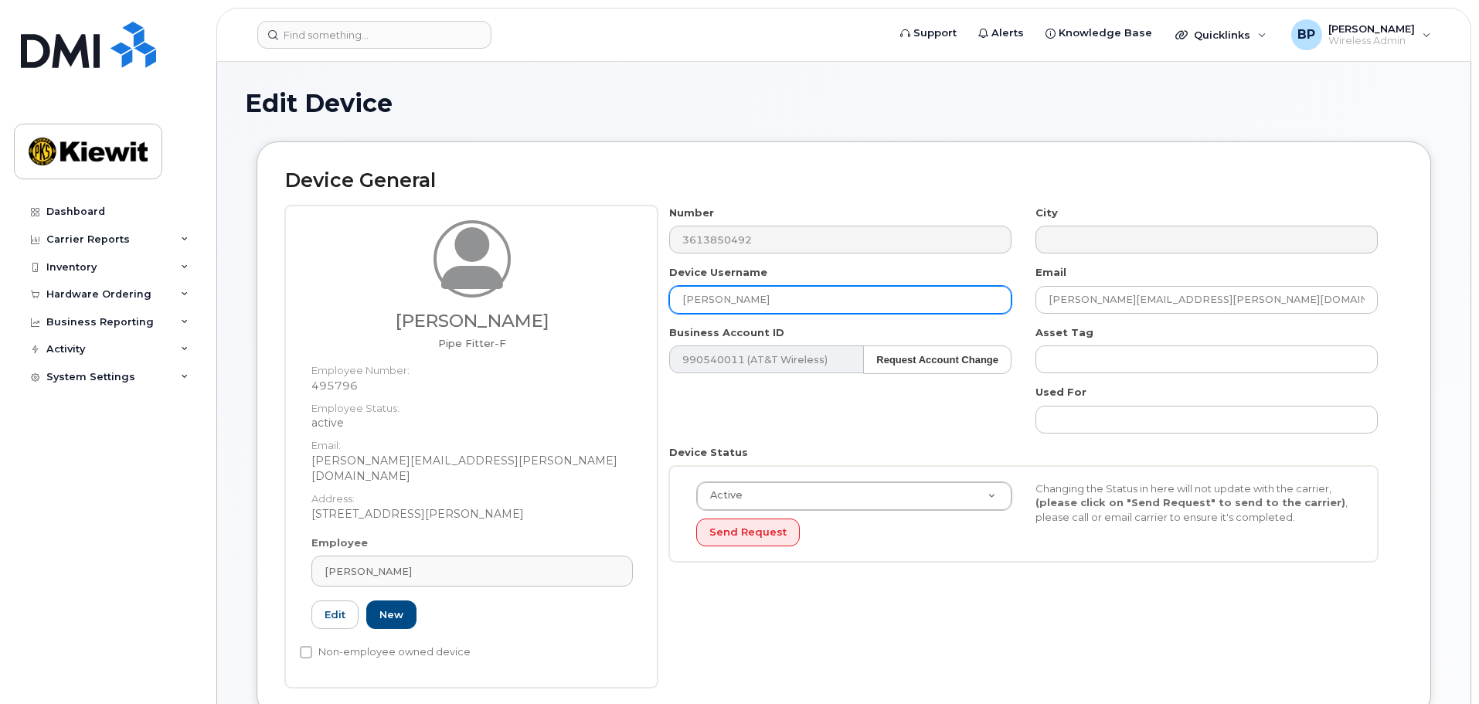
drag, startPoint x: 784, startPoint y: 298, endPoint x: 648, endPoint y: 295, distance: 136.0
click at [648, 295] on div "ruben Solesky Jr Pipe Fitter-F Employee Number: 495796 Employee Status: active …" at bounding box center [843, 447] width 1117 height 482
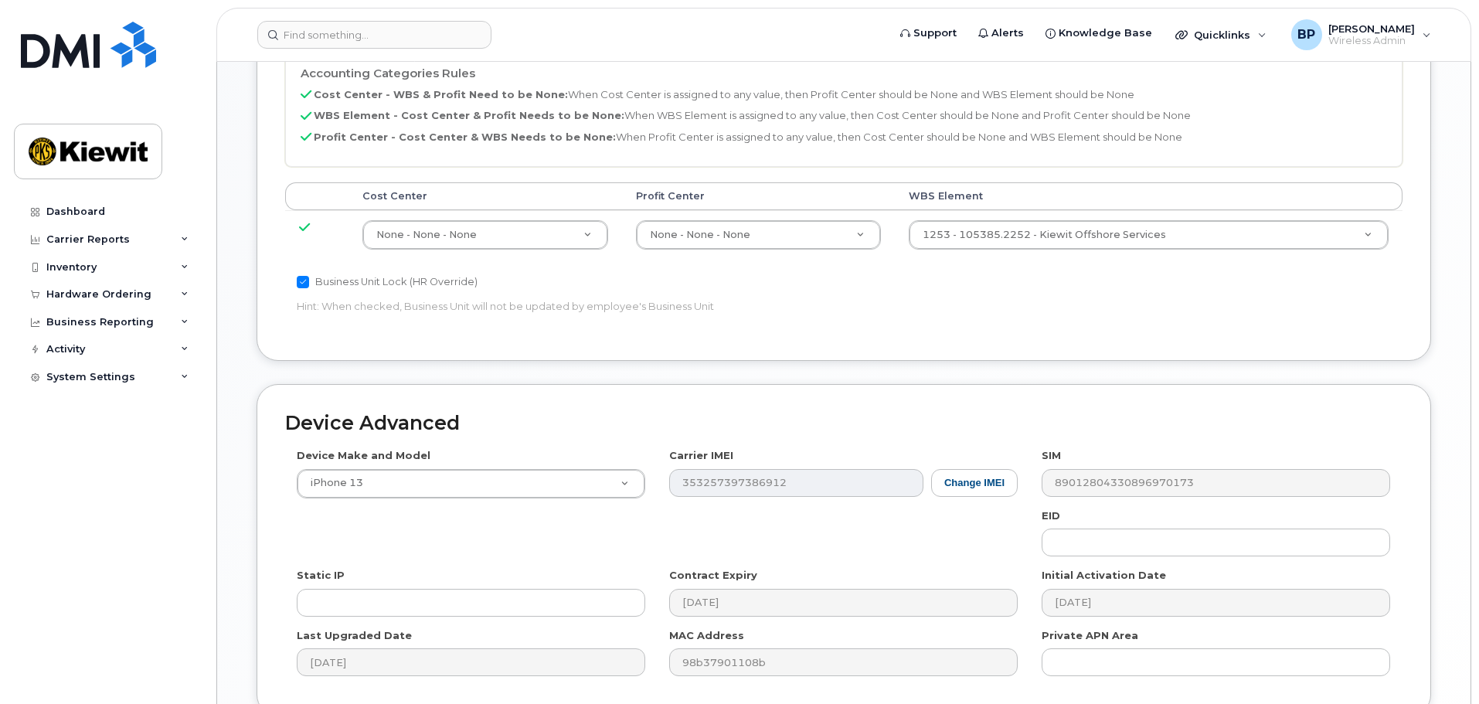
scroll to position [884, 0]
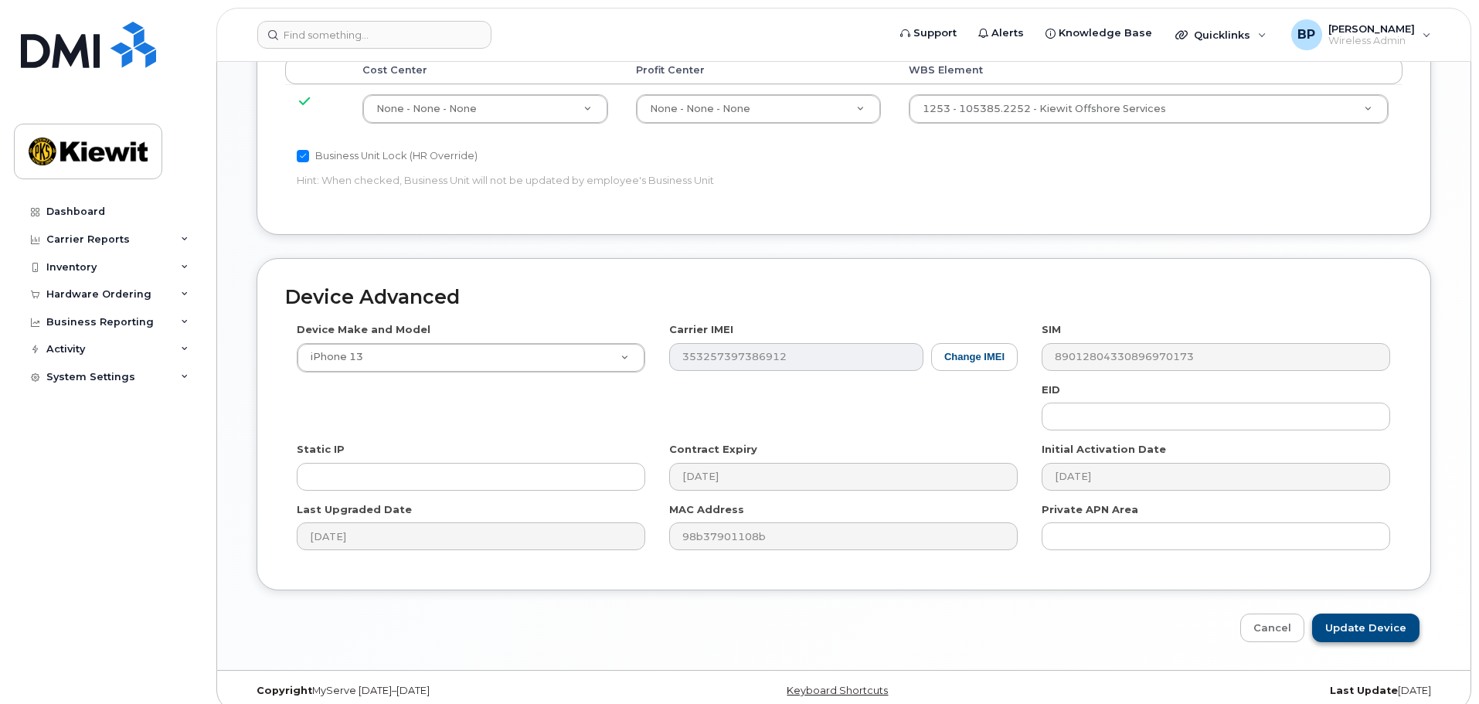
type input "Ruben Solesky Jr."
click at [1350, 613] on input "Update Device" at bounding box center [1365, 627] width 107 height 29
type input "Saving..."
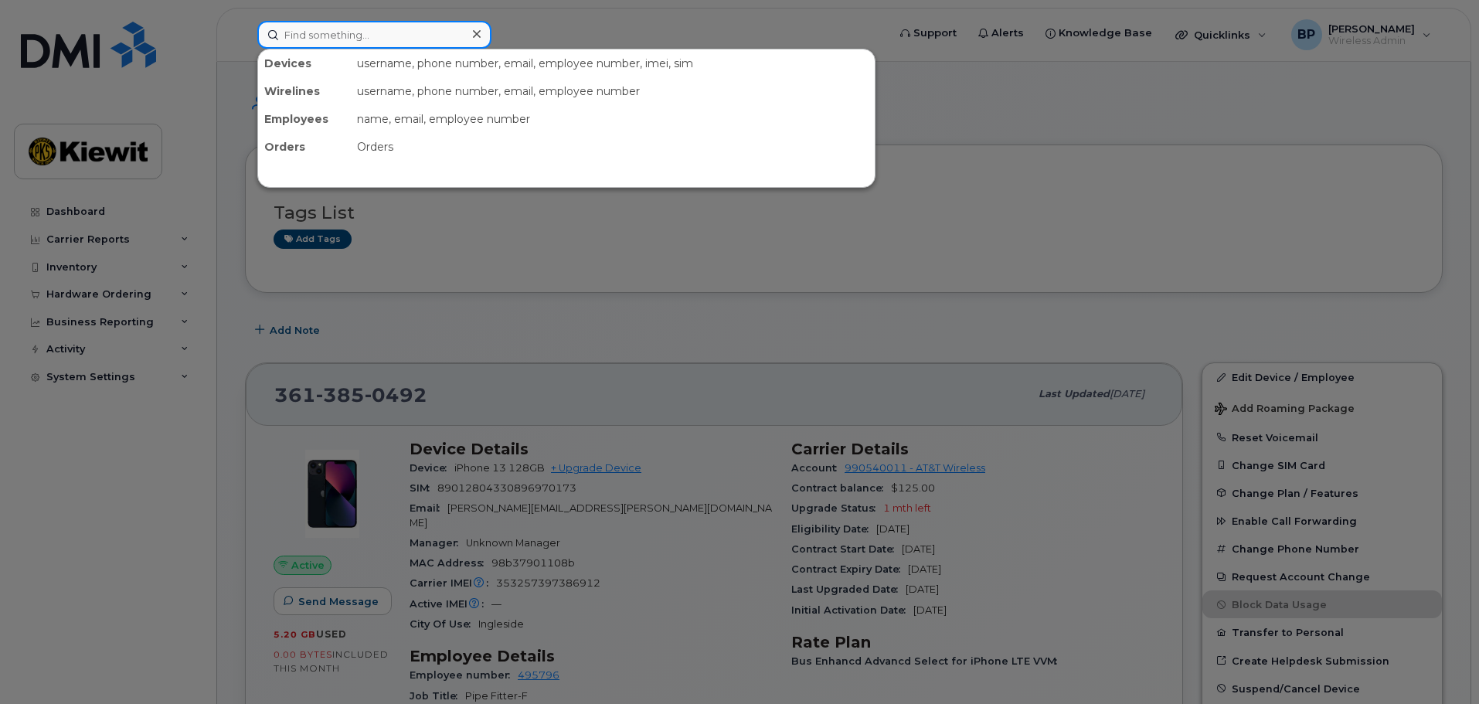
click at [365, 33] on input at bounding box center [374, 35] width 234 height 28
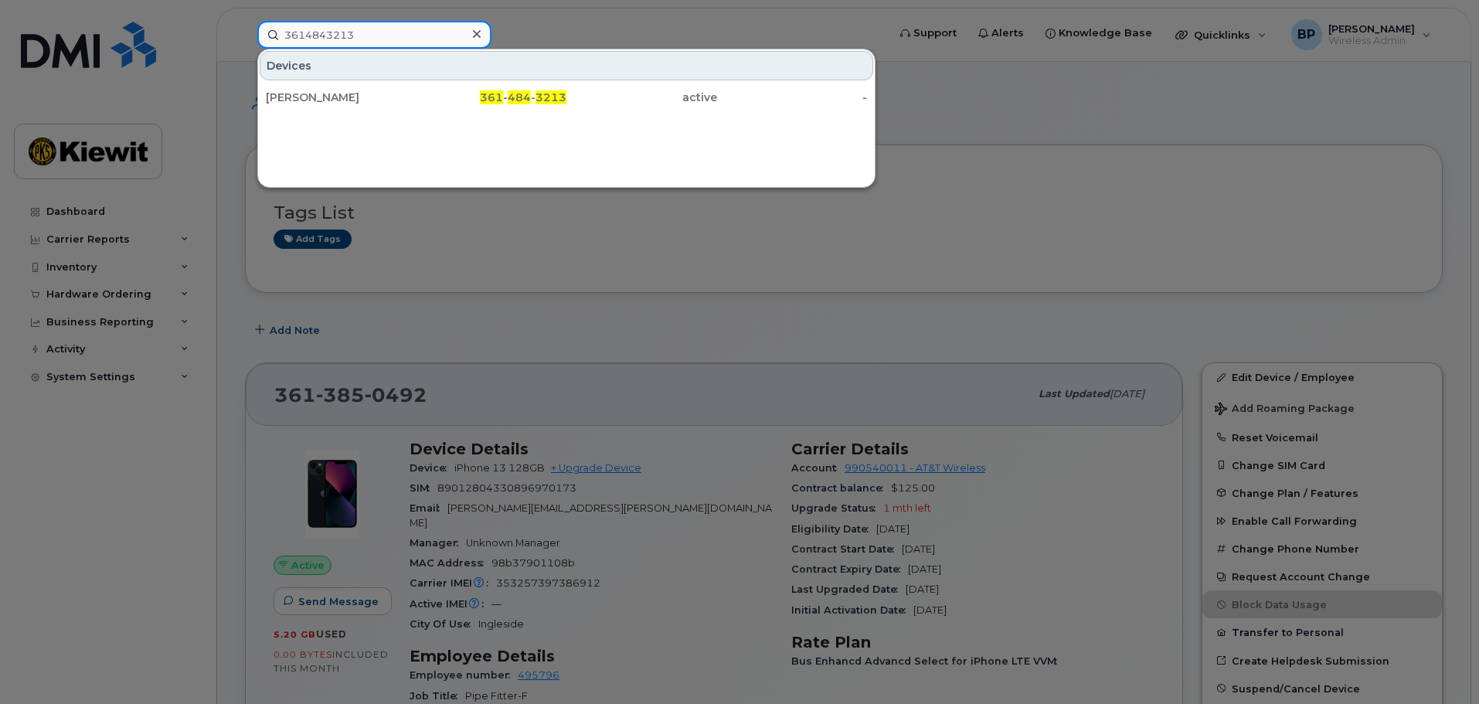
type input "3614843213"
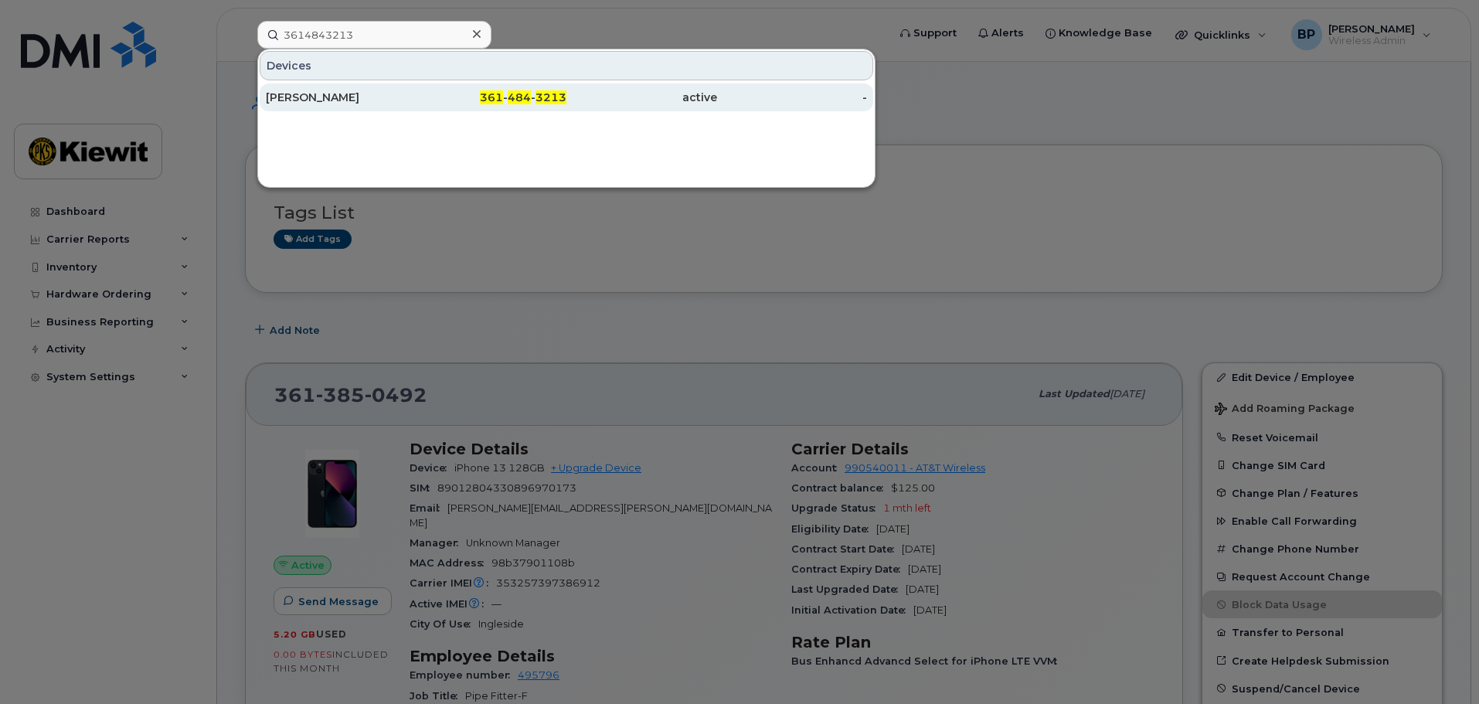
click at [283, 94] on div "GLORIA VARGA" at bounding box center [341, 97] width 151 height 15
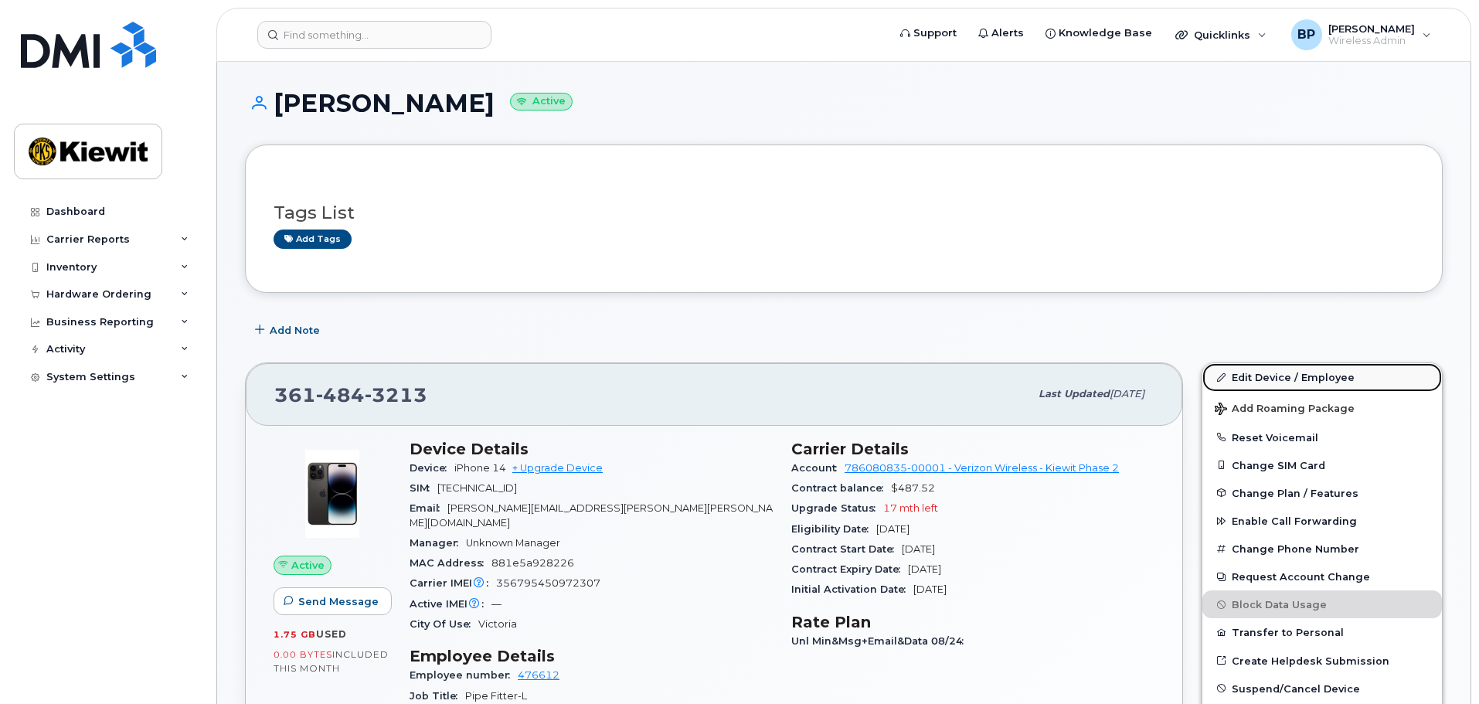
click at [1263, 379] on link "Edit Device / Employee" at bounding box center [1322, 377] width 240 height 28
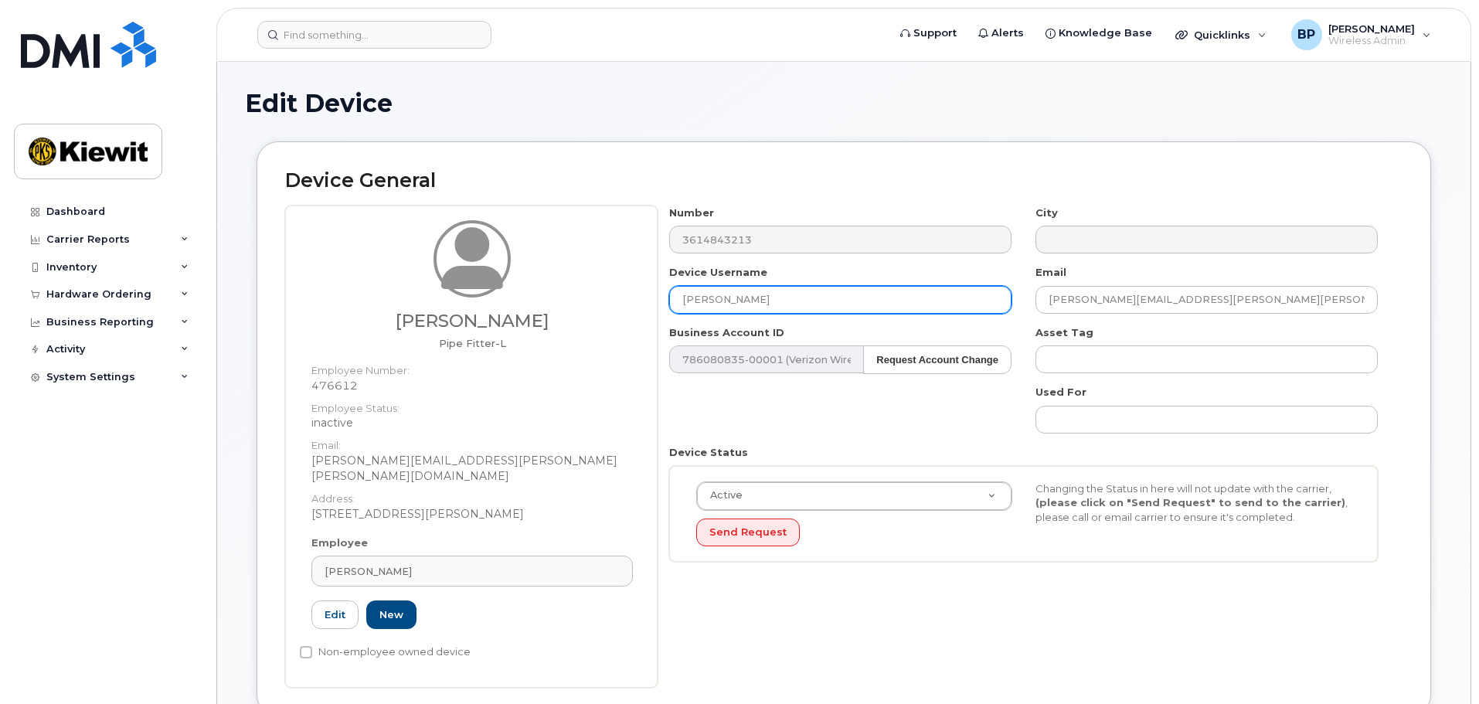
click at [779, 295] on input "[PERSON_NAME]" at bounding box center [840, 300] width 342 height 28
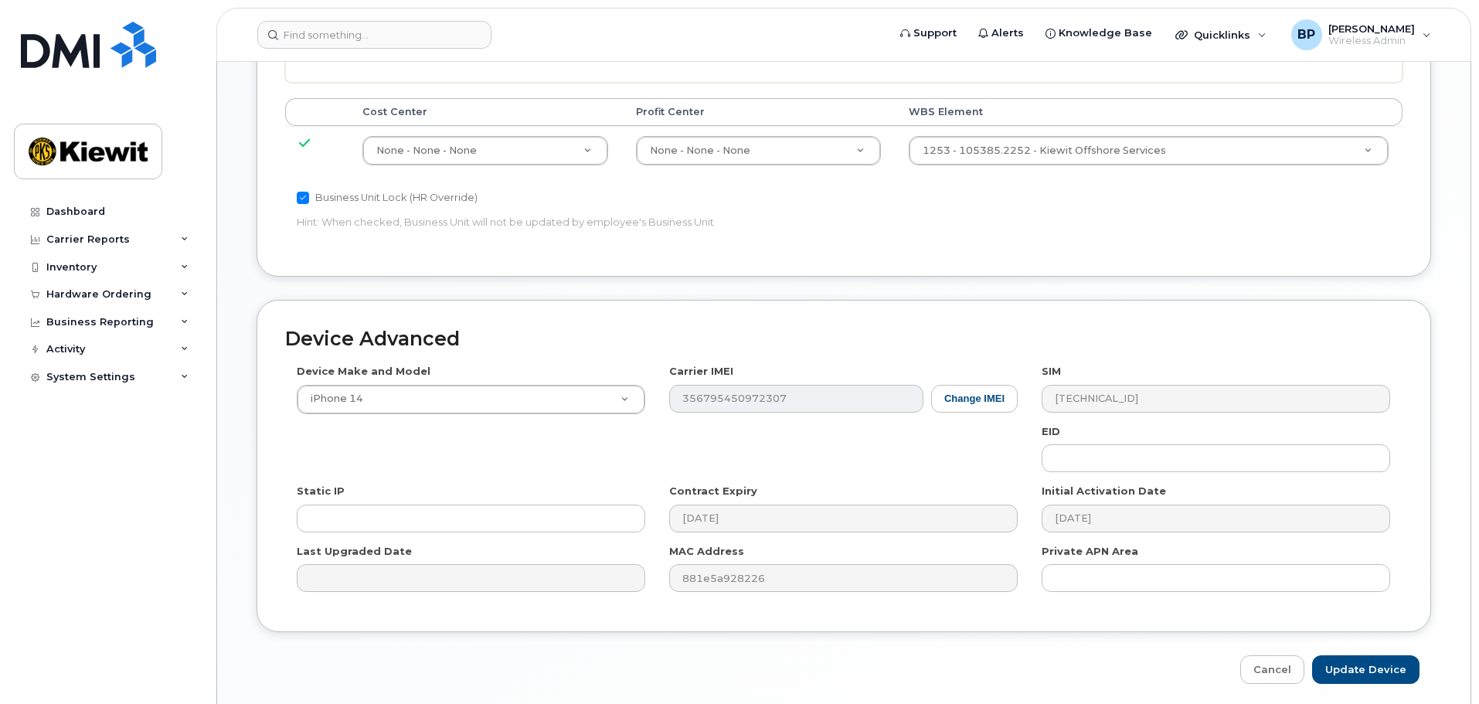
scroll to position [884, 0]
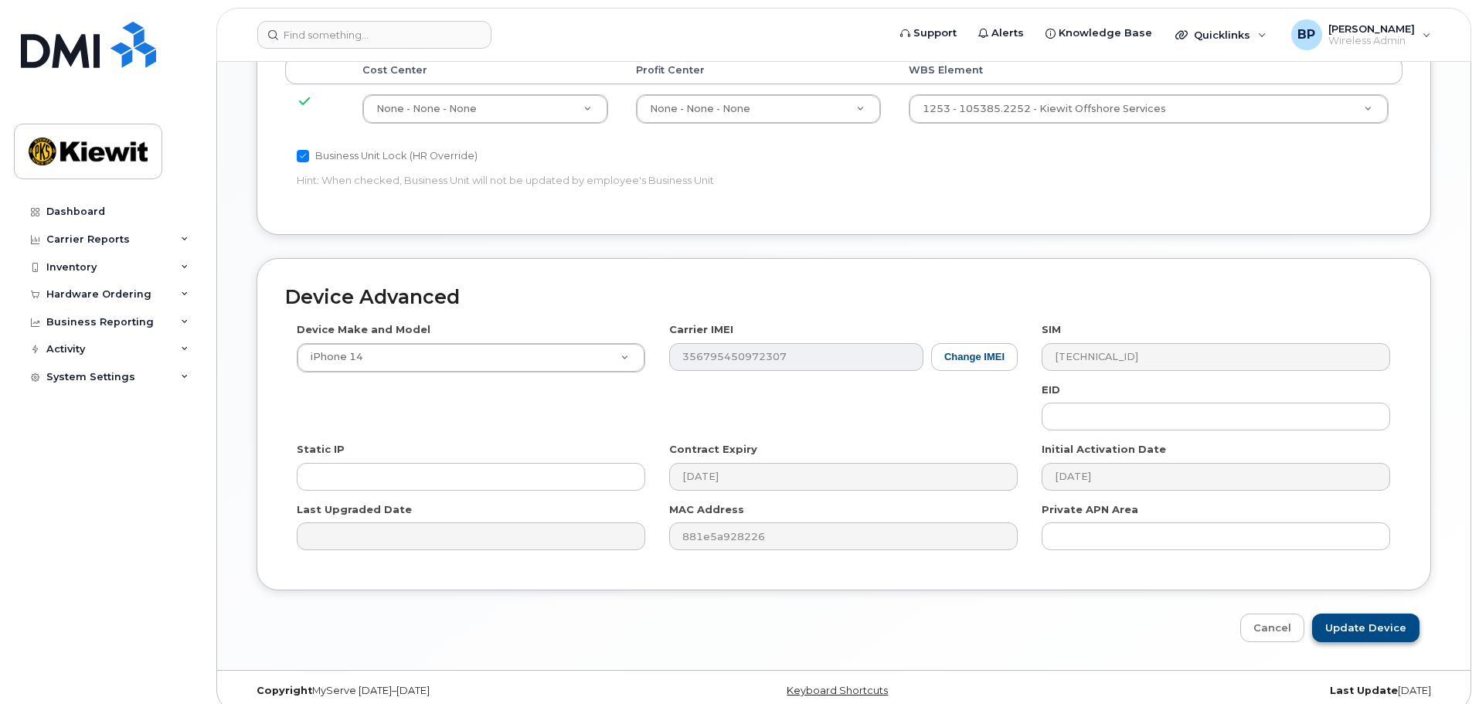
type input "[PERSON_NAME]"
click at [1347, 613] on input "Update Device" at bounding box center [1365, 627] width 107 height 29
type input "Saving..."
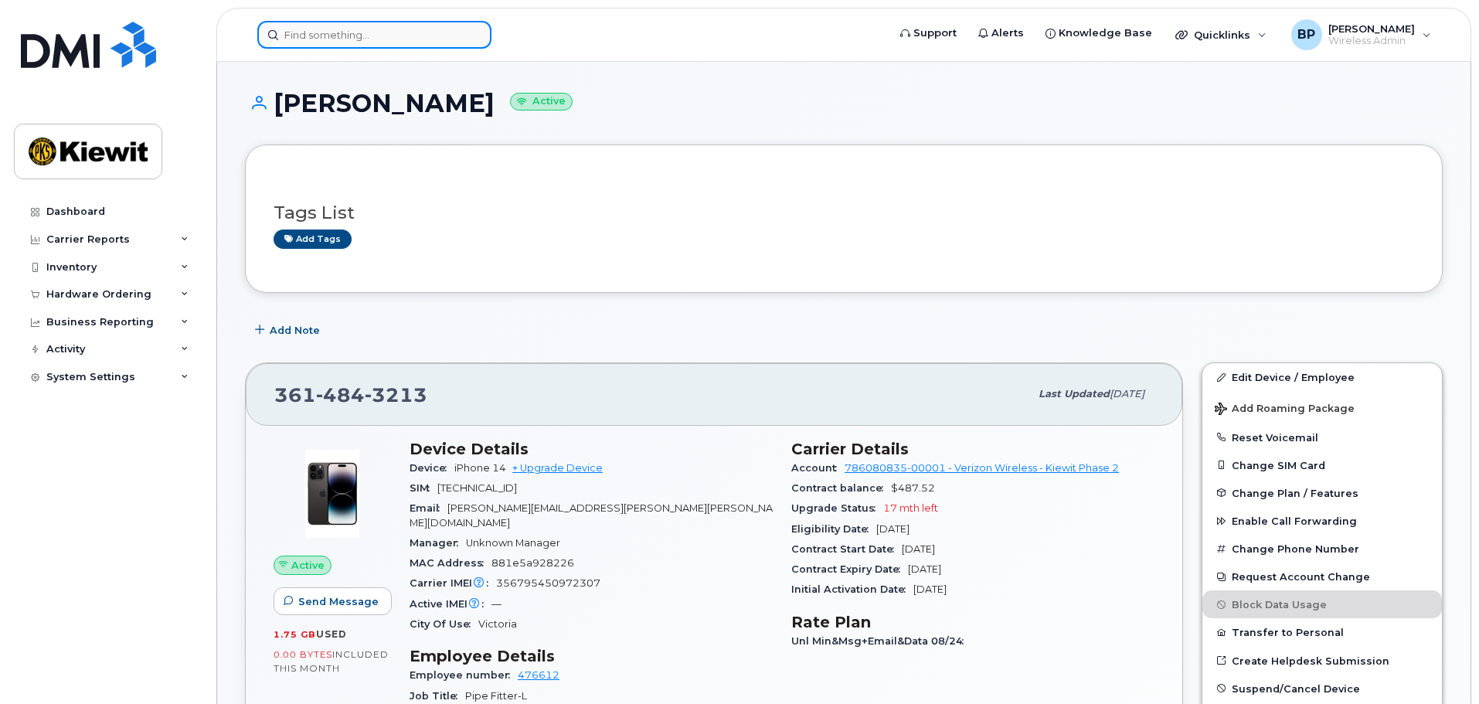
click at [371, 29] on input at bounding box center [374, 35] width 234 height 28
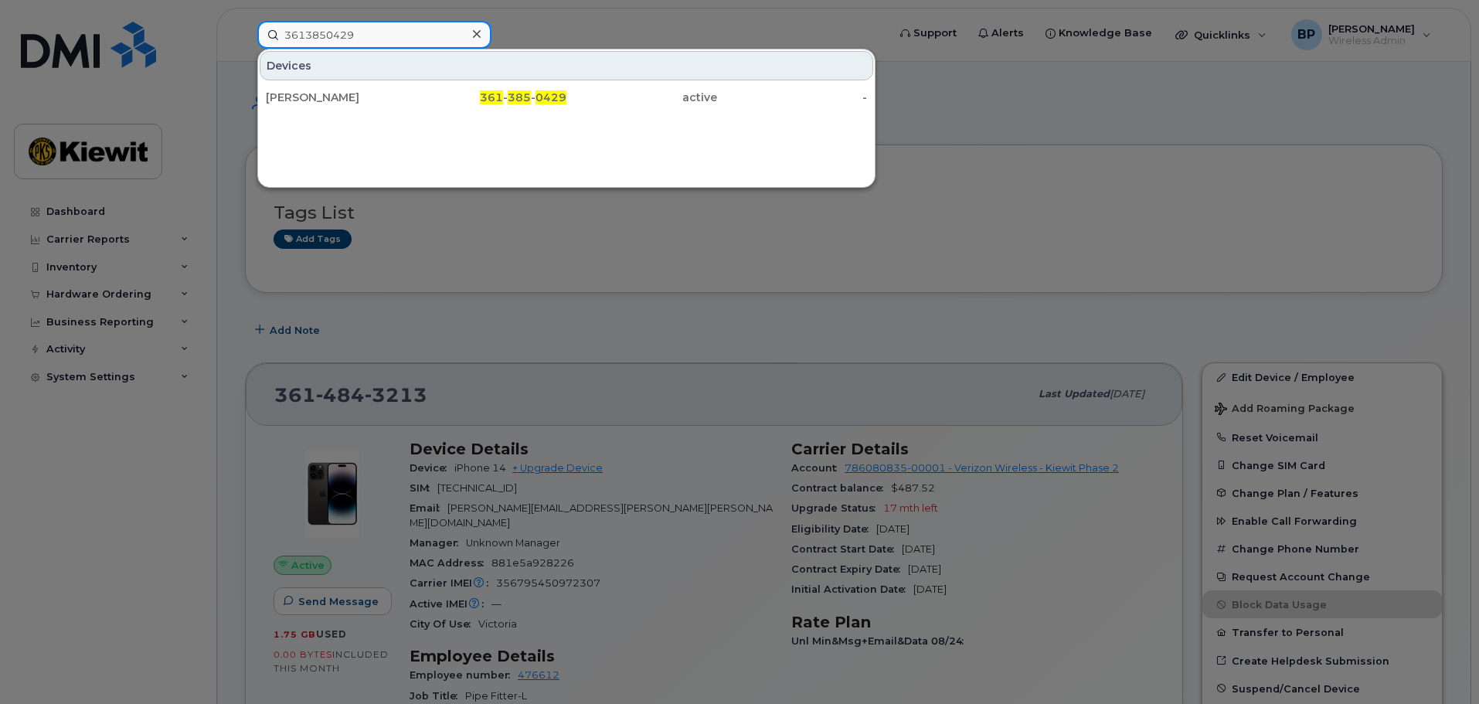
drag, startPoint x: 358, startPoint y: 29, endPoint x: 224, endPoint y: 28, distance: 133.7
click at [245, 28] on div "3613850429 Devices ANDY GARZA 361 - 385 - 0429 active -" at bounding box center [567, 35] width 644 height 28
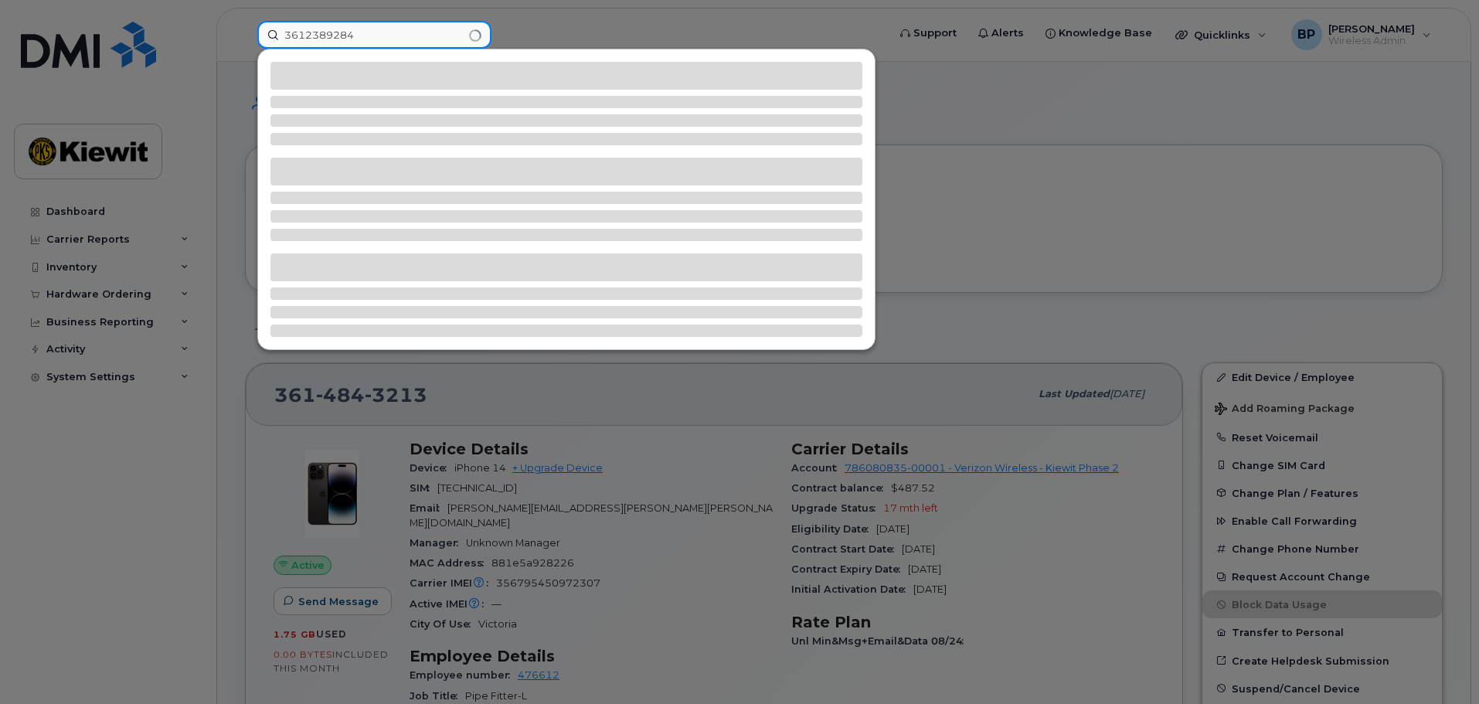
type input "3612389284"
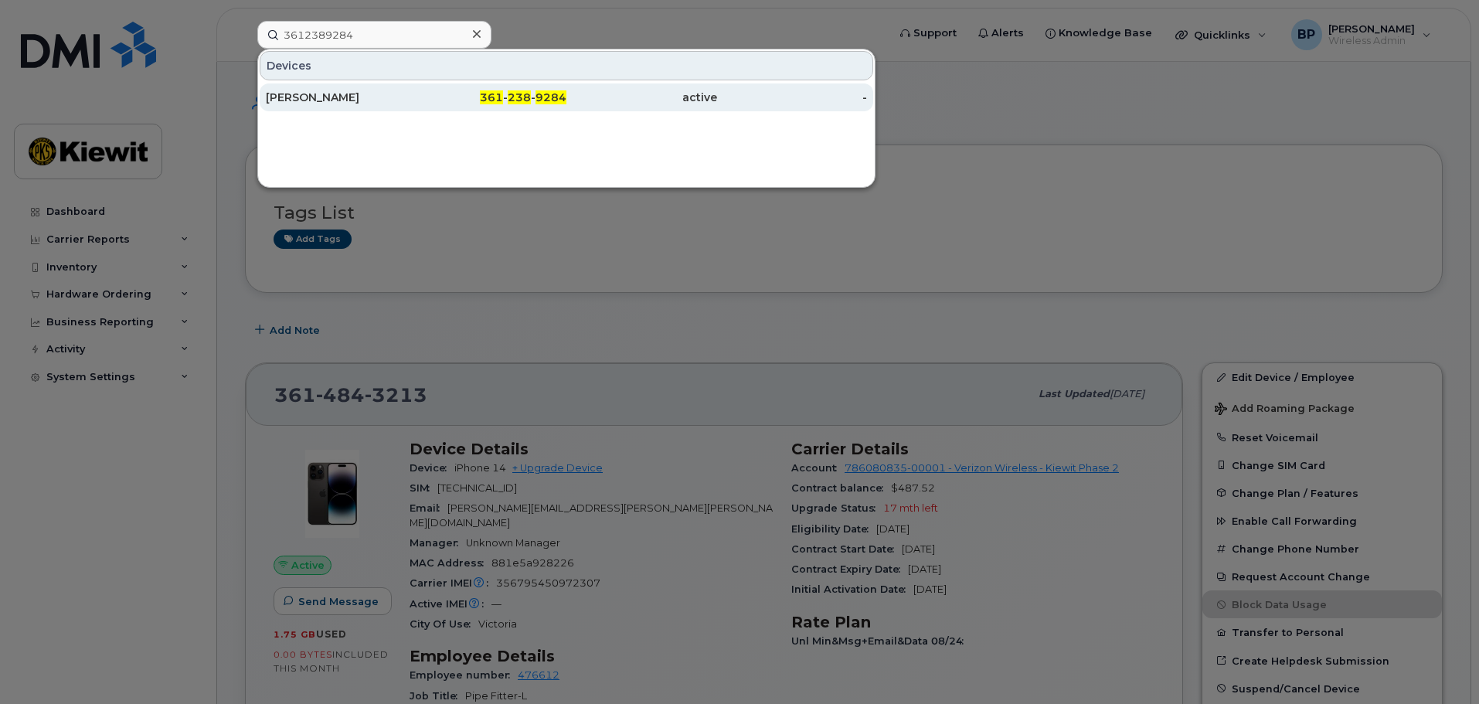
click at [307, 91] on div "HERMENEJILDO OROSCO" at bounding box center [341, 97] width 151 height 15
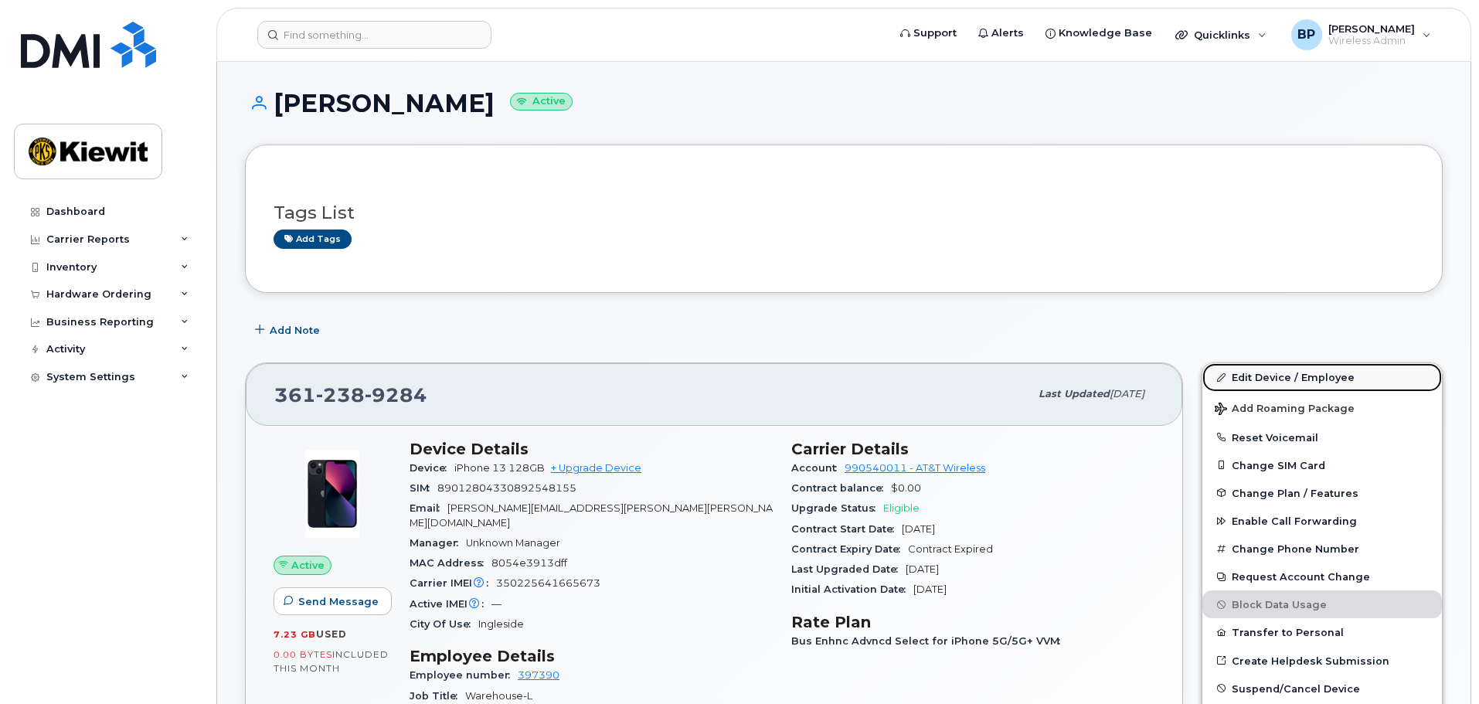
click at [1269, 379] on link "Edit Device / Employee" at bounding box center [1322, 377] width 240 height 28
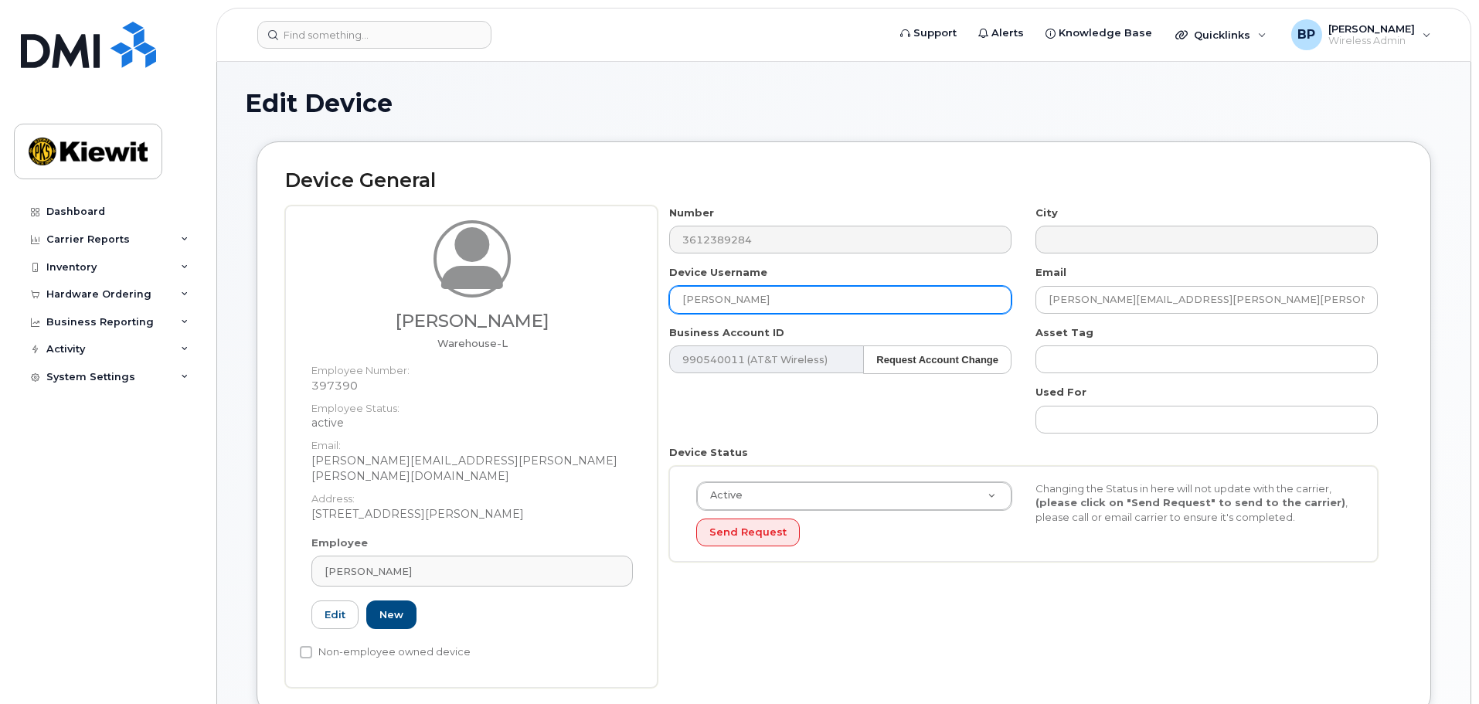
drag, startPoint x: 825, startPoint y: 300, endPoint x: 650, endPoint y: 307, distance: 175.6
click at [650, 307] on div "Gregory Vogen Warehouse-L Employee Number: 397390 Employee Status: active Email…" at bounding box center [843, 447] width 1117 height 482
type input "Gregory Vogen"
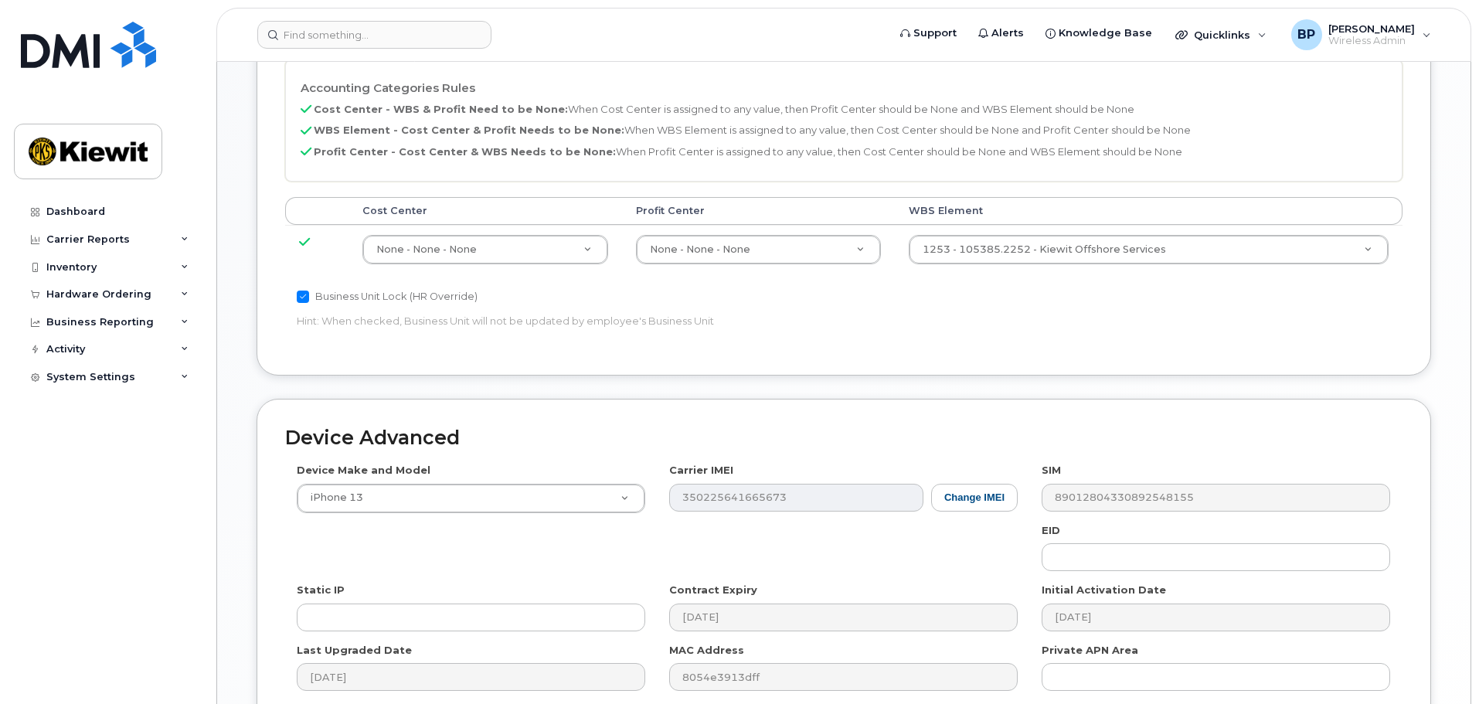
scroll to position [884, 0]
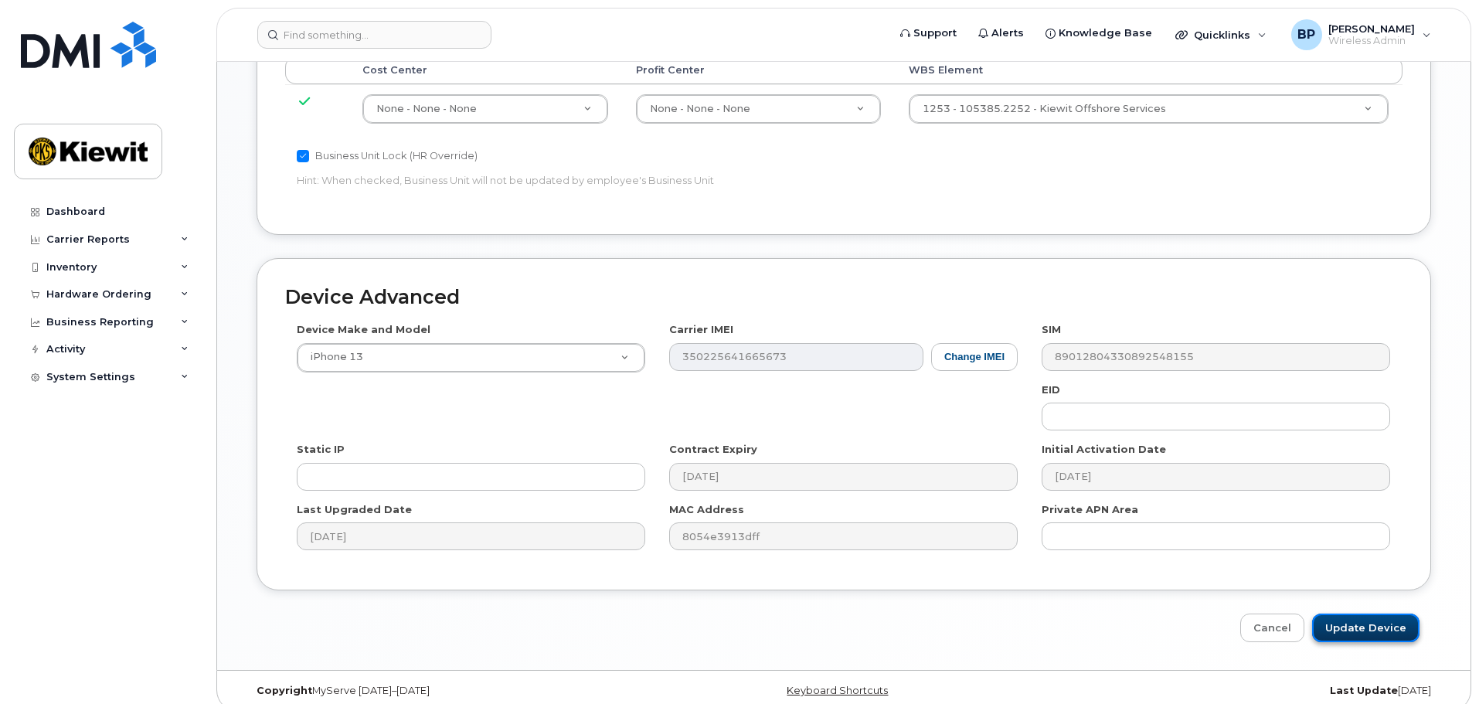
click at [1336, 613] on input "Update Device" at bounding box center [1365, 627] width 107 height 29
type input "Saving..."
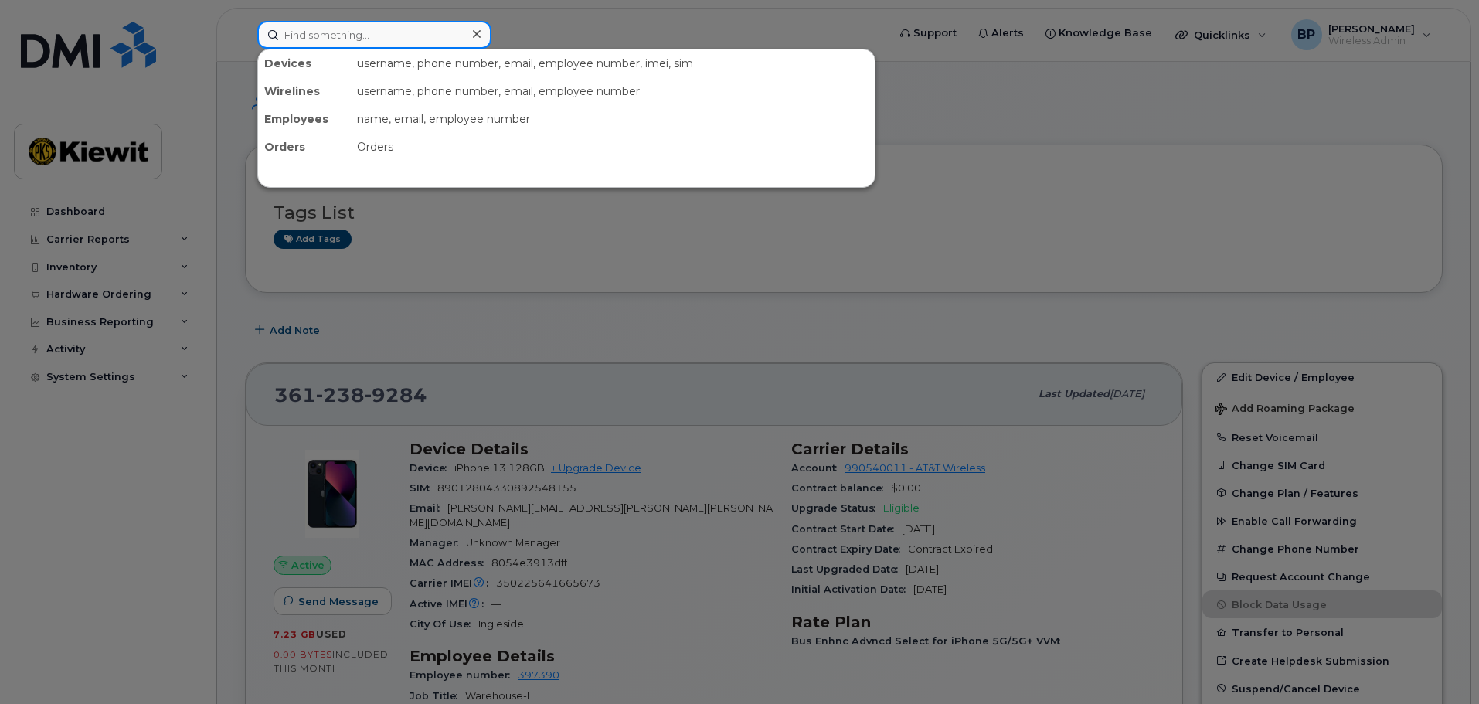
click at [345, 37] on input at bounding box center [374, 35] width 234 height 28
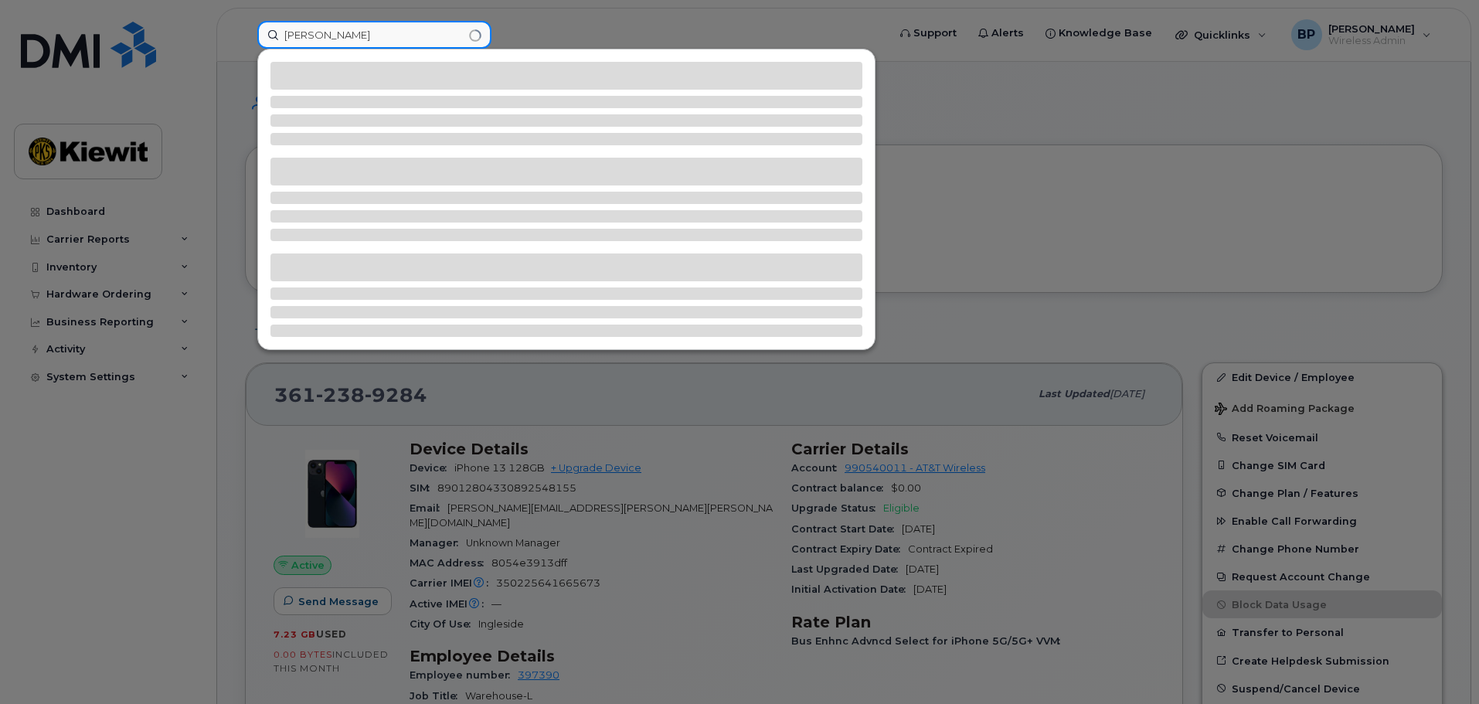
type input "[PERSON_NAME]"
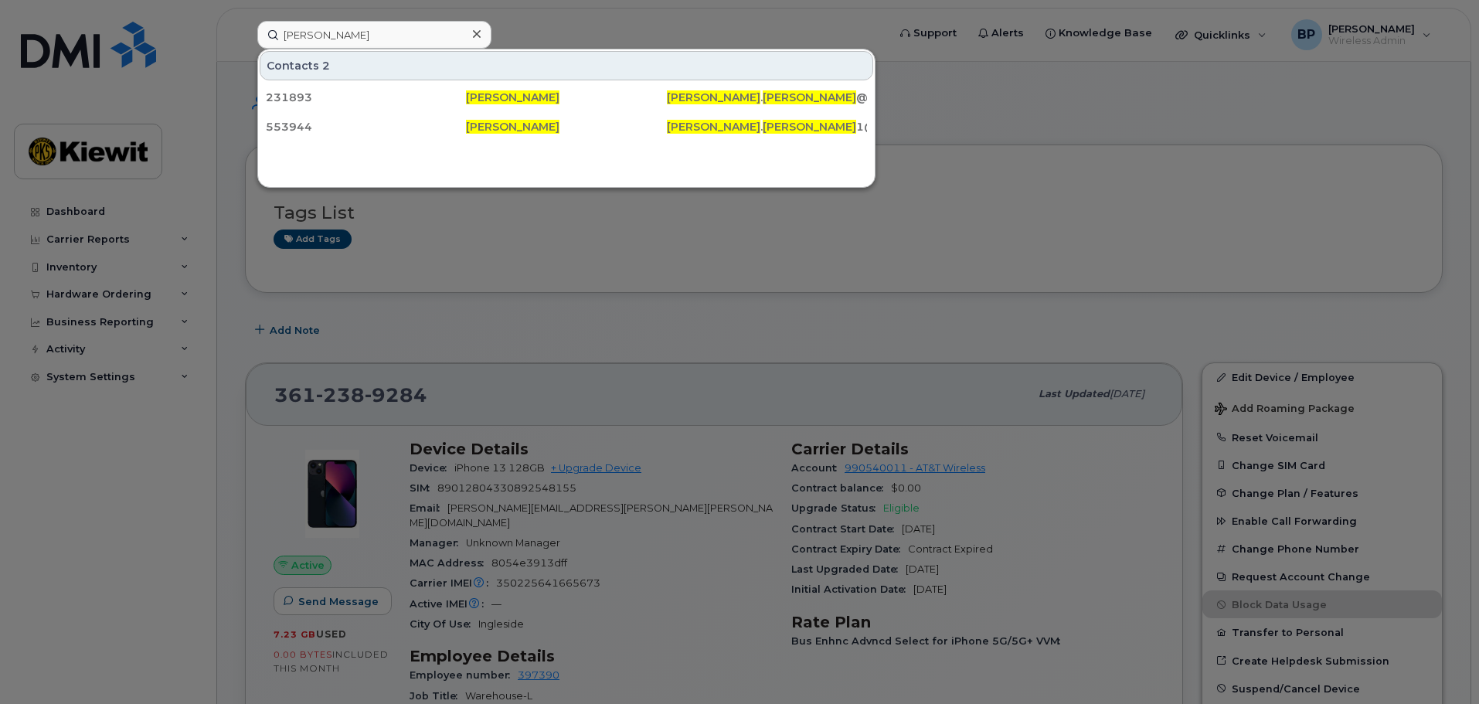
drag, startPoint x: 513, startPoint y: 103, endPoint x: 579, endPoint y: 214, distance: 129.2
click at [513, 103] on span "[PERSON_NAME]" at bounding box center [512, 97] width 93 height 14
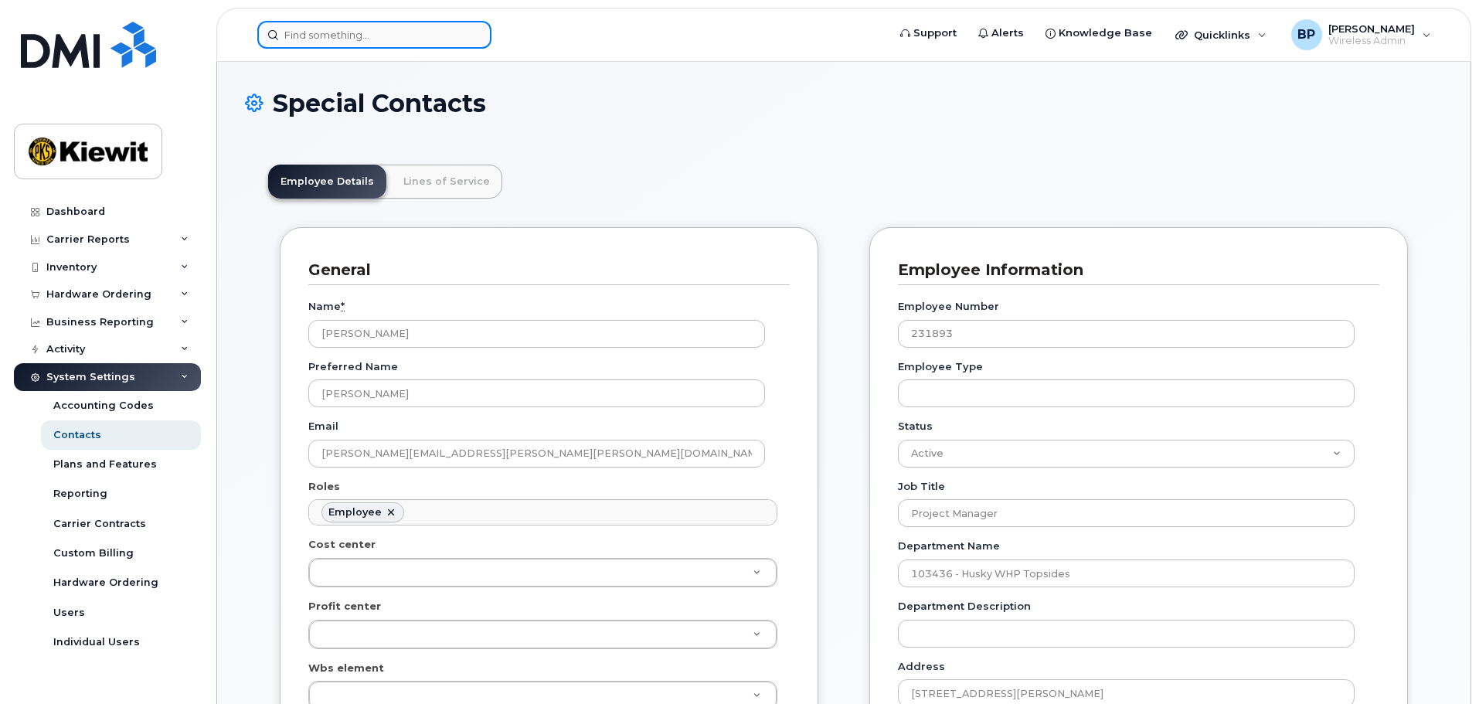
drag, startPoint x: 413, startPoint y: 32, endPoint x: 423, endPoint y: 26, distance: 11.8
click at [412, 32] on input at bounding box center [374, 35] width 234 height 28
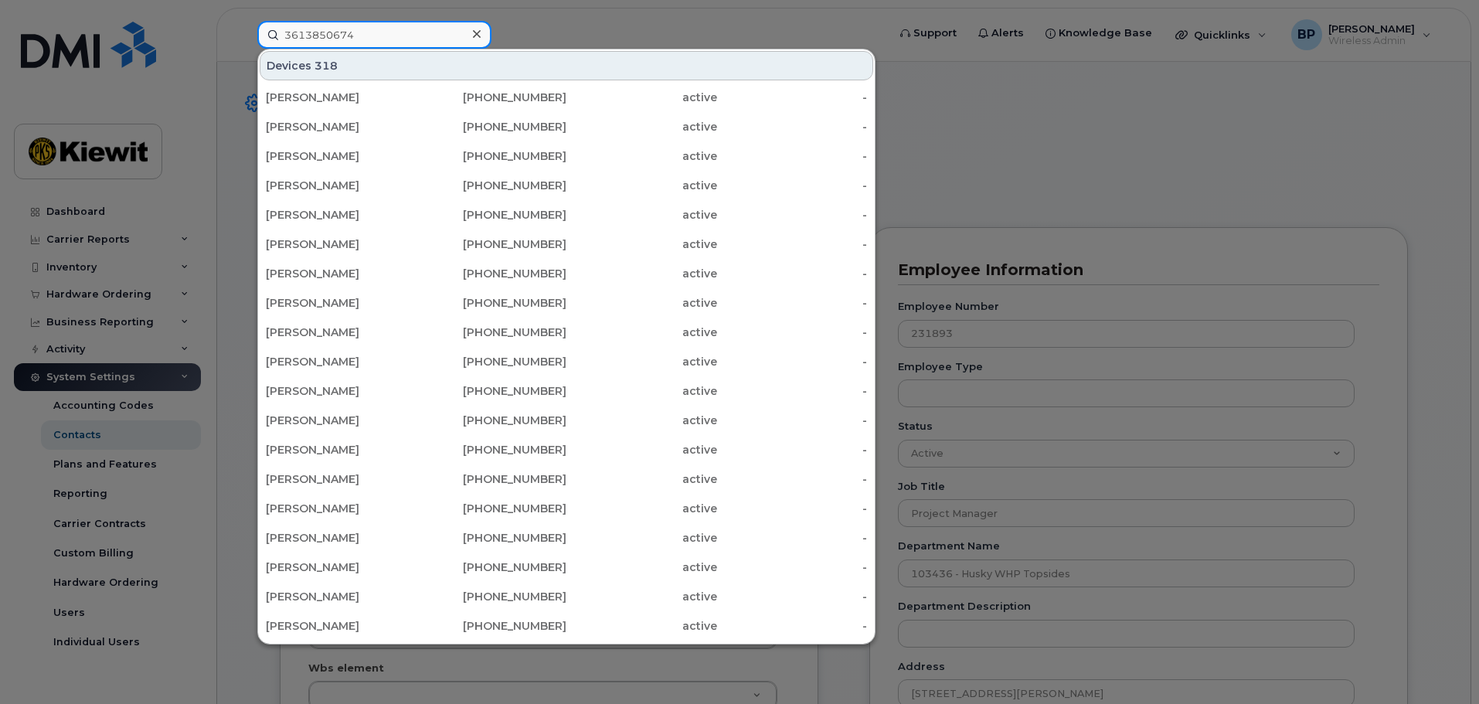
type input "3613850674"
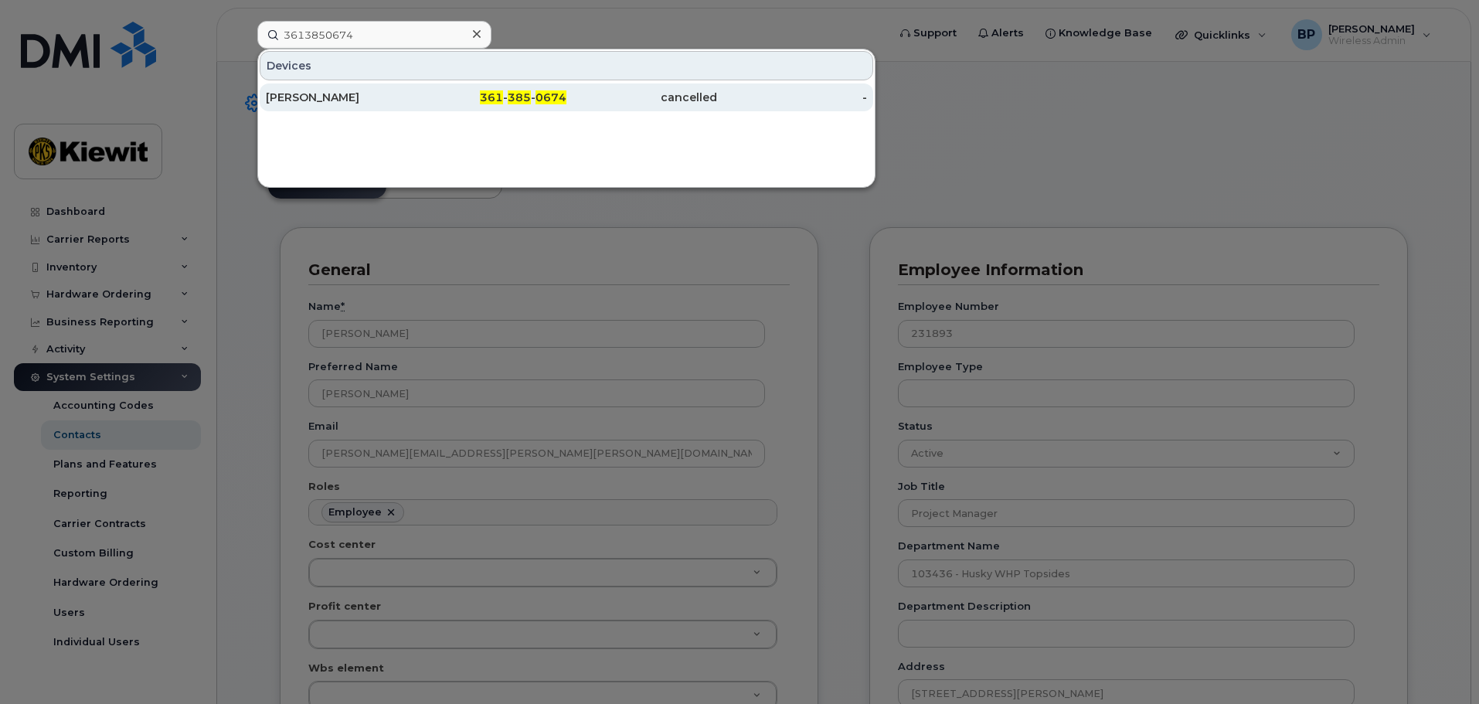
click at [382, 94] on div "[PERSON_NAME]" at bounding box center [341, 97] width 151 height 15
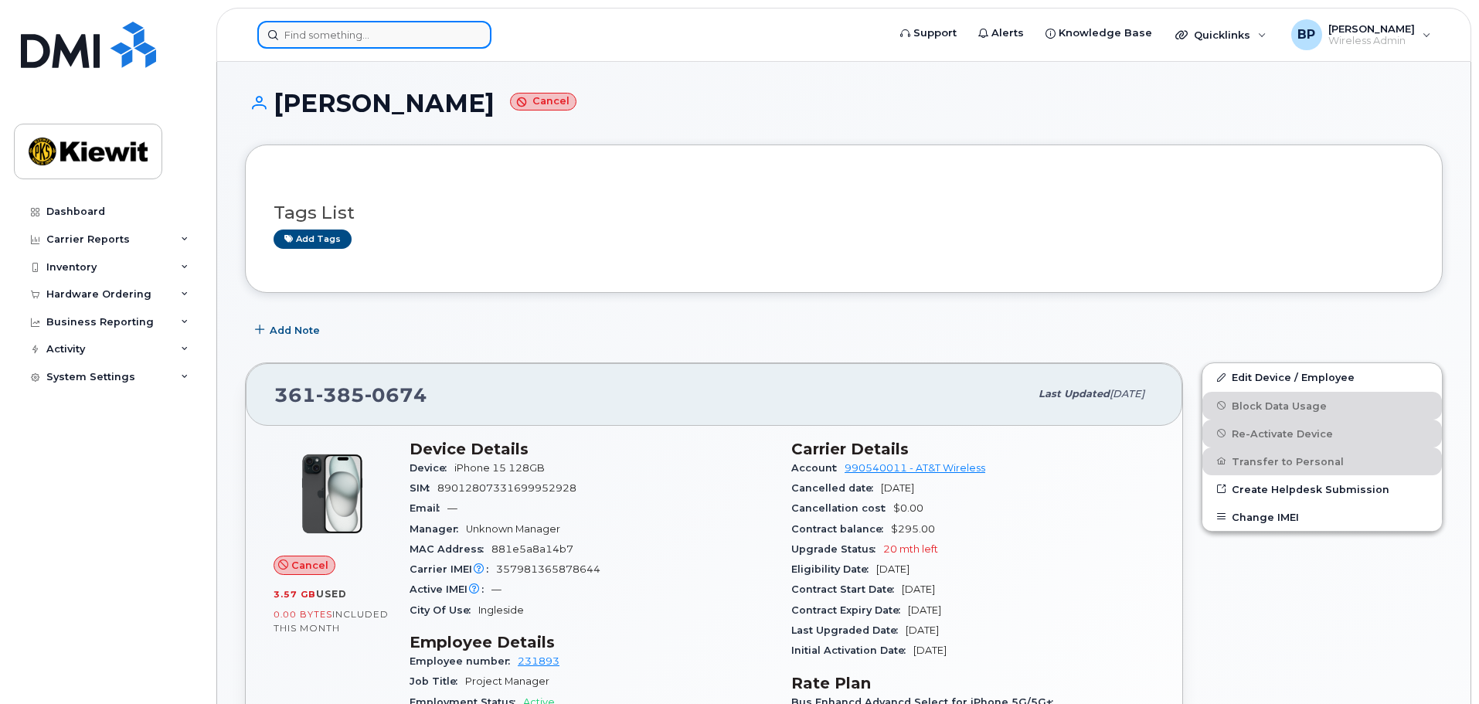
click at [357, 32] on input at bounding box center [374, 35] width 234 height 28
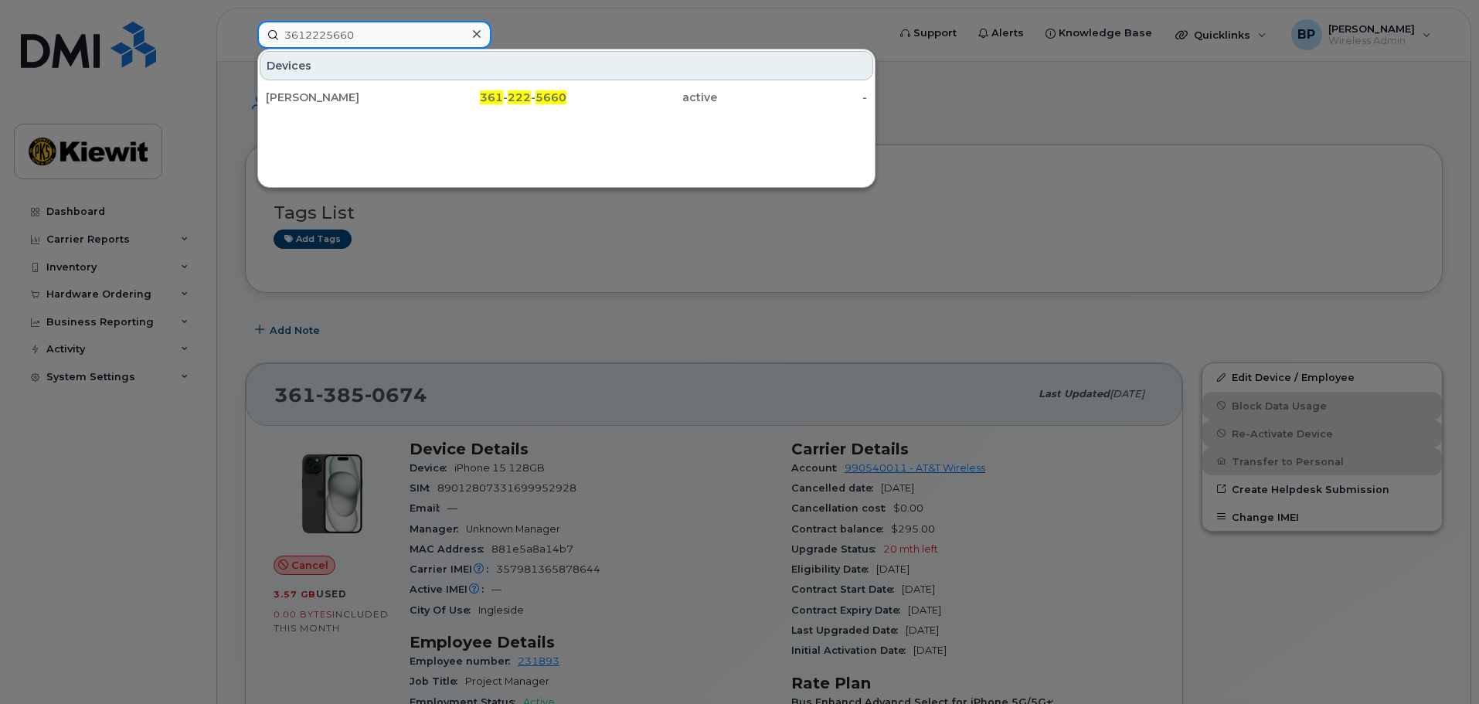
drag, startPoint x: 363, startPoint y: 37, endPoint x: 183, endPoint y: 25, distance: 180.4
click at [245, 29] on div "3612225660 Devices [PERSON_NAME] 361 - 222 - 5660 active -" at bounding box center [567, 35] width 644 height 28
drag, startPoint x: 352, startPoint y: 24, endPoint x: 207, endPoint y: 5, distance: 146.4
click at [245, 21] on div "3618281147 Devices VIDAL TORRES 361 - 828 - 1147 active -" at bounding box center [567, 35] width 644 height 28
drag, startPoint x: 354, startPoint y: 31, endPoint x: 246, endPoint y: 26, distance: 107.5
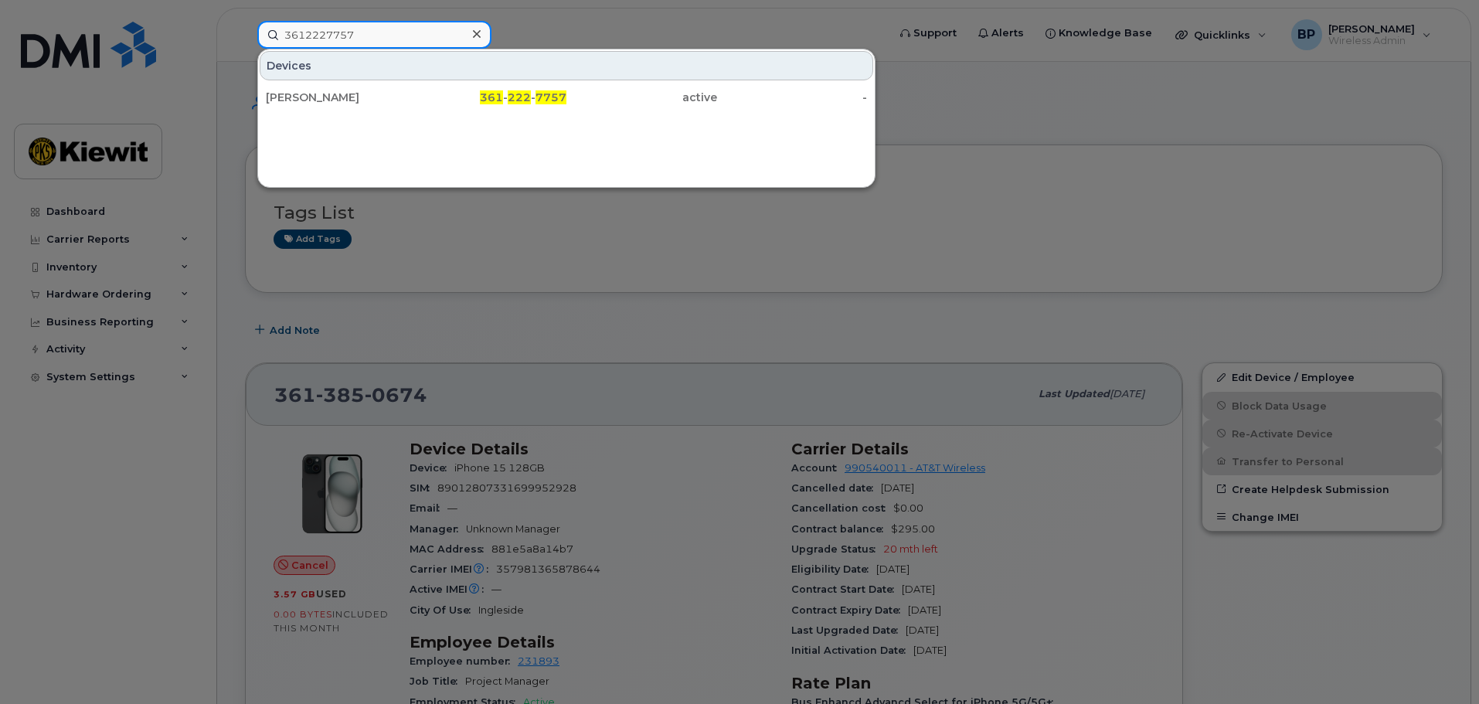
click at [246, 26] on div "3612227757 Devices ZACK RODRIGUEZ 361 - 222 - 7757 active -" at bounding box center [567, 35] width 644 height 28
drag, startPoint x: 356, startPoint y: 29, endPoint x: 251, endPoint y: 12, distance: 106.4
click at [258, 21] on div "3613850486 Devices HOWARD MANN 361 - 385 - 0486 active -" at bounding box center [567, 35] width 644 height 28
drag, startPoint x: 360, startPoint y: 35, endPoint x: 220, endPoint y: 30, distance: 139.9
click at [245, 31] on div "3617775326 Devices CODY BROLL 361 - 777 - 5326 active -" at bounding box center [567, 35] width 644 height 28
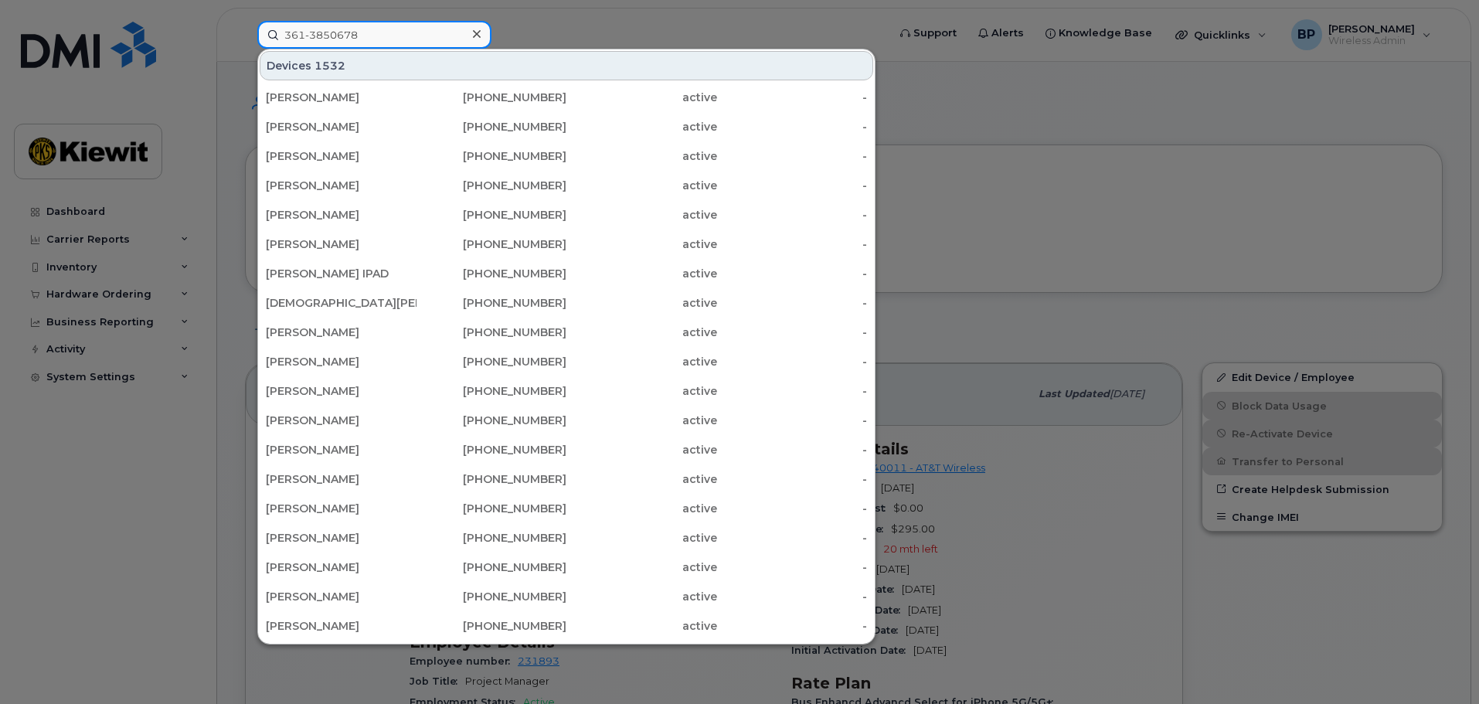
type input "361-3850678"
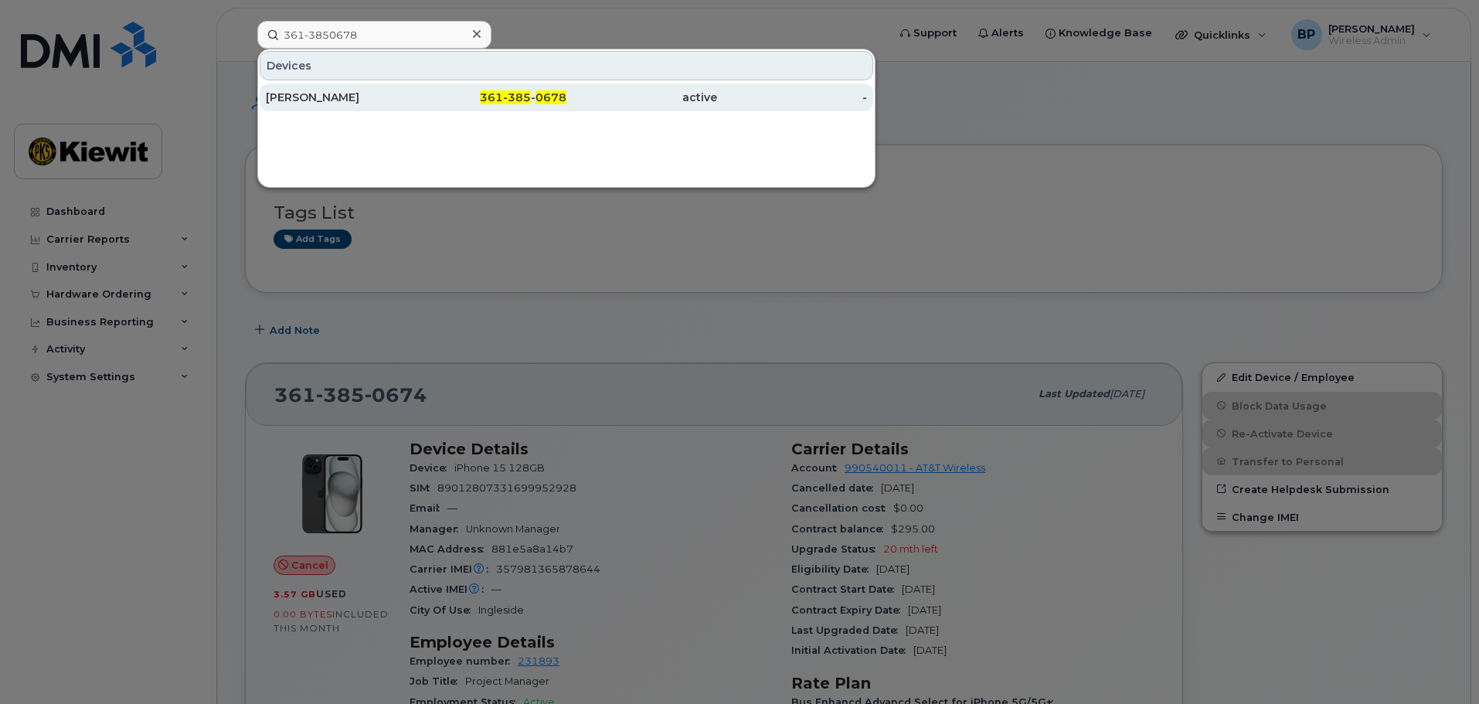
click at [323, 99] on div "[PERSON_NAME]" at bounding box center [341, 97] width 151 height 15
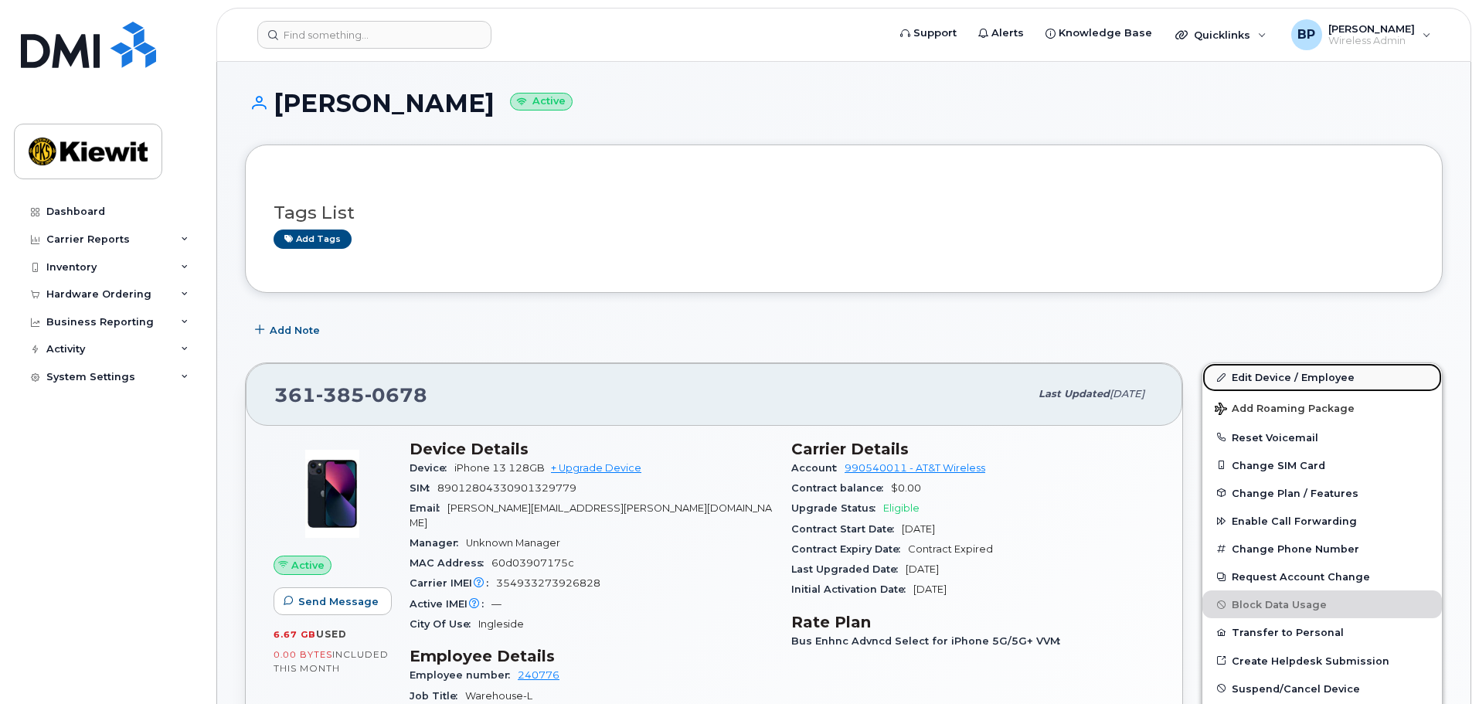
click at [1265, 381] on link "Edit Device / Employee" at bounding box center [1322, 377] width 240 height 28
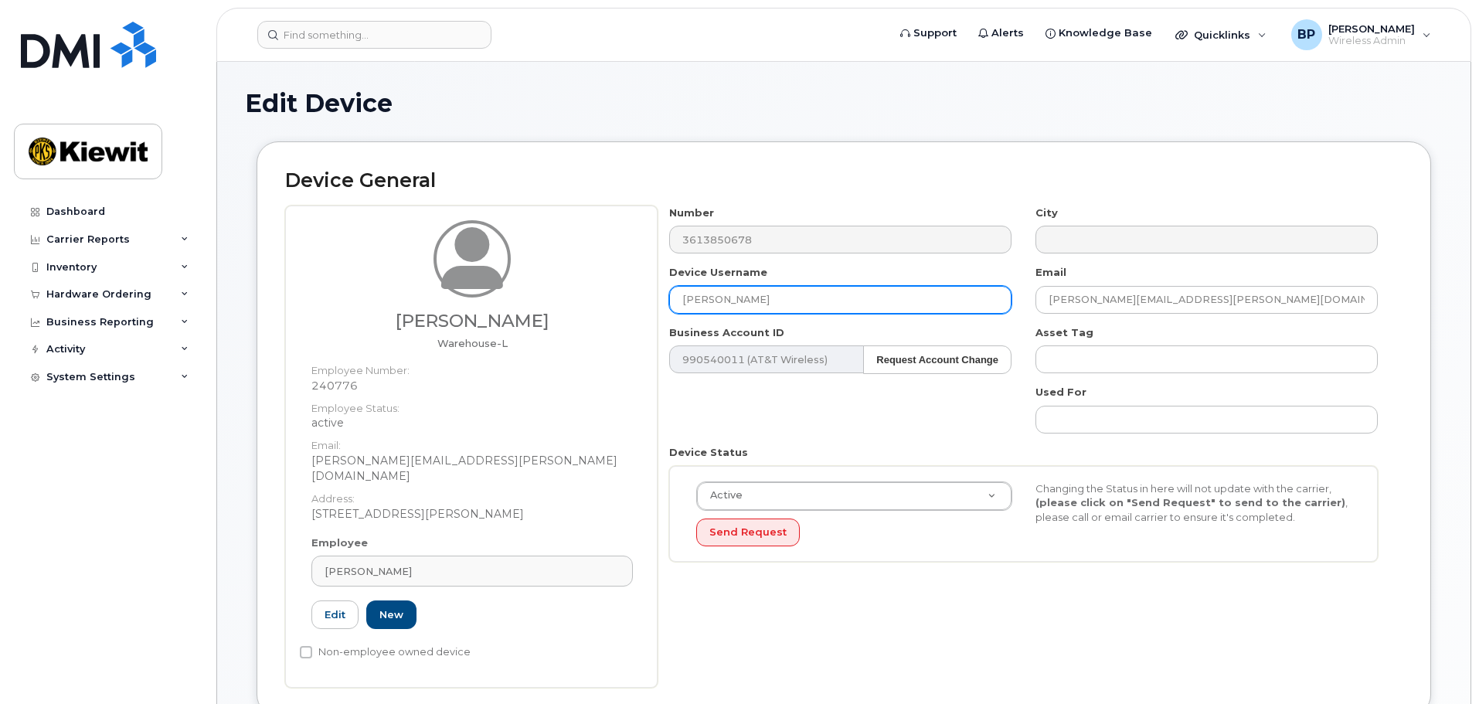
drag, startPoint x: 779, startPoint y: 301, endPoint x: 602, endPoint y: 285, distance: 177.7
click at [607, 285] on div "[PERSON_NAME][GEOGRAPHIC_DATA]-L Employee Number: 240776 Employee Status: activ…" at bounding box center [843, 447] width 1117 height 482
type input "[PERSON_NAME]"
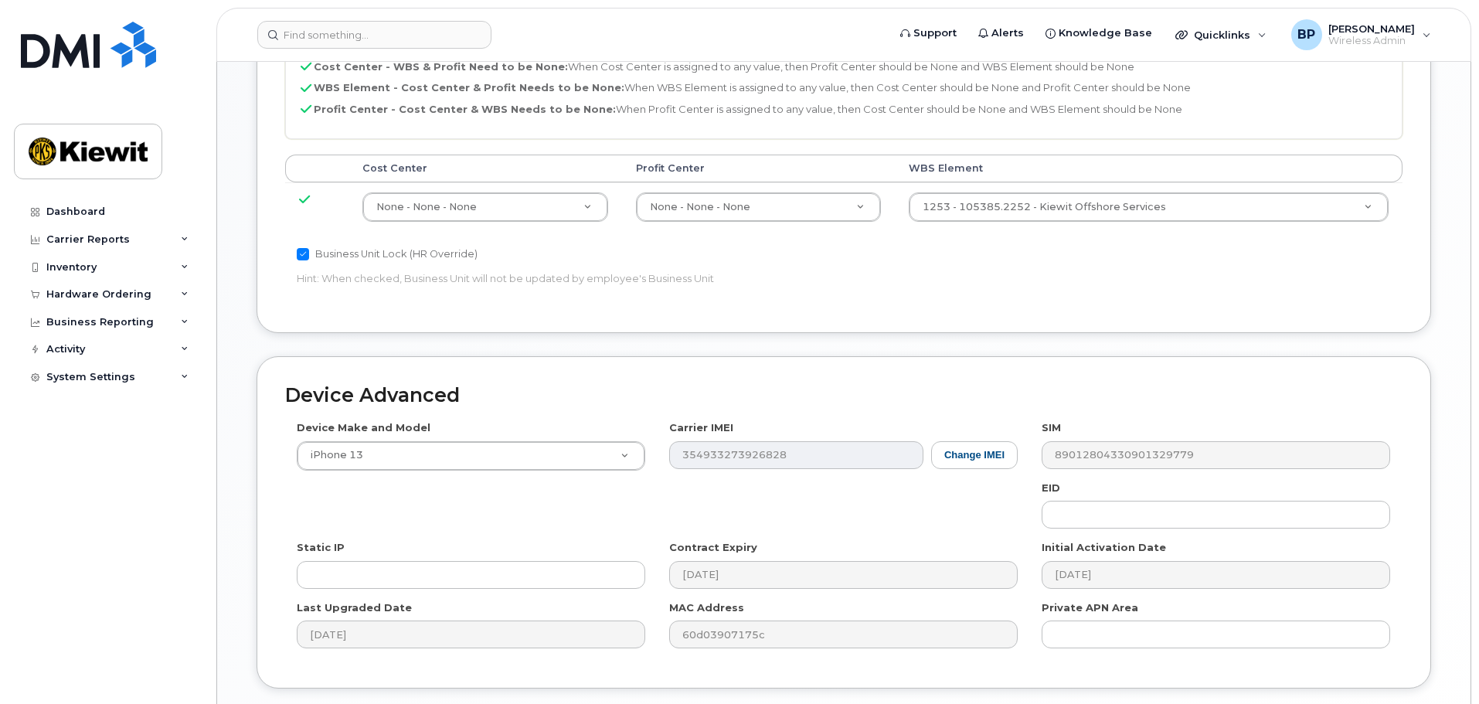
scroll to position [884, 0]
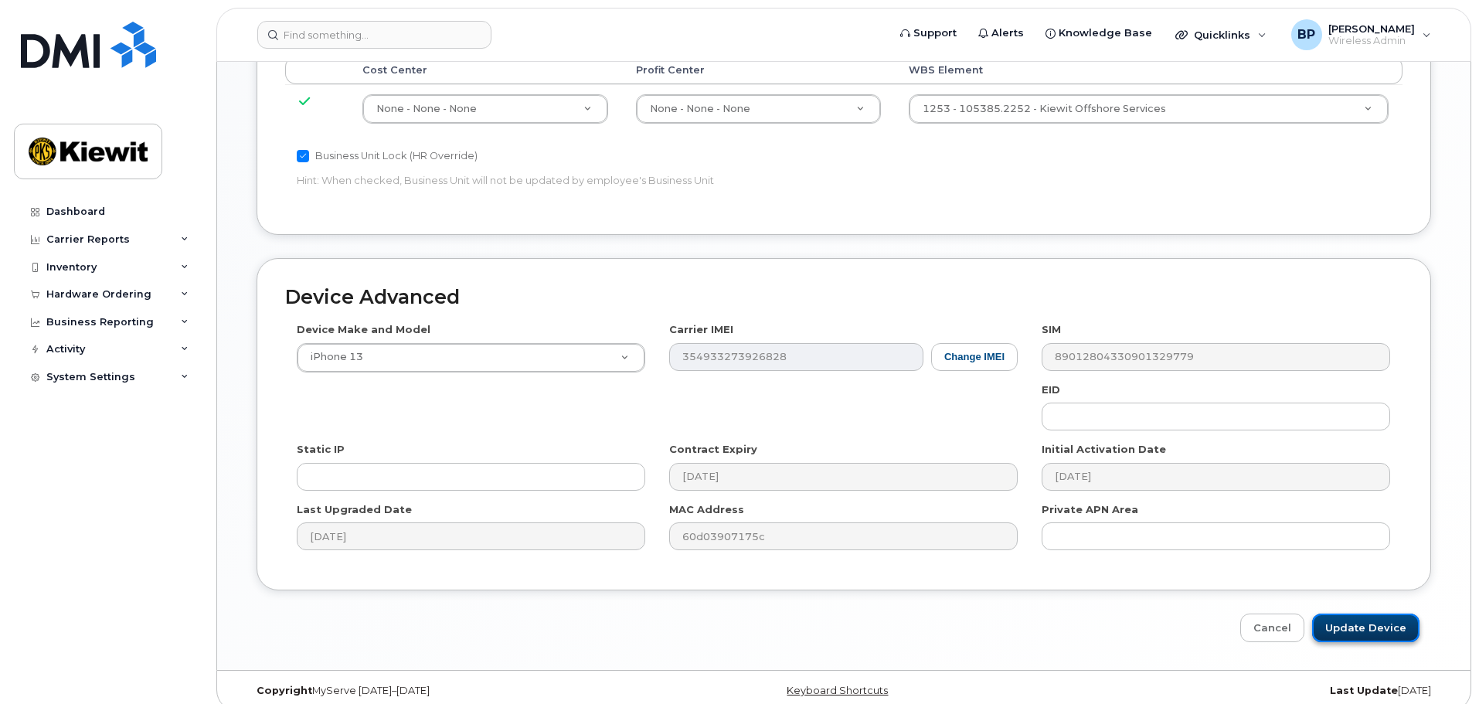
click at [1395, 617] on input "Update Device" at bounding box center [1365, 627] width 107 height 29
type input "Saving..."
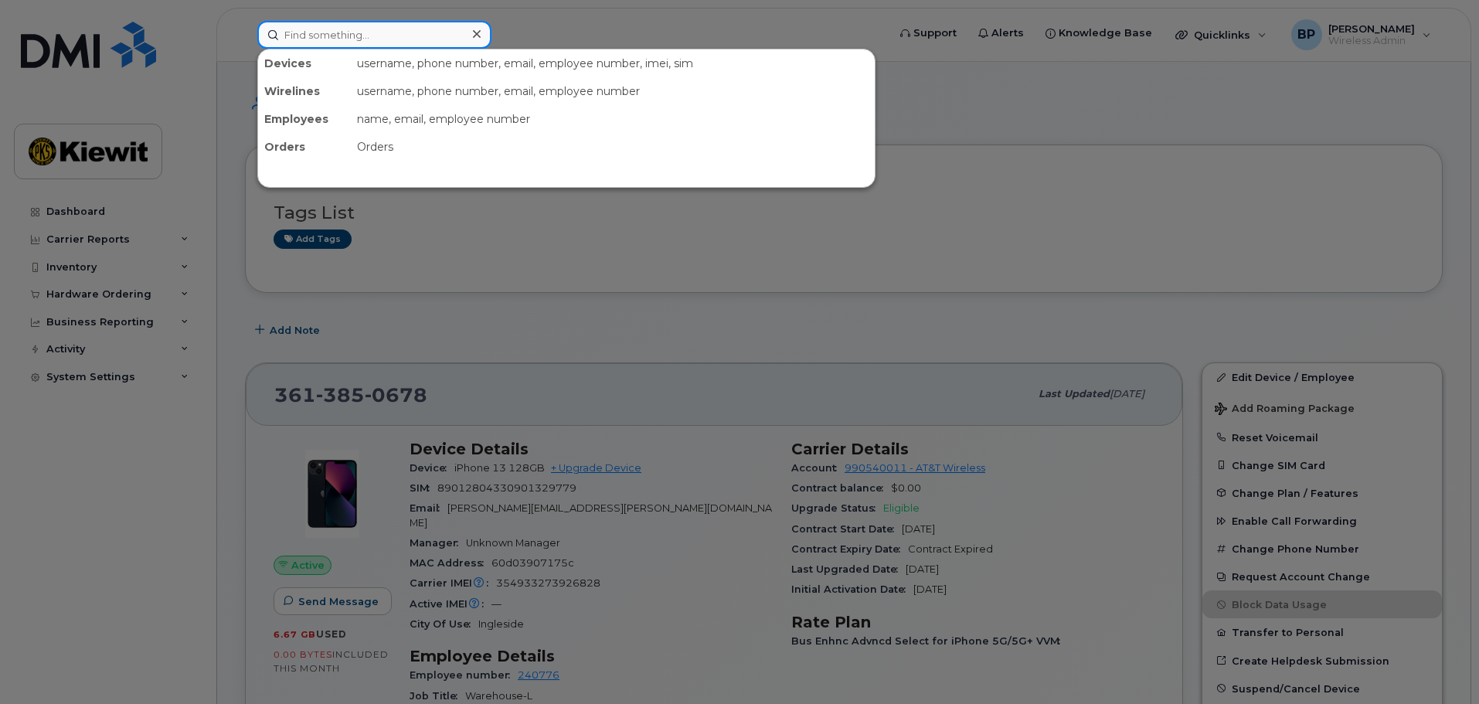
click at [367, 25] on input at bounding box center [374, 35] width 234 height 28
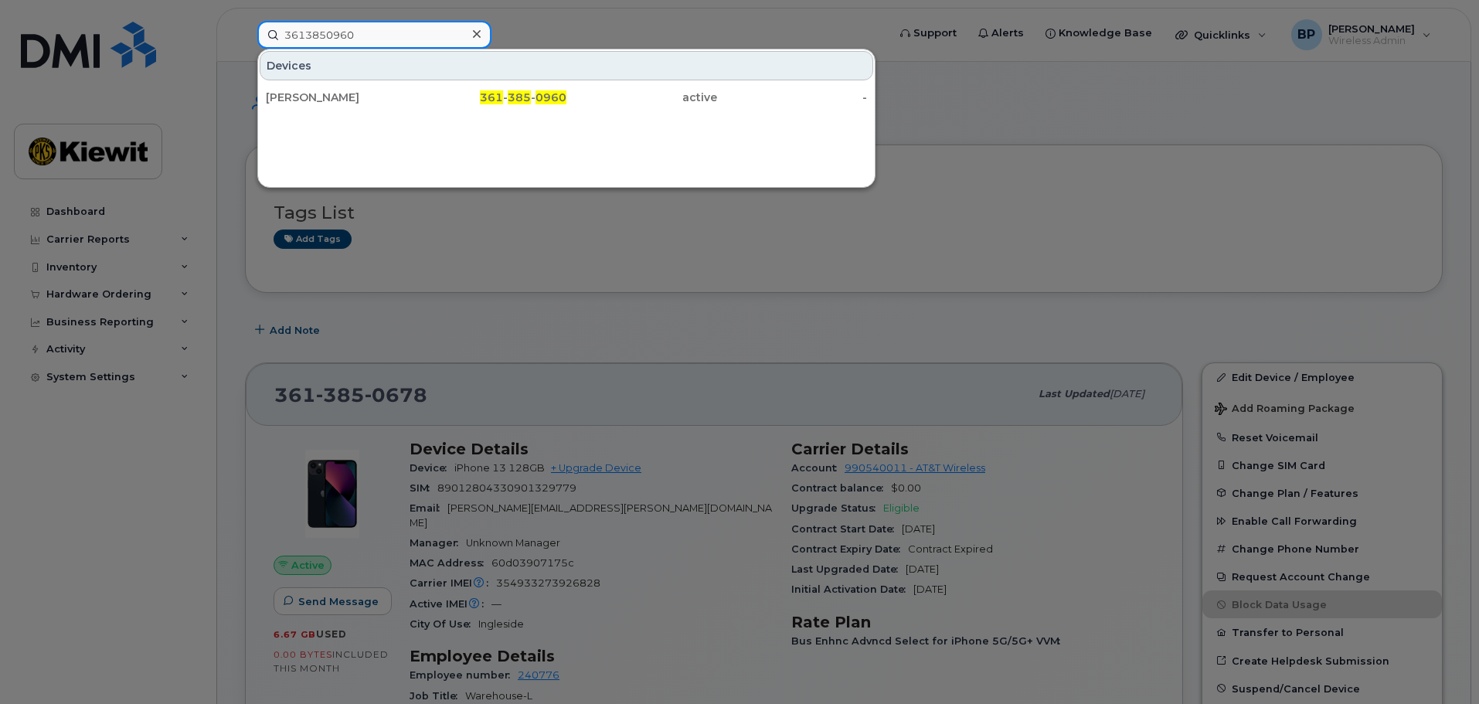
drag, startPoint x: 365, startPoint y: 34, endPoint x: 105, endPoint y: 22, distance: 259.9
click at [245, 22] on div "3613850960 Devices LEON EWERS 361 - 385 - 0960 active -" at bounding box center [567, 35] width 644 height 28
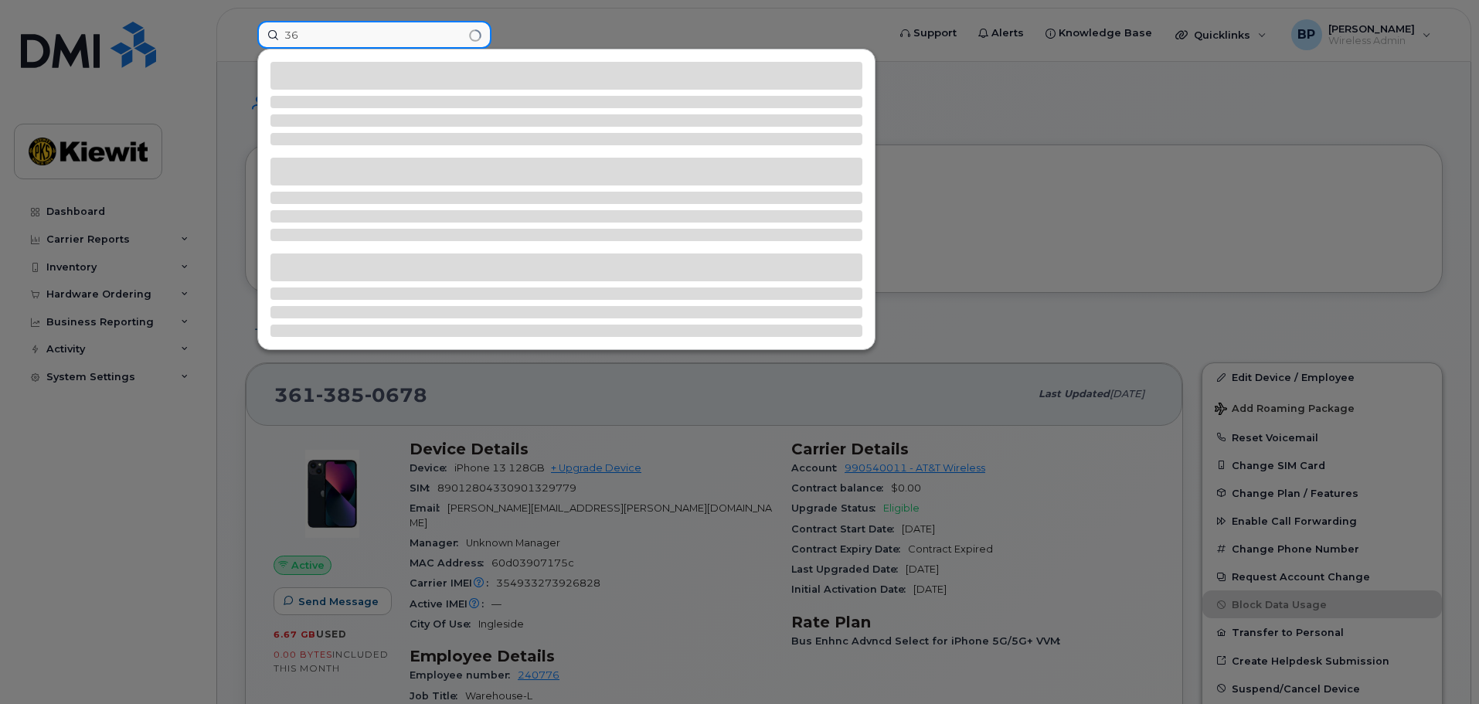
type input "3"
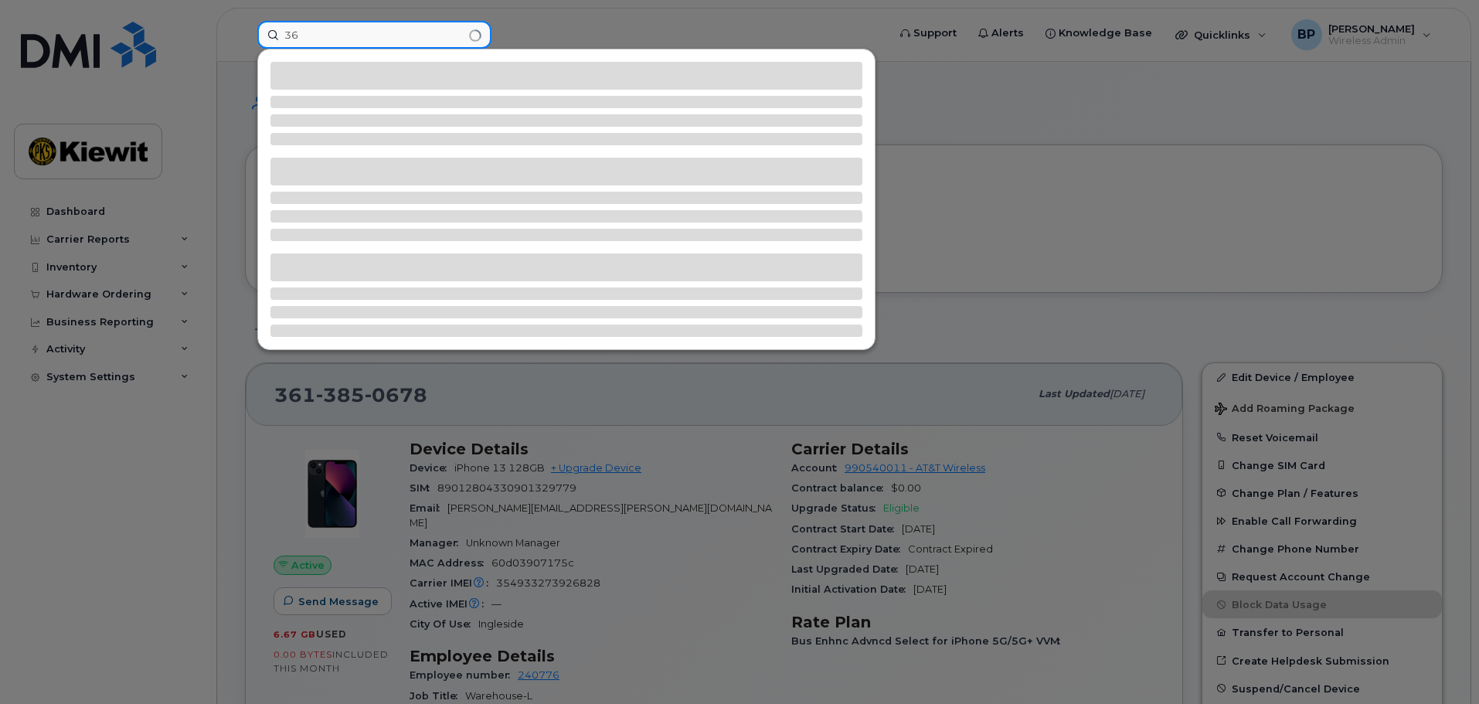
type input "3"
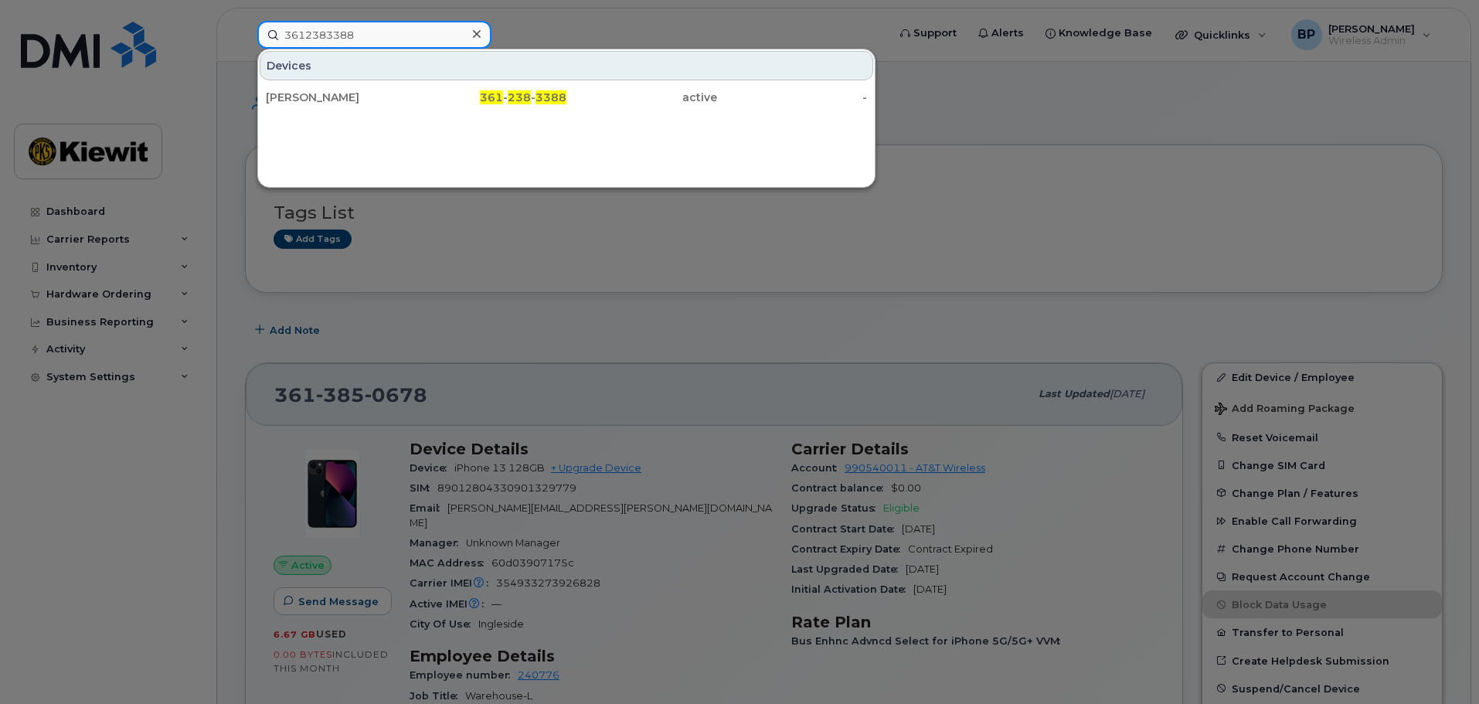
type input "3612383388"
click at [1196, 165] on div at bounding box center [739, 352] width 1479 height 704
